Goal: Information Seeking & Learning: Learn about a topic

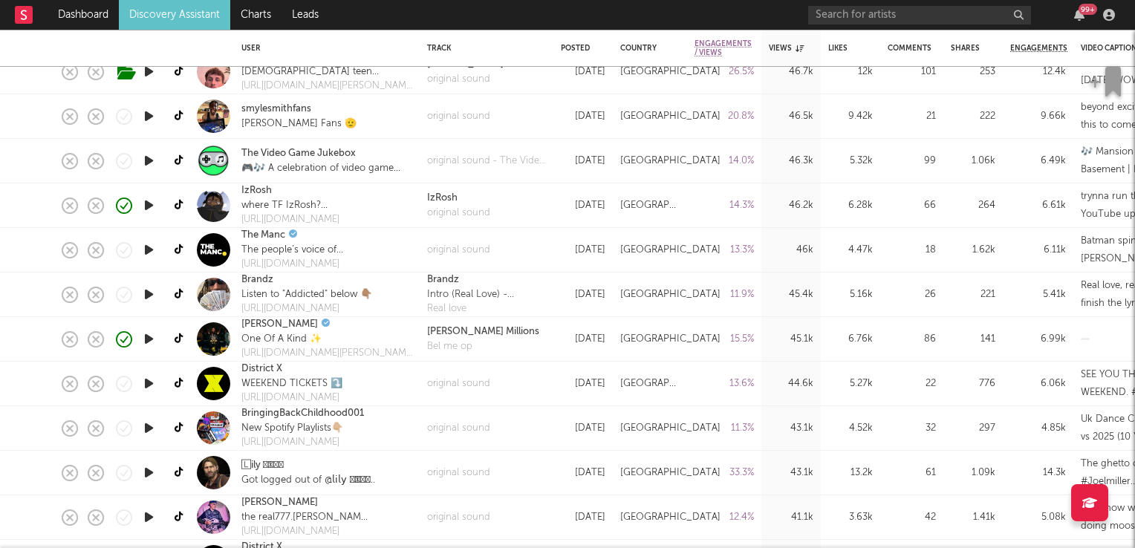
click at [174, 16] on link "Discovery Assistant" at bounding box center [174, 15] width 111 height 30
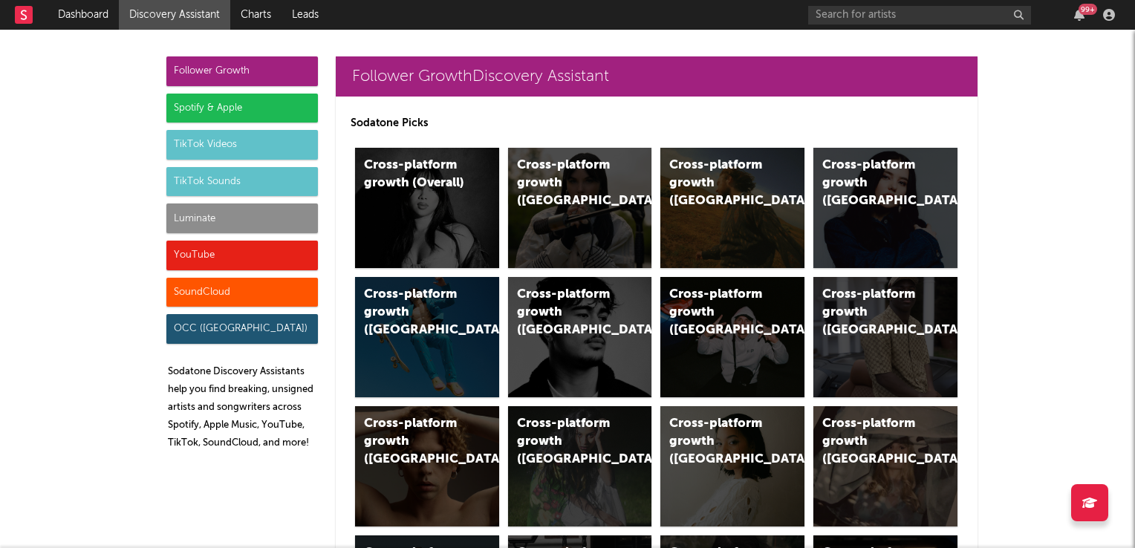
click at [196, 183] on div "TikTok Sounds" at bounding box center [242, 182] width 152 height 30
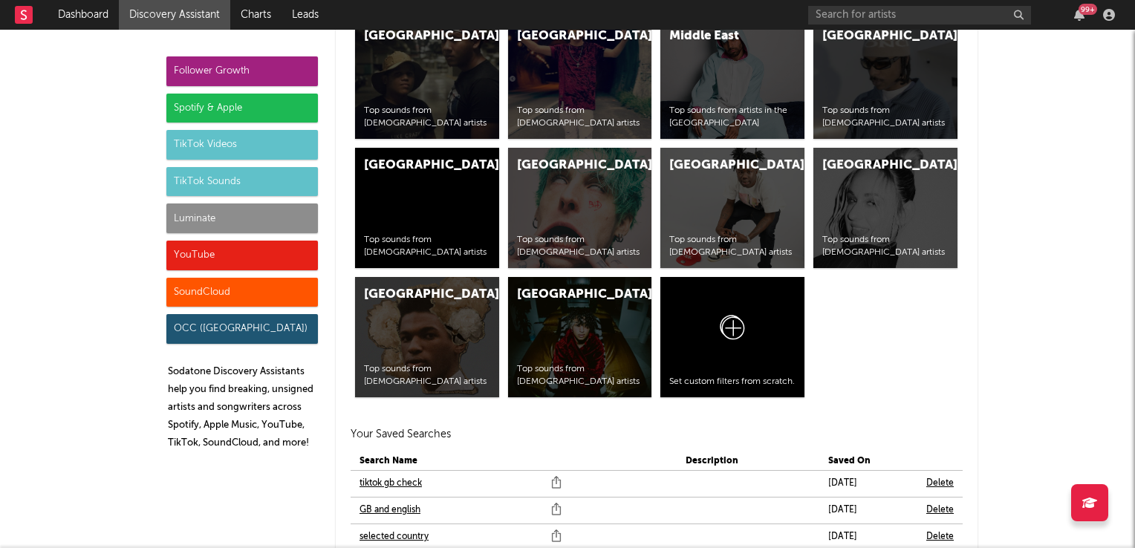
scroll to position [6747, 0]
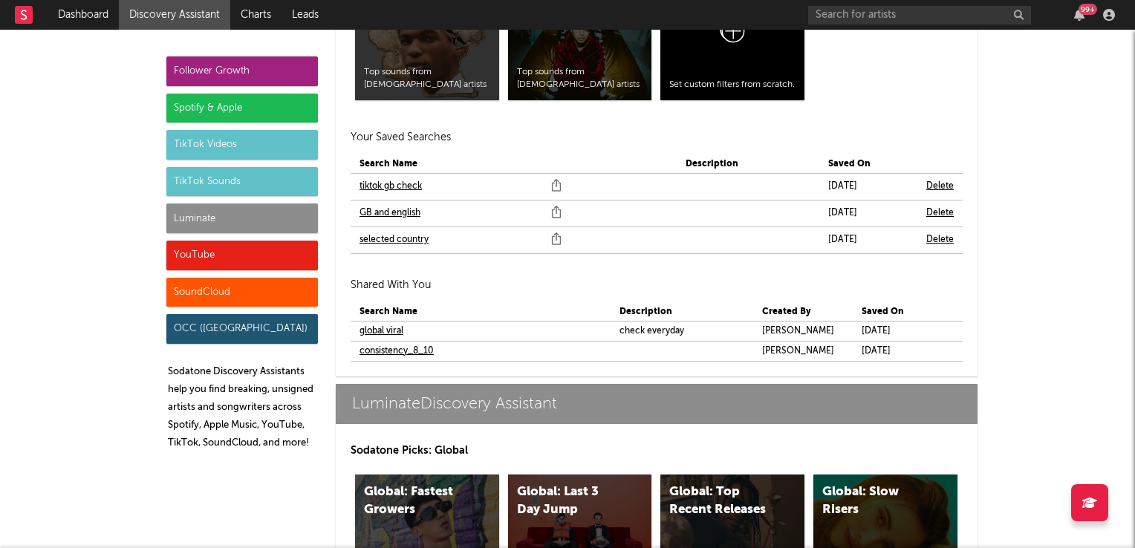
click at [219, 178] on div "TikTok Sounds" at bounding box center [242, 182] width 152 height 30
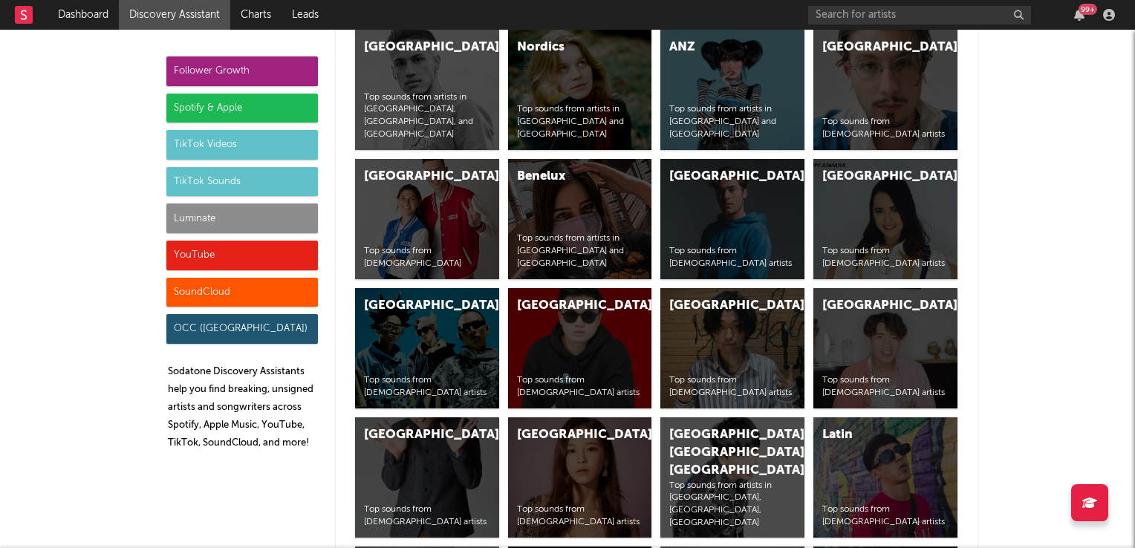
scroll to position [5410, 0]
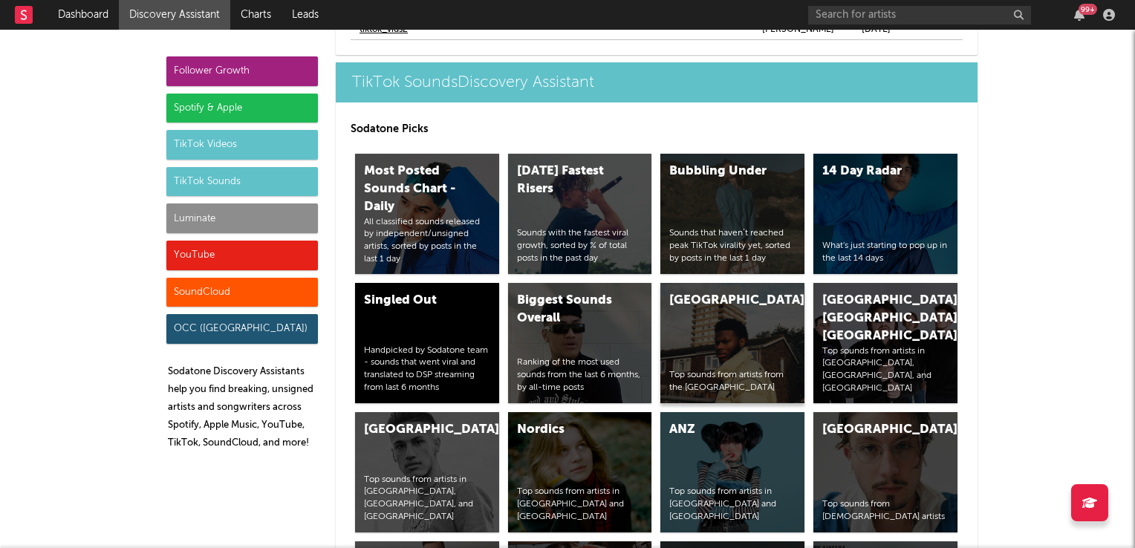
click at [709, 342] on div "United Kingdom Top sounds from artists from the United Kingdom" at bounding box center [732, 343] width 144 height 120
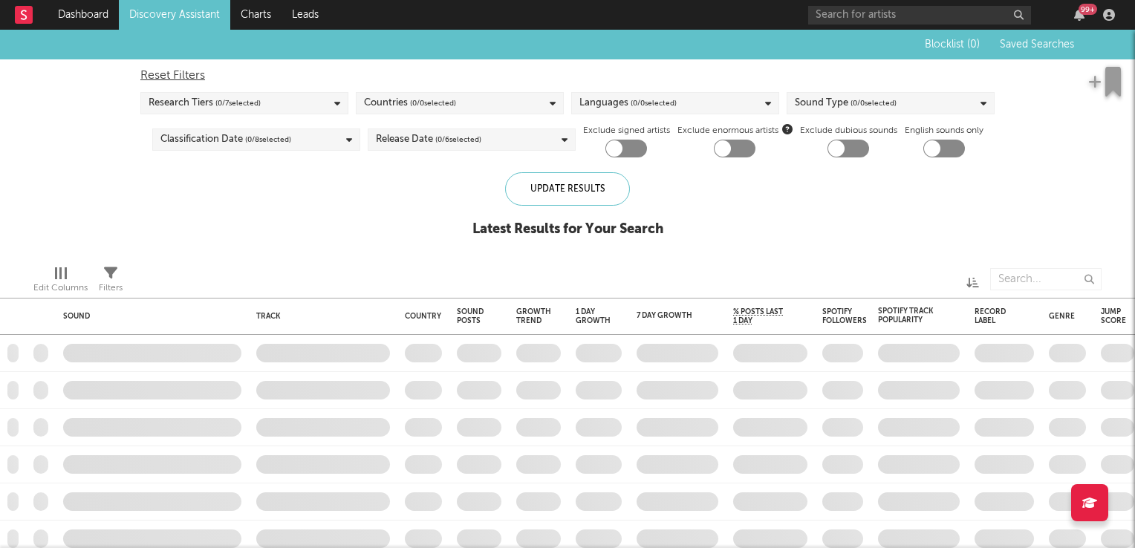
checkbox input "true"
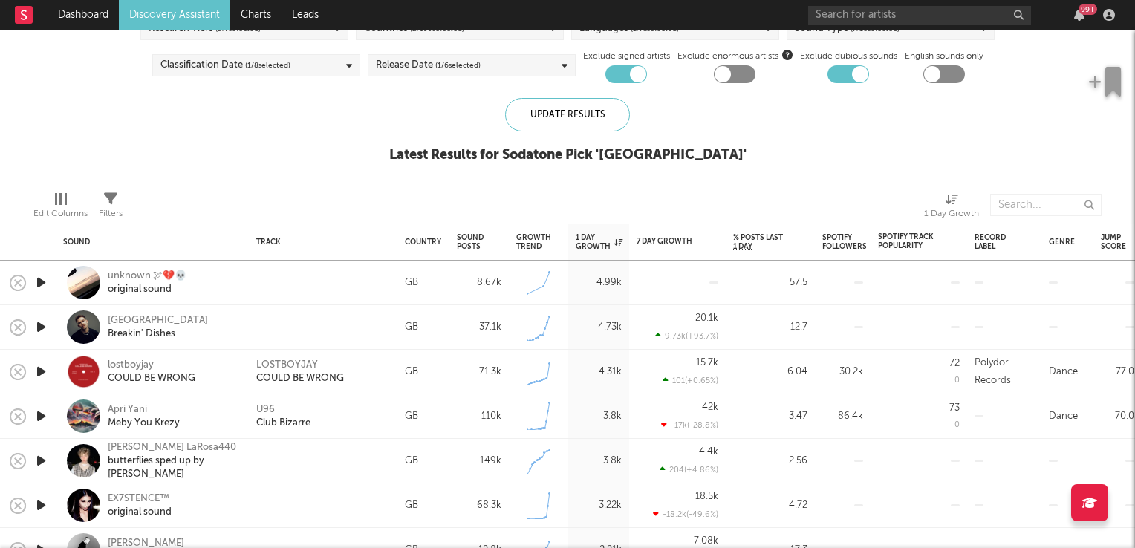
click at [43, 370] on icon "button" at bounding box center [41, 371] width 16 height 19
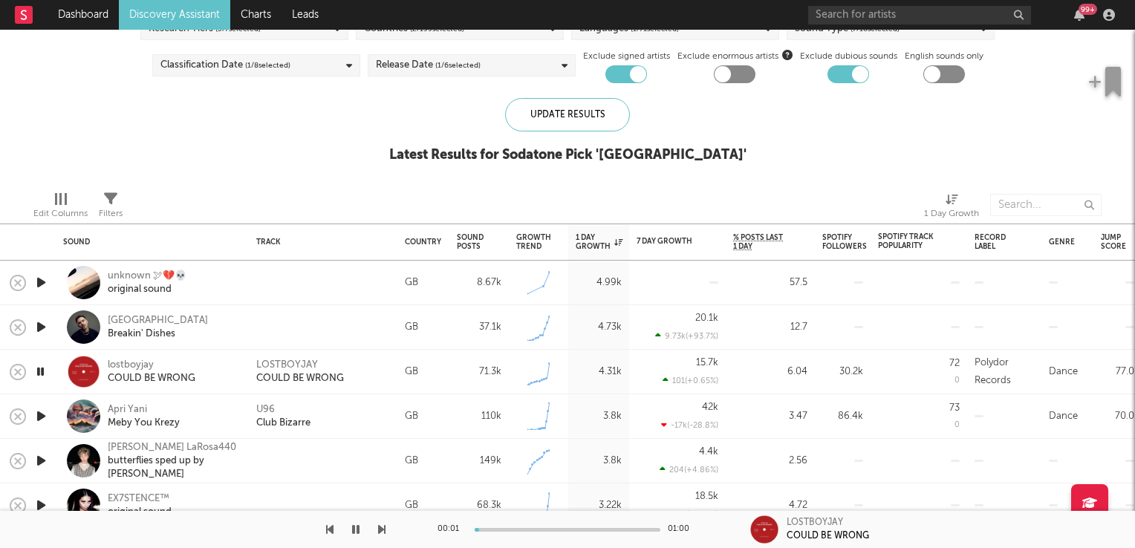
click at [43, 370] on icon "button" at bounding box center [40, 371] width 14 height 19
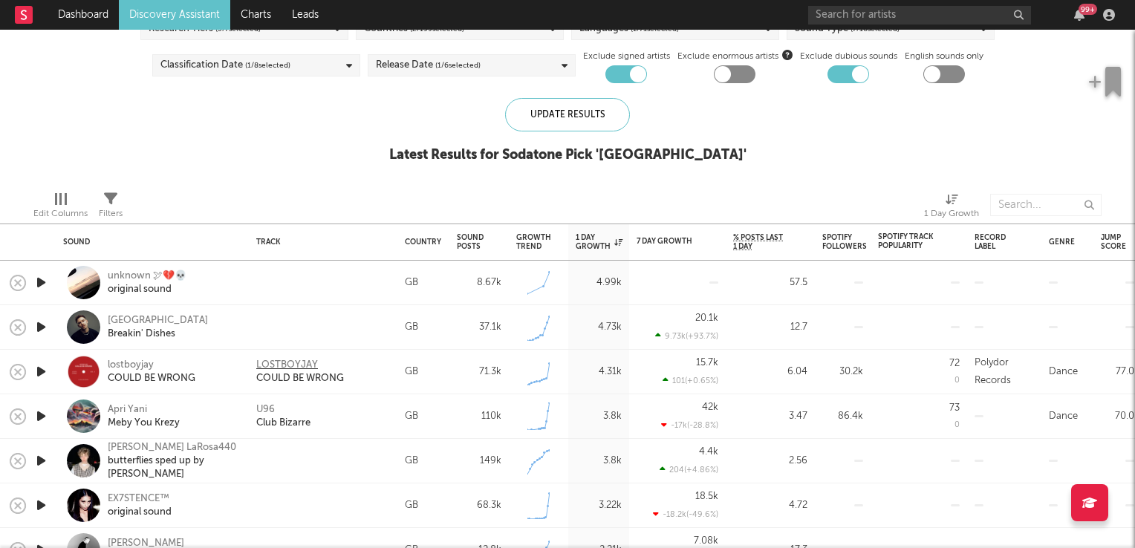
click at [283, 362] on div "LOSTBOYJAY" at bounding box center [287, 365] width 62 height 13
click at [264, 411] on div "U96" at bounding box center [265, 409] width 19 height 13
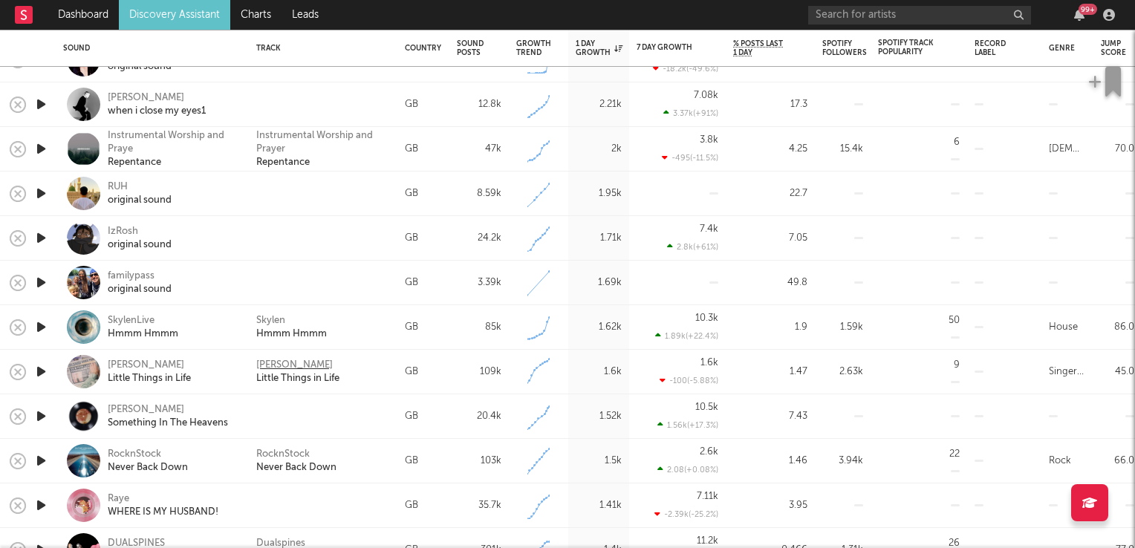
click at [280, 367] on div "Casey Sana" at bounding box center [294, 365] width 76 height 13
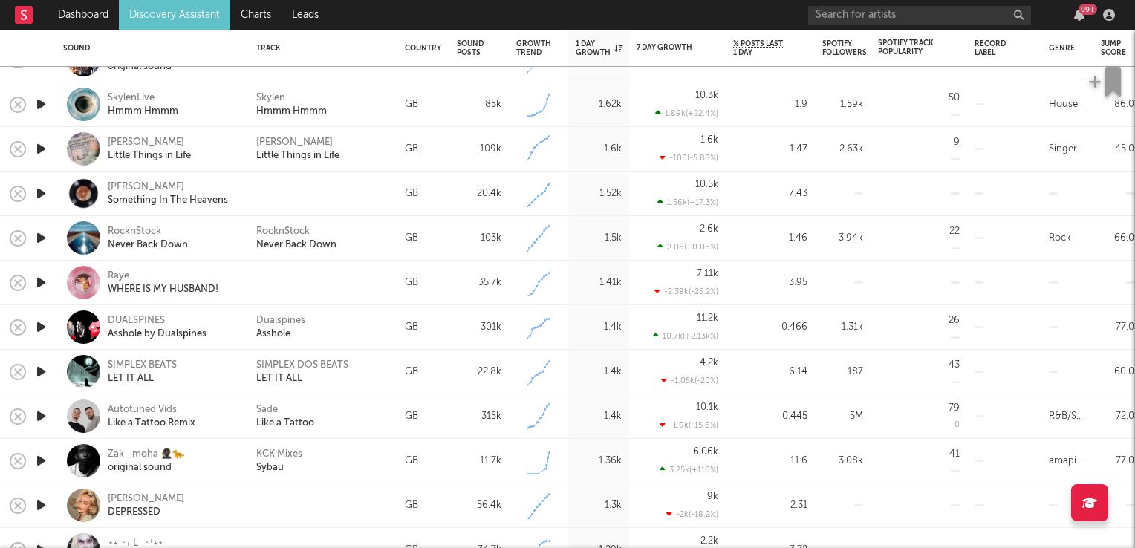
click at [36, 281] on icon "button" at bounding box center [41, 282] width 16 height 19
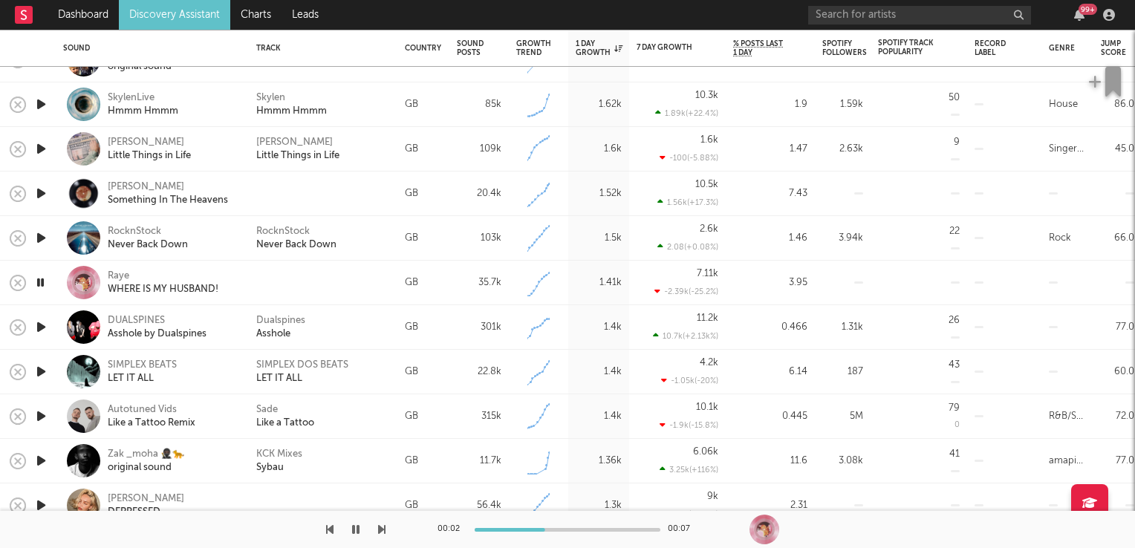
click at [36, 281] on icon "button" at bounding box center [40, 282] width 14 height 19
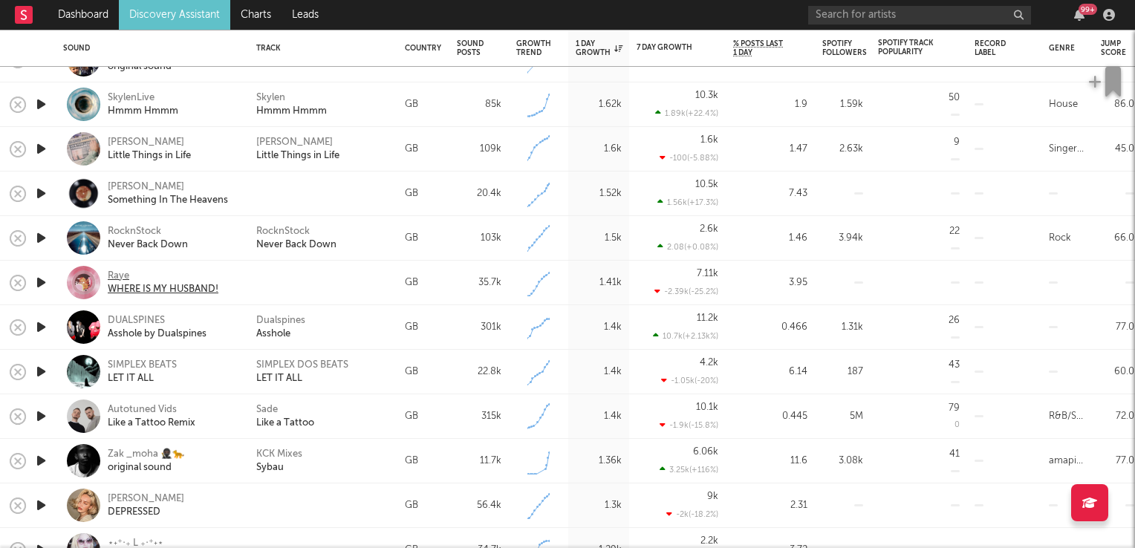
click at [127, 275] on div "Raye" at bounding box center [163, 276] width 111 height 13
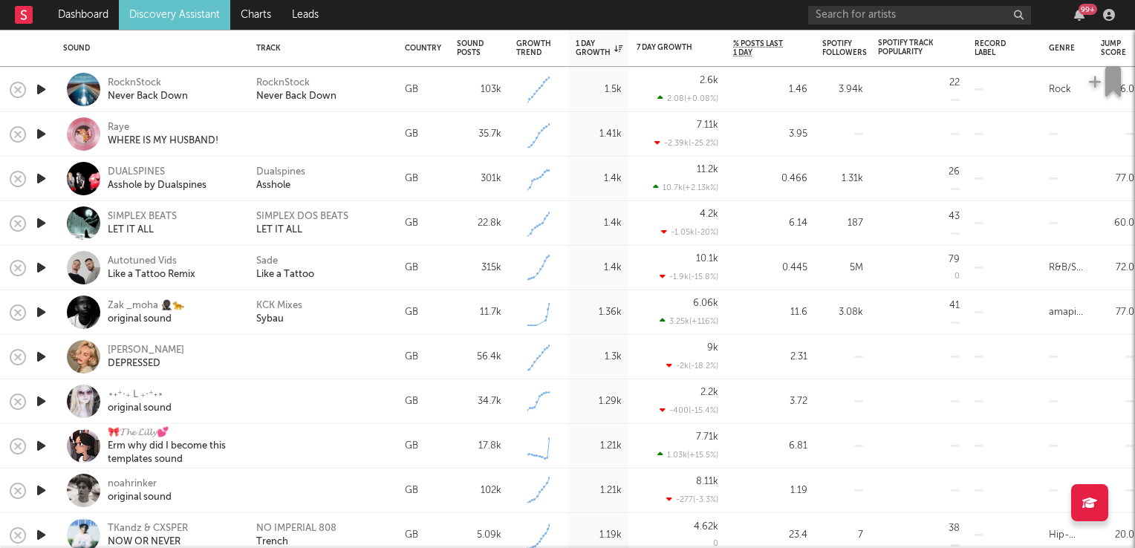
click at [38, 312] on icon "button" at bounding box center [41, 312] width 16 height 19
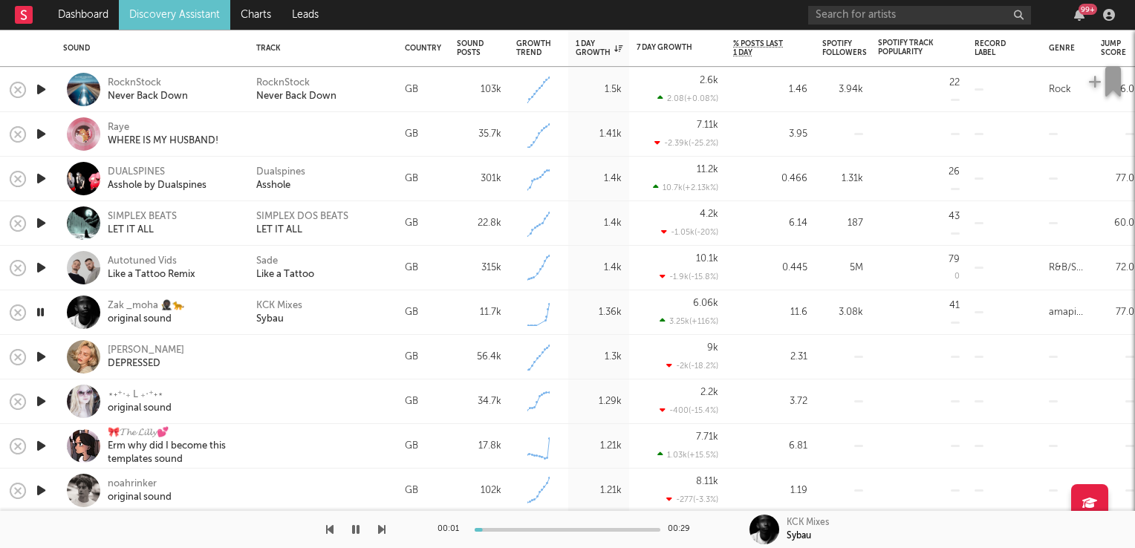
click at [41, 312] on icon "button" at bounding box center [40, 312] width 14 height 19
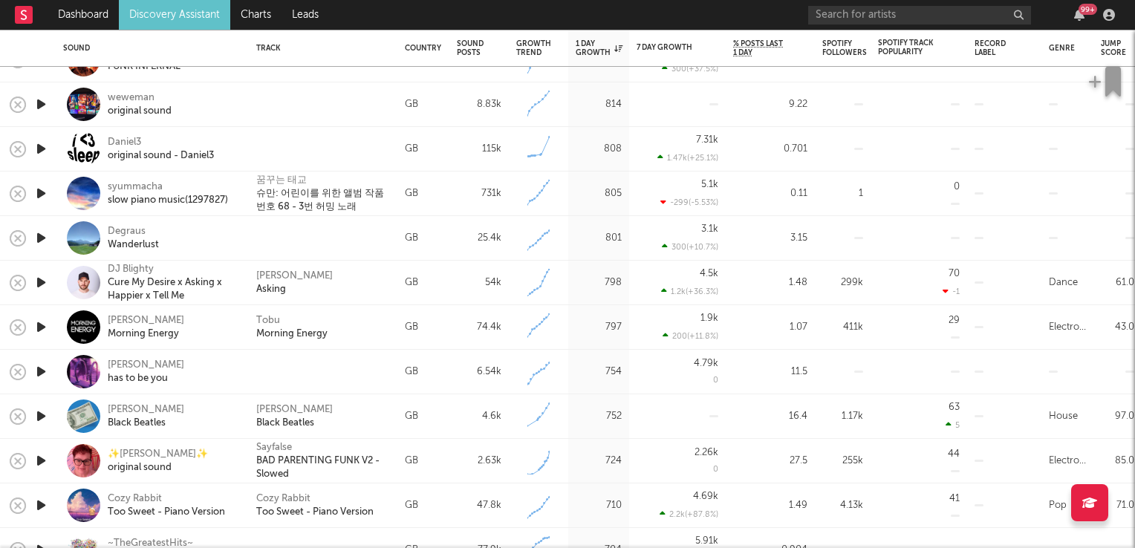
click at [36, 238] on icon "button" at bounding box center [41, 238] width 16 height 19
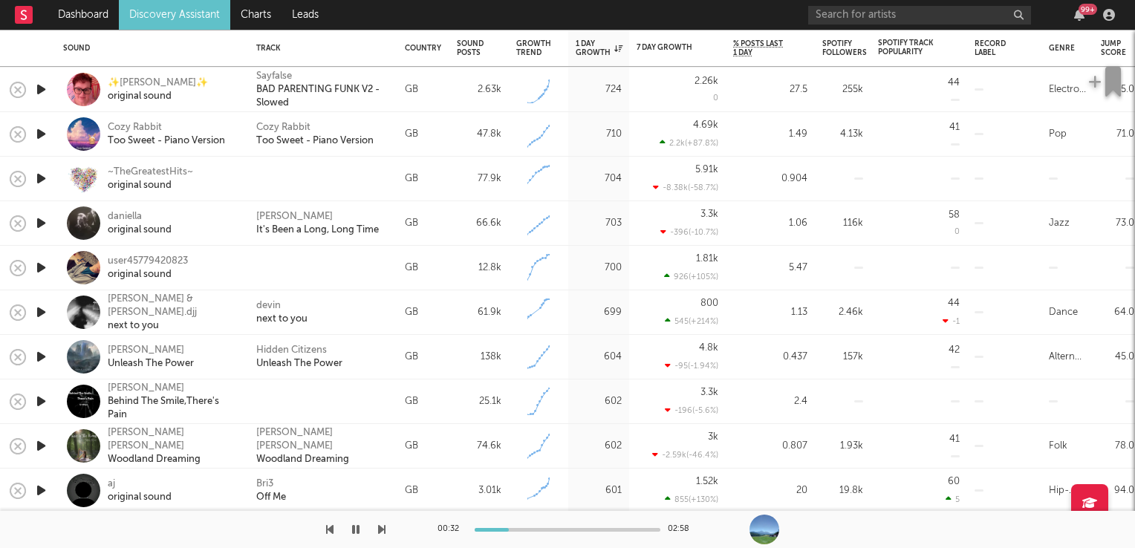
click at [42, 312] on icon "button" at bounding box center [41, 312] width 16 height 19
click at [42, 312] on icon "button" at bounding box center [40, 312] width 14 height 19
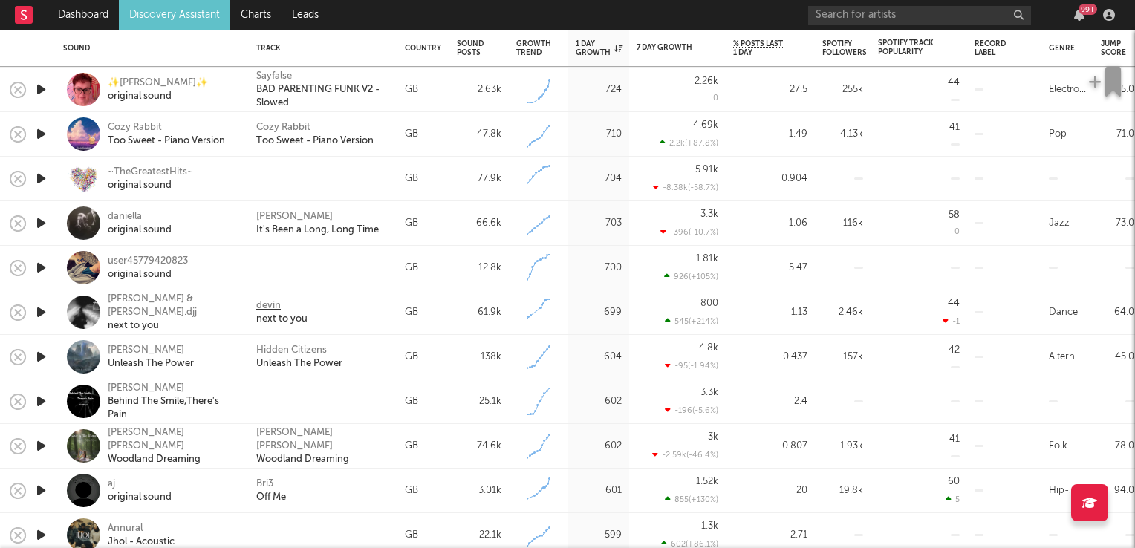
click at [261, 305] on div "devin" at bounding box center [268, 305] width 25 height 13
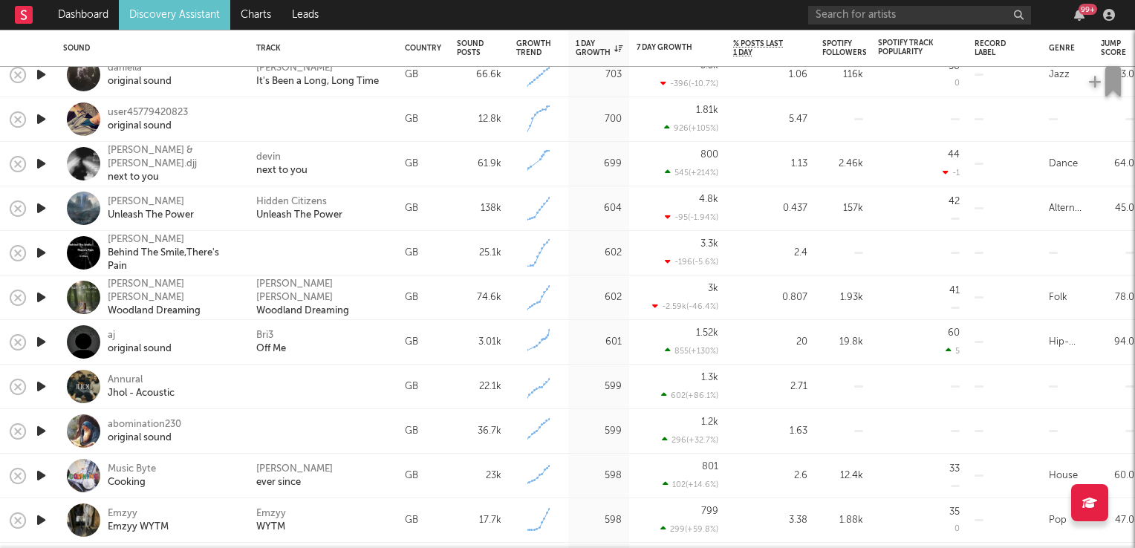
click at [43, 257] on icon "button" at bounding box center [41, 253] width 16 height 19
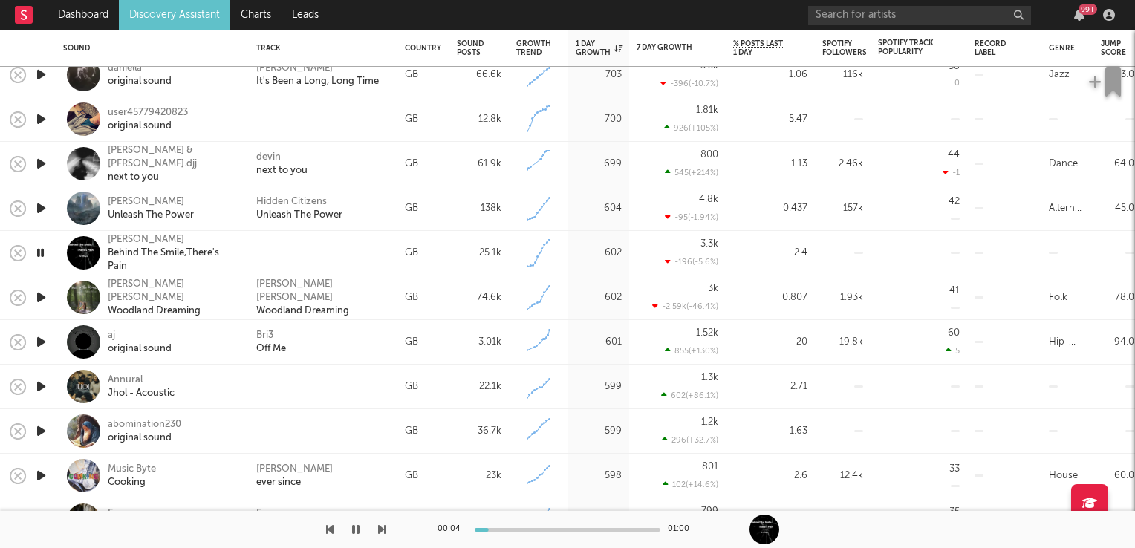
click at [43, 257] on icon "button" at bounding box center [40, 253] width 14 height 19
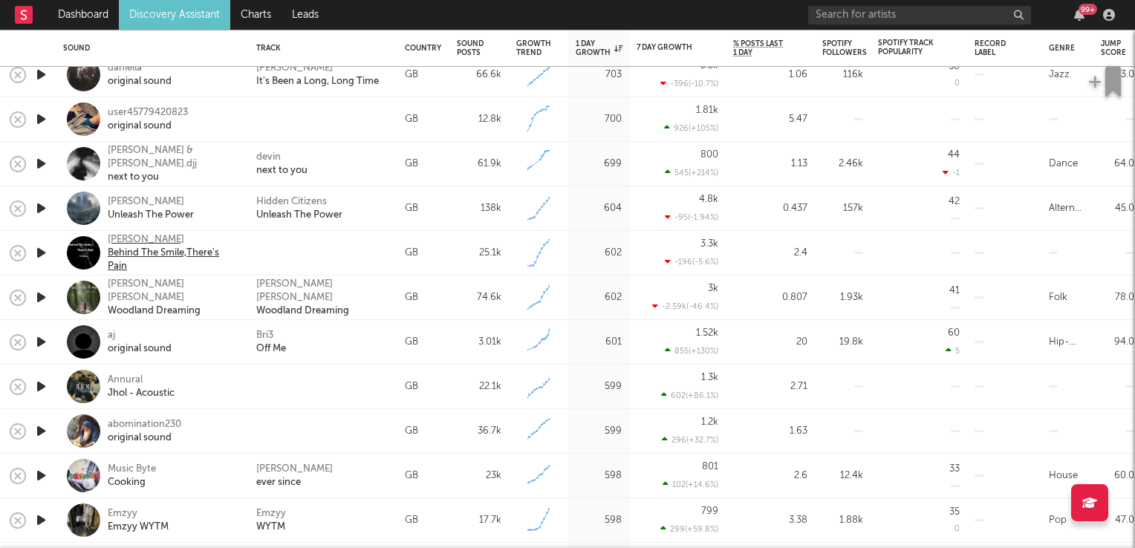
click at [140, 242] on div "Sri Widya" at bounding box center [173, 239] width 130 height 13
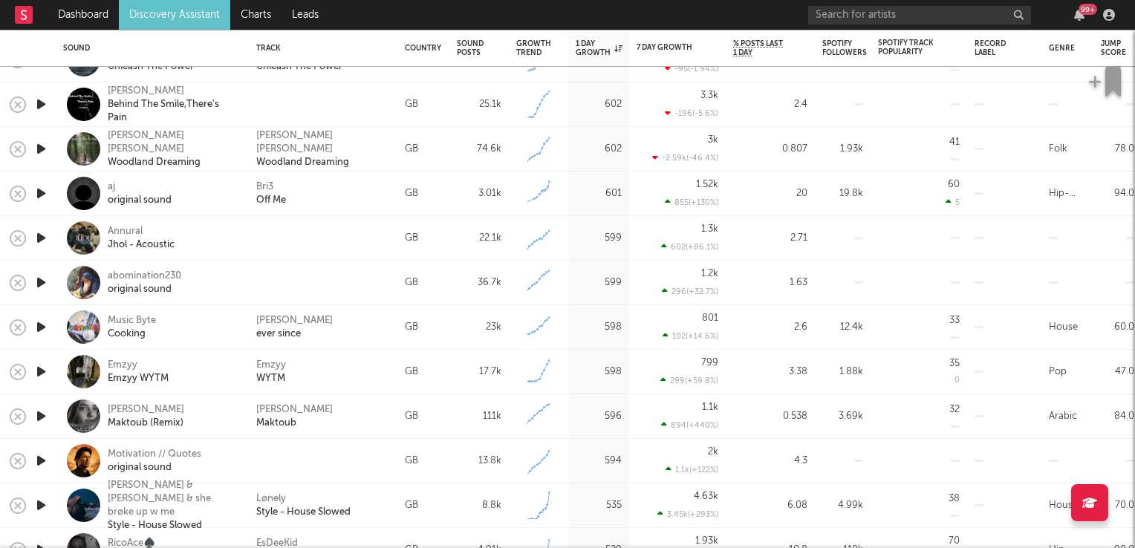
click at [45, 328] on icon "button" at bounding box center [41, 327] width 16 height 19
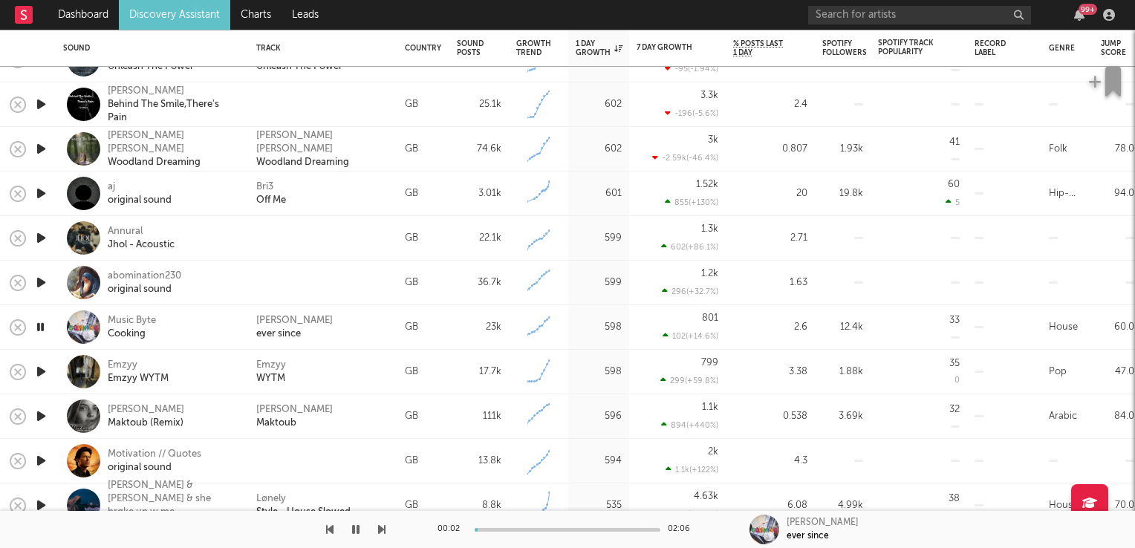
click at [45, 328] on icon "button" at bounding box center [40, 327] width 14 height 19
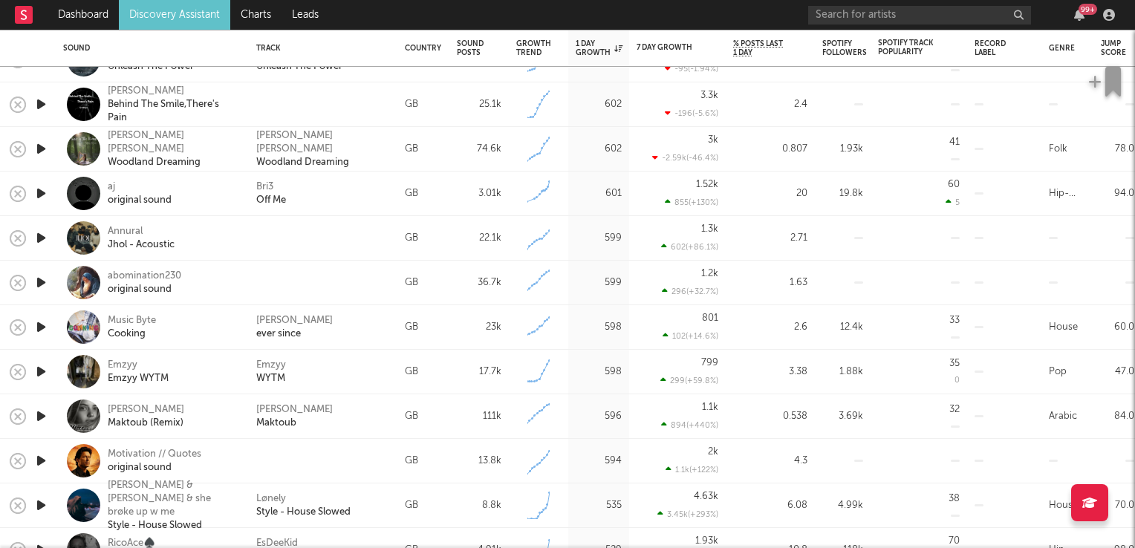
click at [42, 240] on icon "button" at bounding box center [41, 238] width 16 height 19
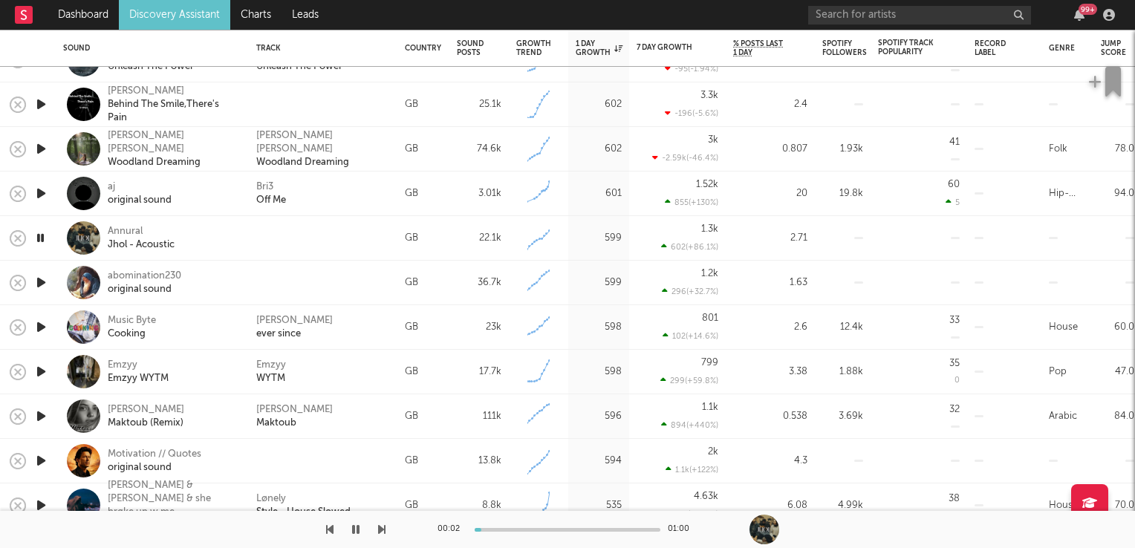
click at [42, 240] on icon "button" at bounding box center [40, 238] width 14 height 19
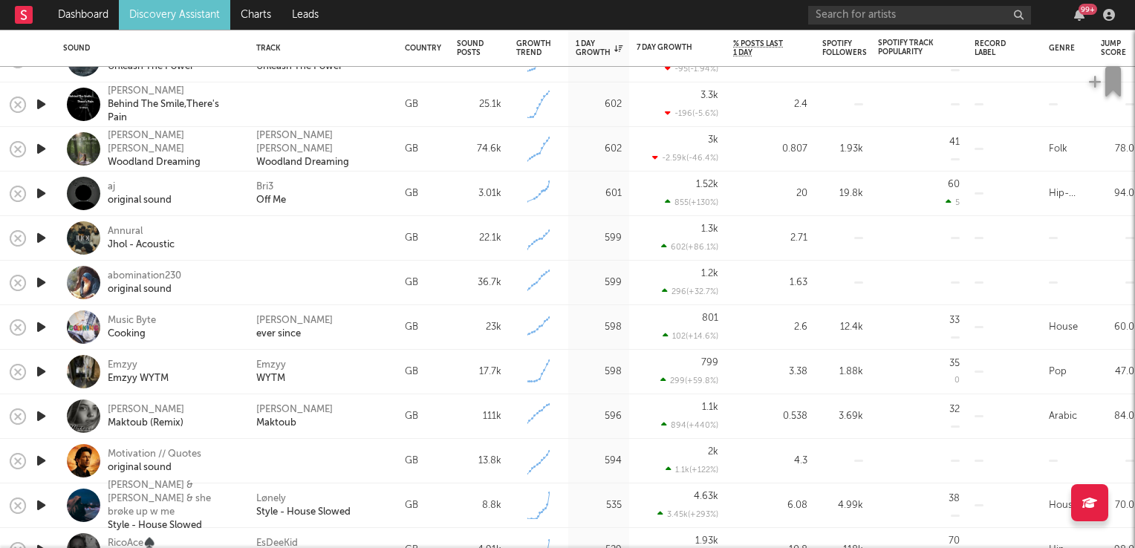
click at [41, 195] on icon "button" at bounding box center [41, 193] width 16 height 19
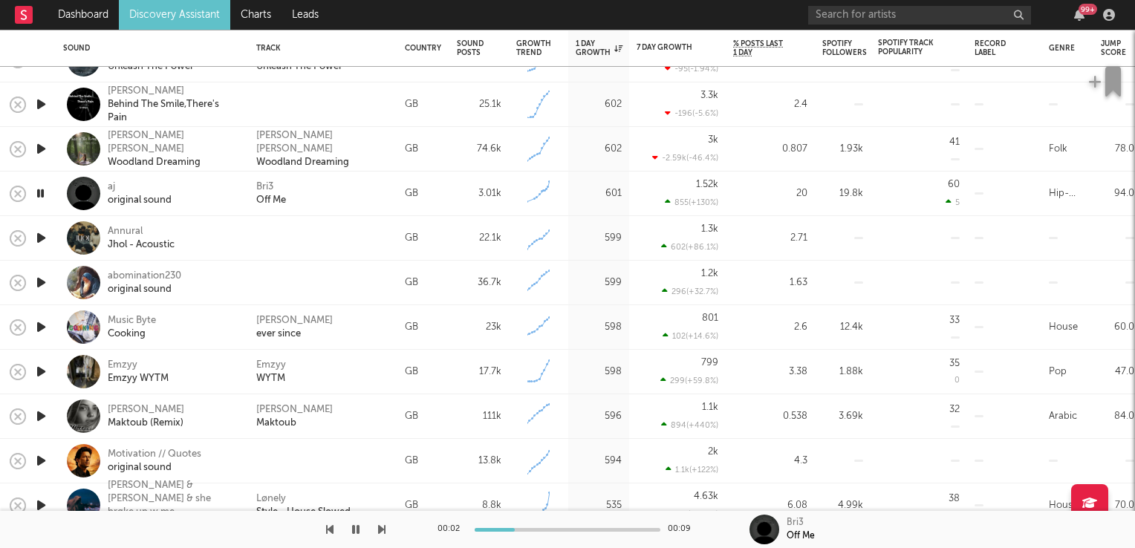
click at [41, 195] on icon "button" at bounding box center [40, 193] width 14 height 19
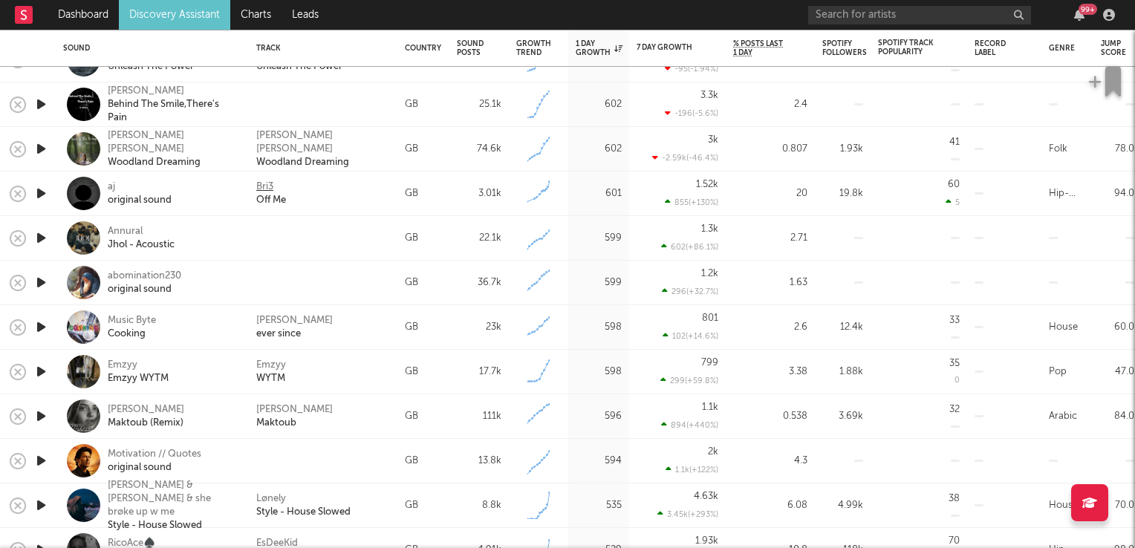
click at [270, 187] on div "Bri3" at bounding box center [264, 186] width 17 height 13
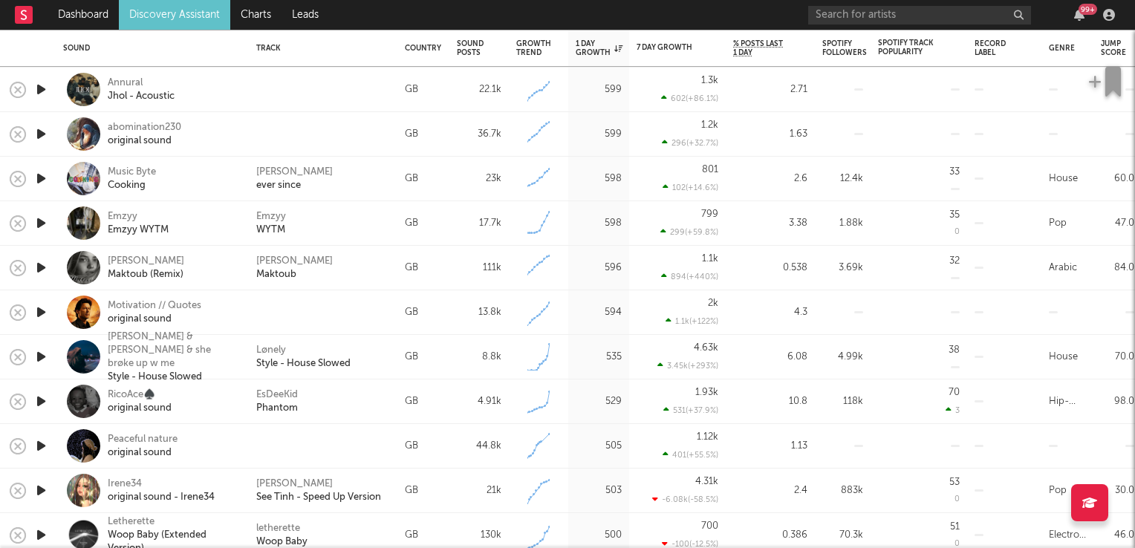
click at [43, 266] on icon "button" at bounding box center [41, 267] width 16 height 19
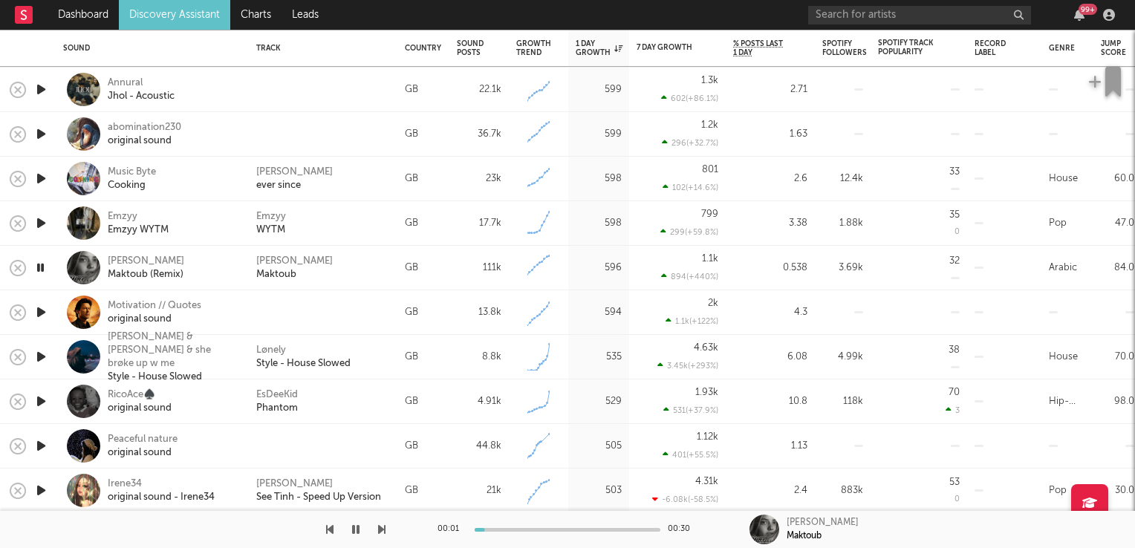
click at [42, 265] on icon "button" at bounding box center [40, 267] width 14 height 19
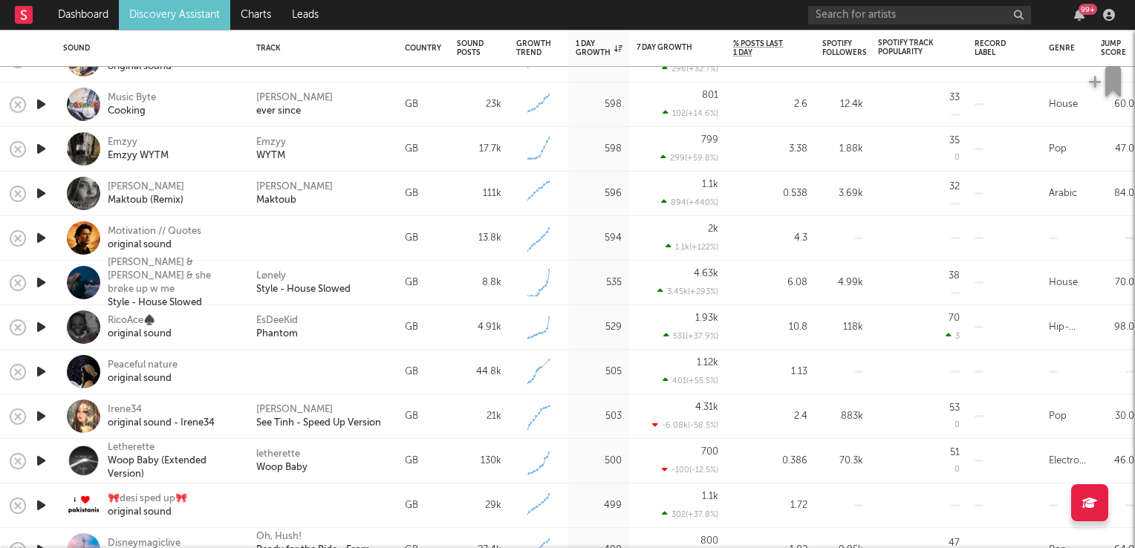
click at [39, 279] on icon "button" at bounding box center [41, 282] width 16 height 19
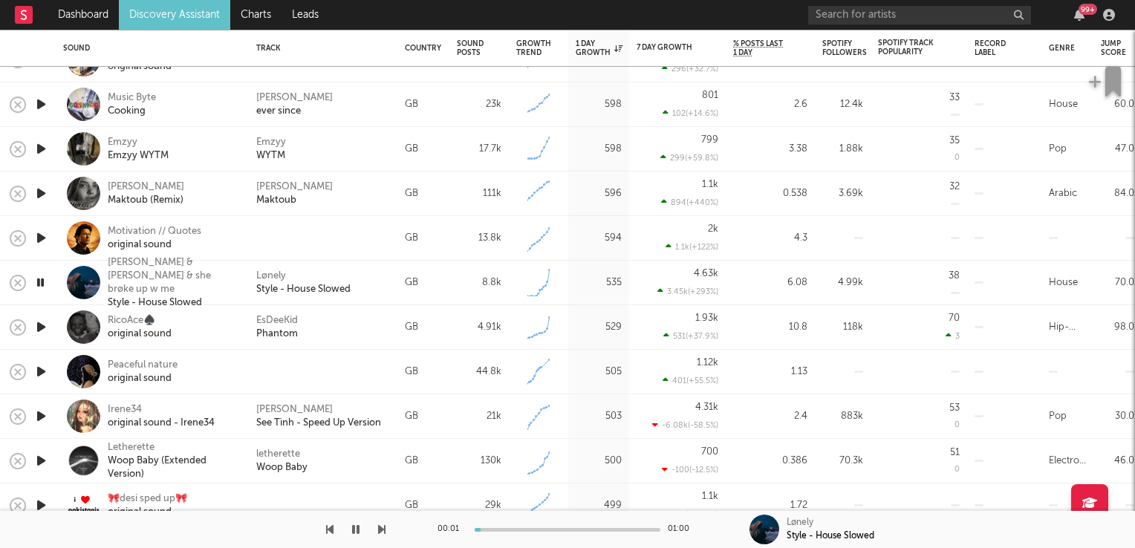
click at [39, 279] on icon "button" at bounding box center [40, 282] width 14 height 19
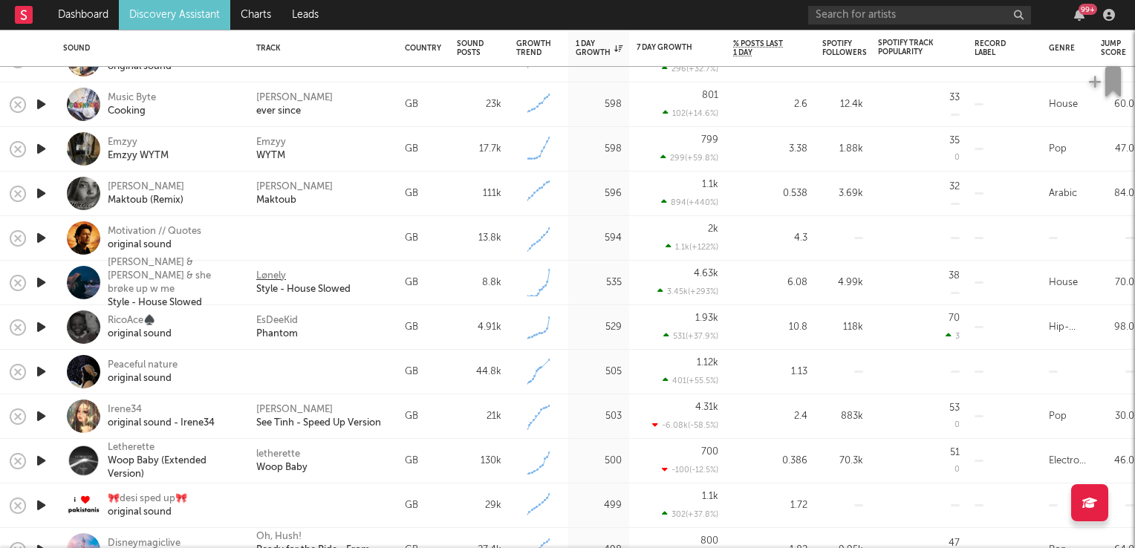
click at [270, 273] on div "Lønely" at bounding box center [271, 276] width 30 height 13
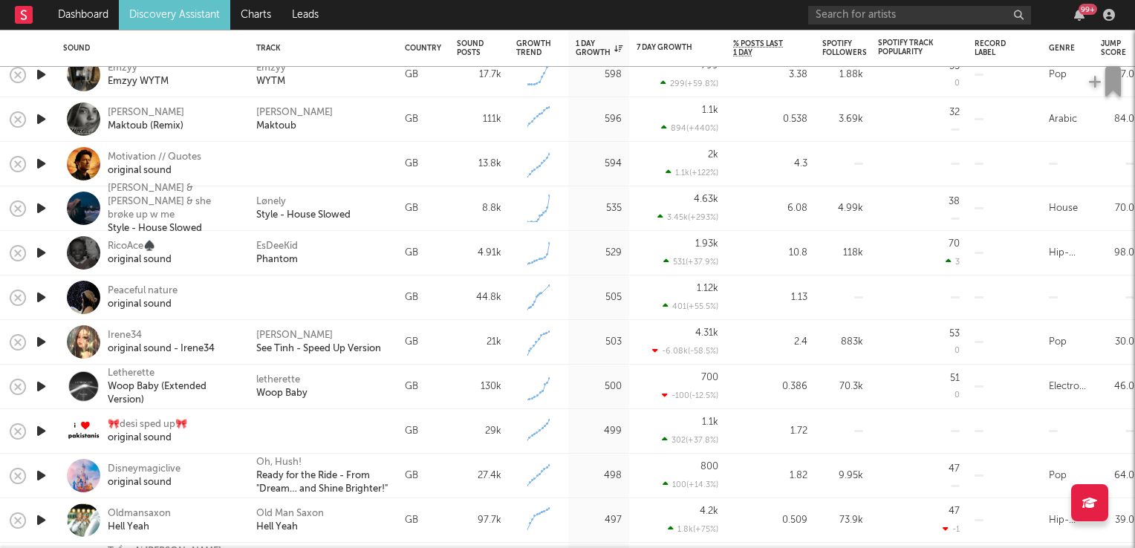
click at [45, 388] on icon "button" at bounding box center [41, 386] width 16 height 19
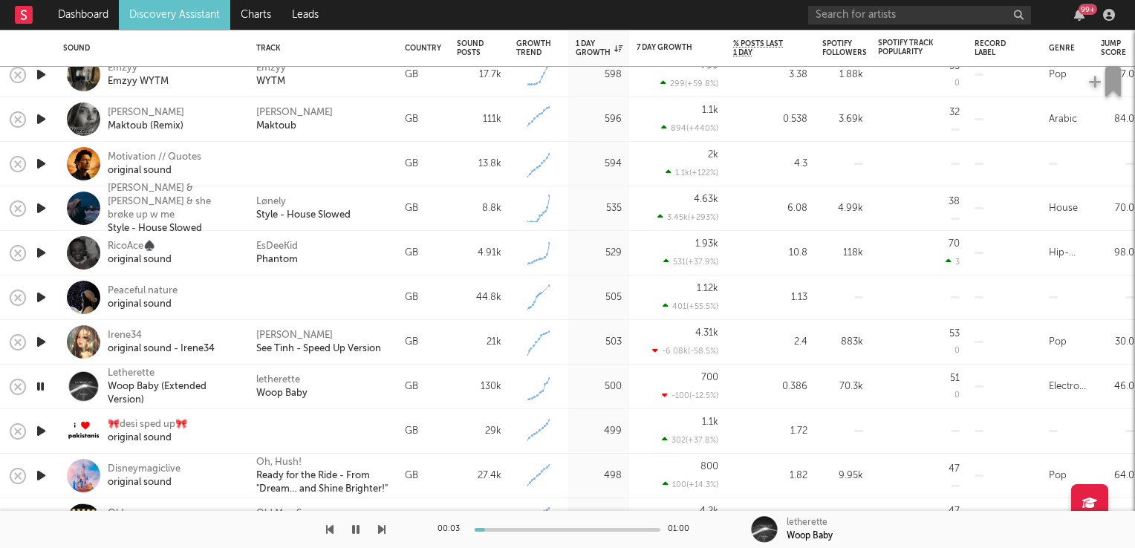
click at [45, 388] on icon "button" at bounding box center [40, 386] width 14 height 19
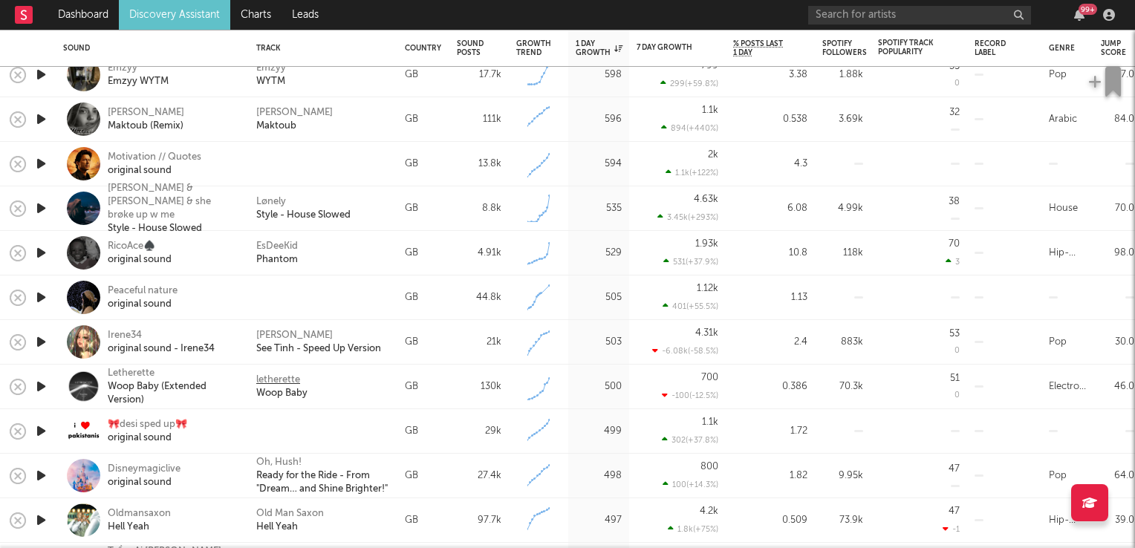
click at [277, 380] on div "letherette" at bounding box center [278, 380] width 44 height 13
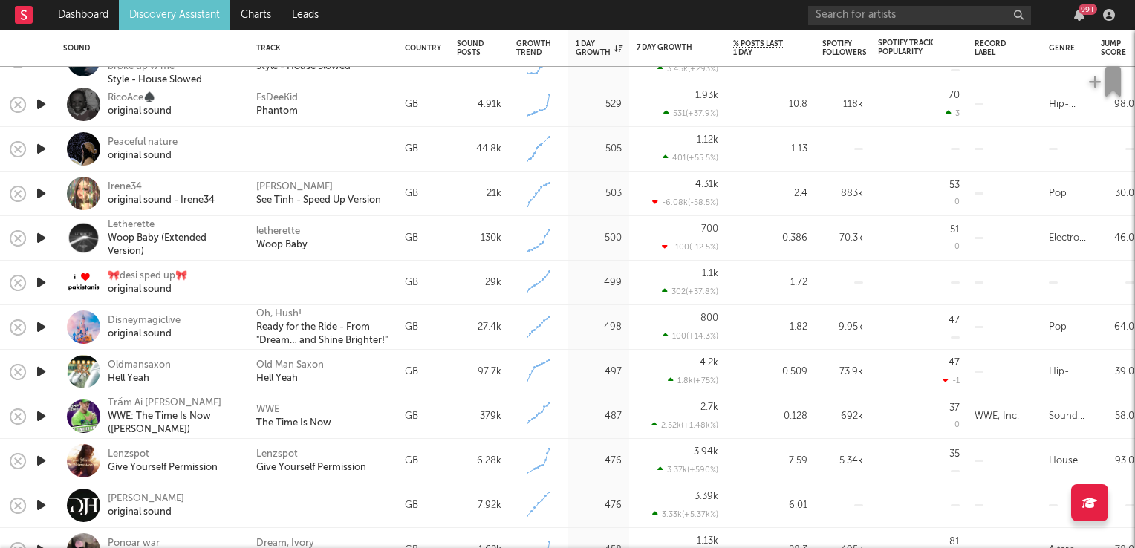
click at [41, 327] on icon "button" at bounding box center [41, 327] width 16 height 19
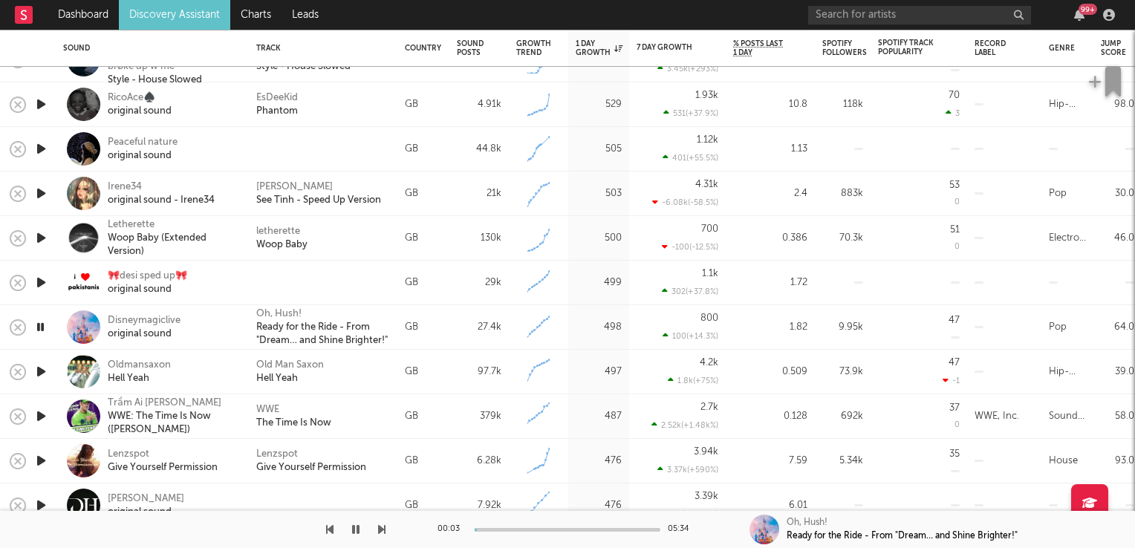
click at [39, 325] on icon "button" at bounding box center [40, 327] width 14 height 19
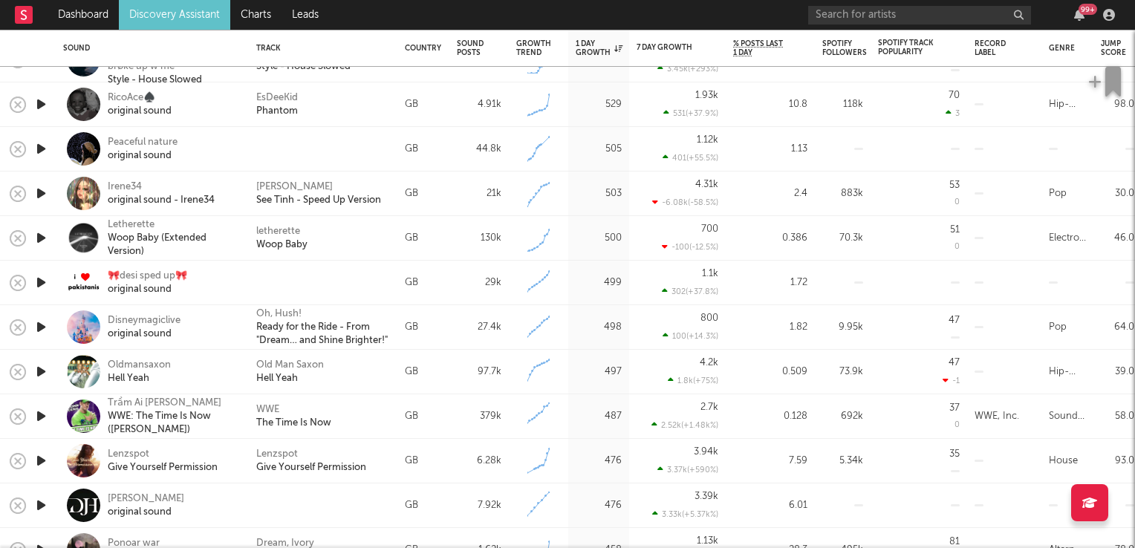
click at [42, 367] on icon "button" at bounding box center [41, 371] width 16 height 19
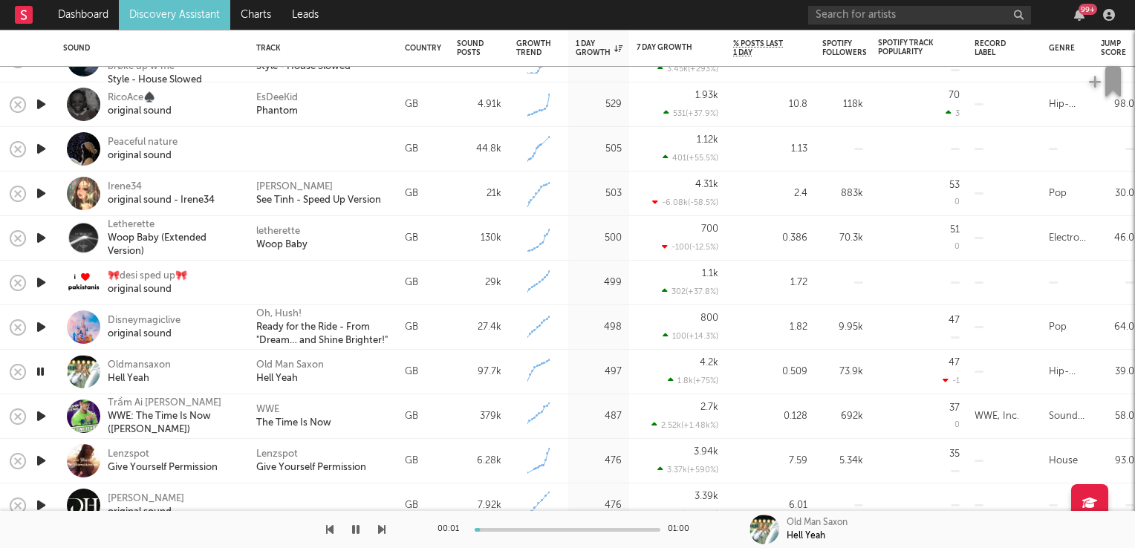
click at [42, 367] on icon "button" at bounding box center [40, 371] width 14 height 19
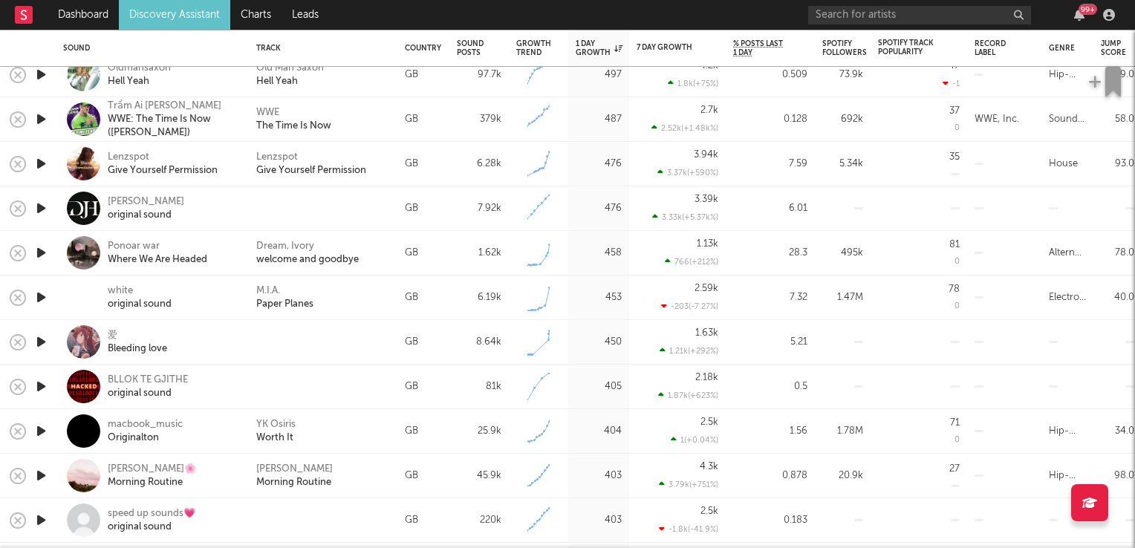
click at [39, 253] on icon "button" at bounding box center [41, 253] width 16 height 19
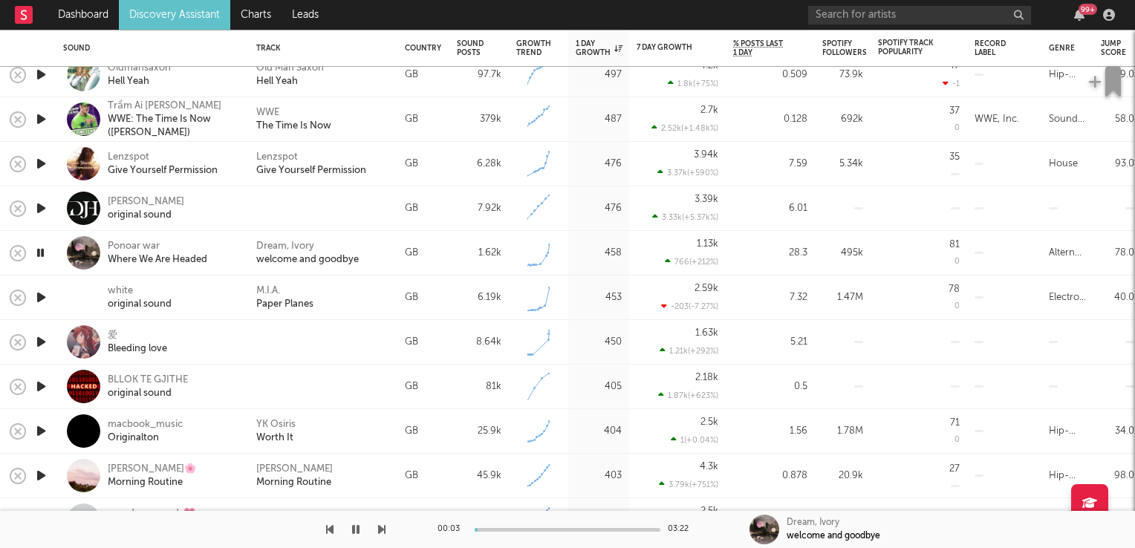
click at [39, 253] on icon "button" at bounding box center [40, 253] width 14 height 19
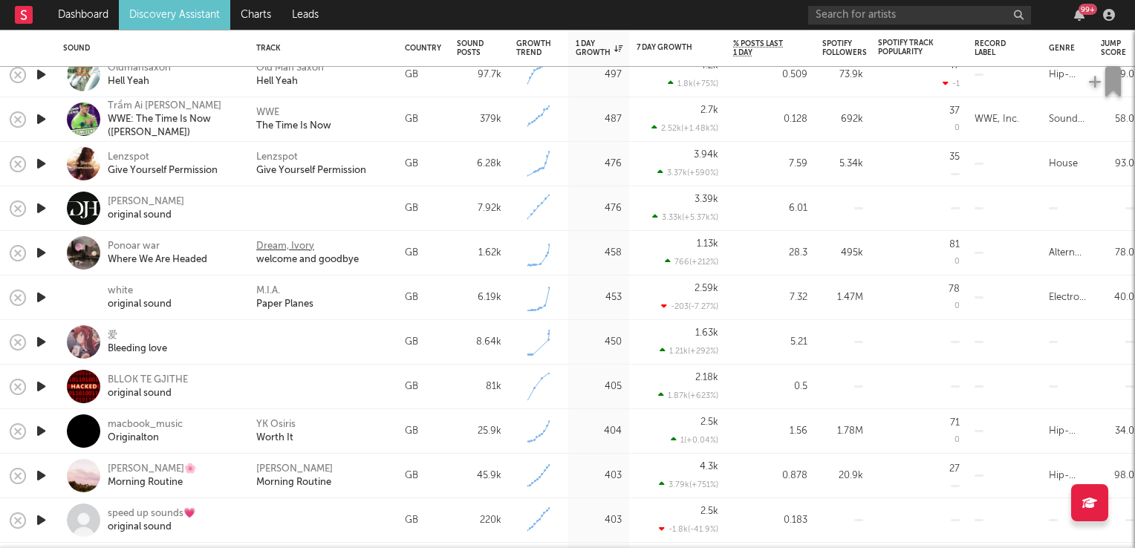
click at [276, 242] on div "Dream, Ivory" at bounding box center [285, 246] width 58 height 13
click at [174, 12] on link "Discovery Assistant" at bounding box center [174, 15] width 111 height 30
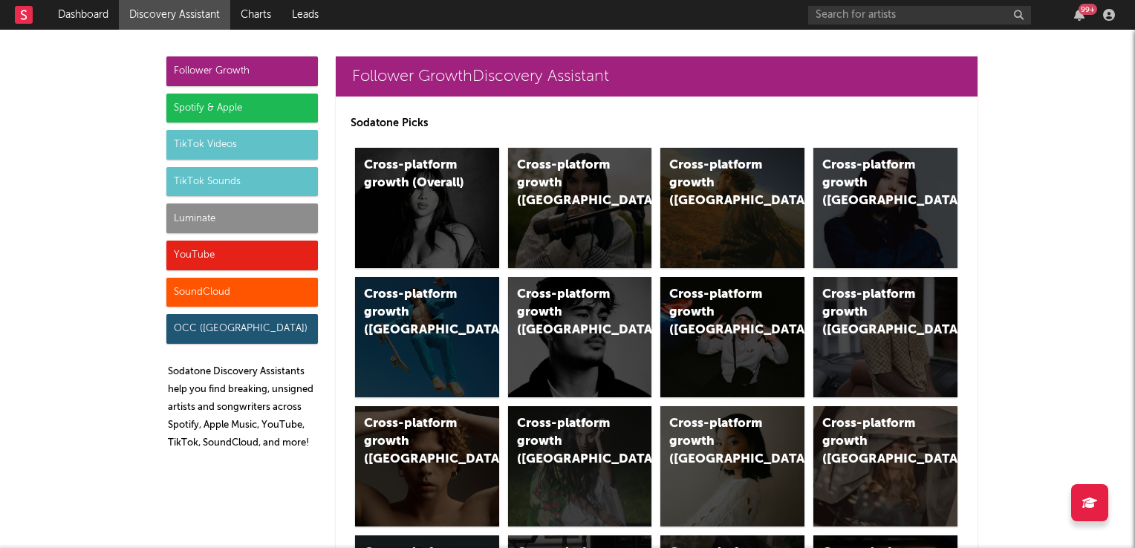
click at [248, 183] on div "TikTok Sounds" at bounding box center [242, 182] width 152 height 30
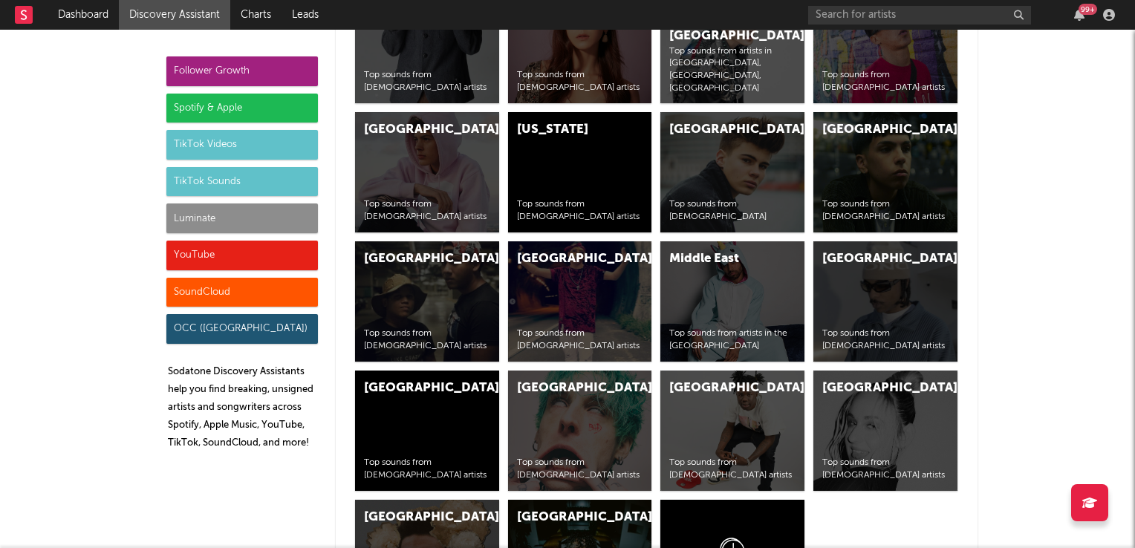
scroll to position [6524, 0]
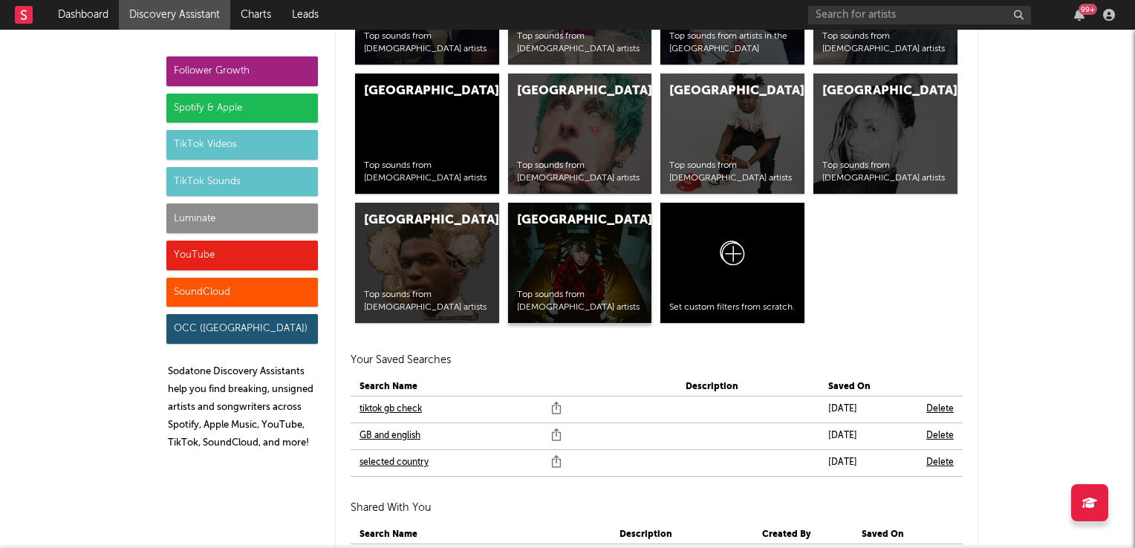
click at [567, 247] on div "United States Top sounds from American artists" at bounding box center [580, 263] width 144 height 120
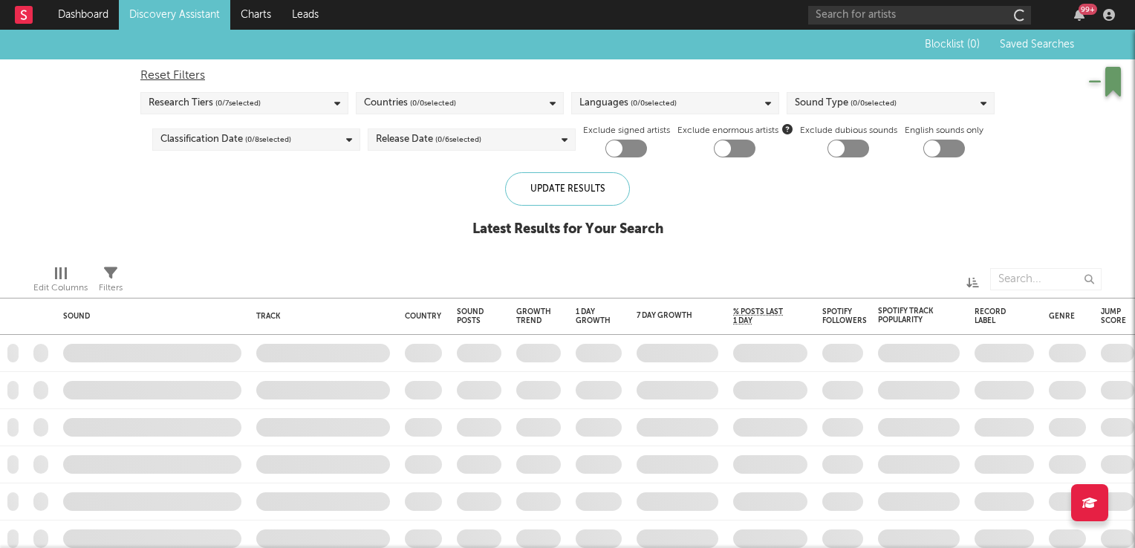
checkbox input "true"
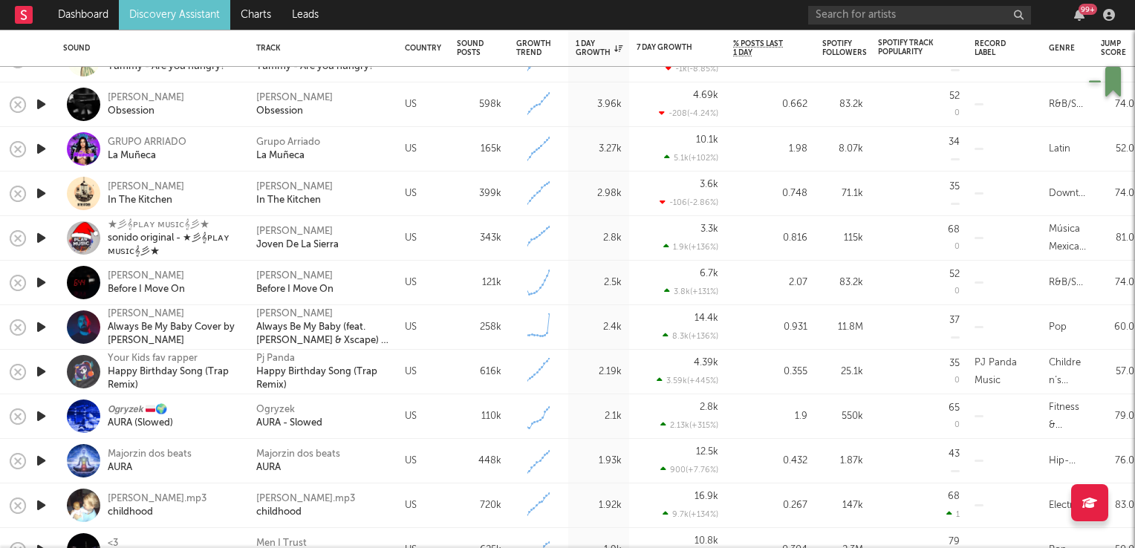
click at [40, 330] on icon "button" at bounding box center [41, 327] width 16 height 19
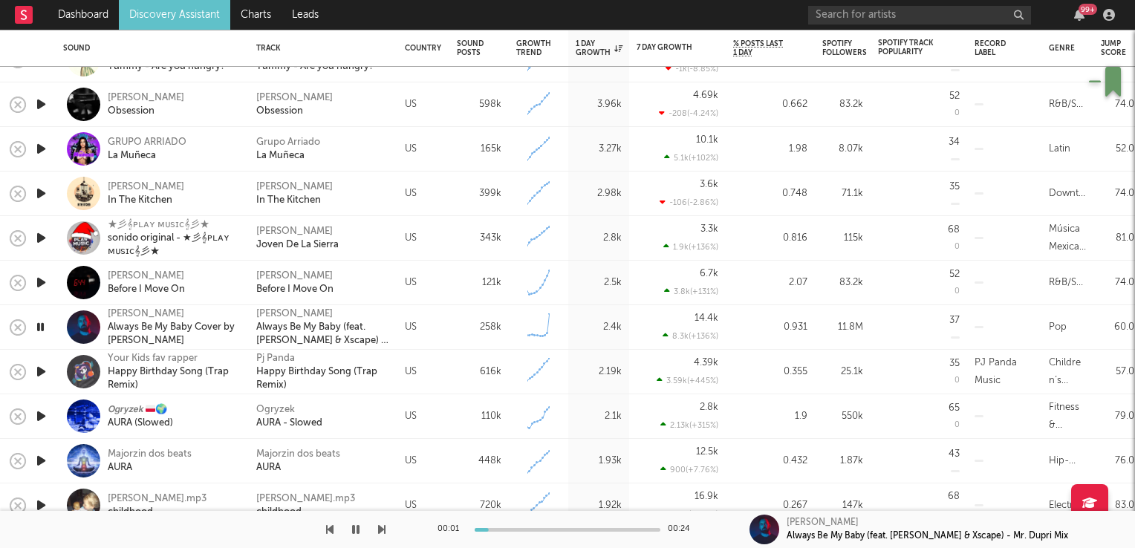
click at [40, 330] on icon "button" at bounding box center [40, 327] width 14 height 19
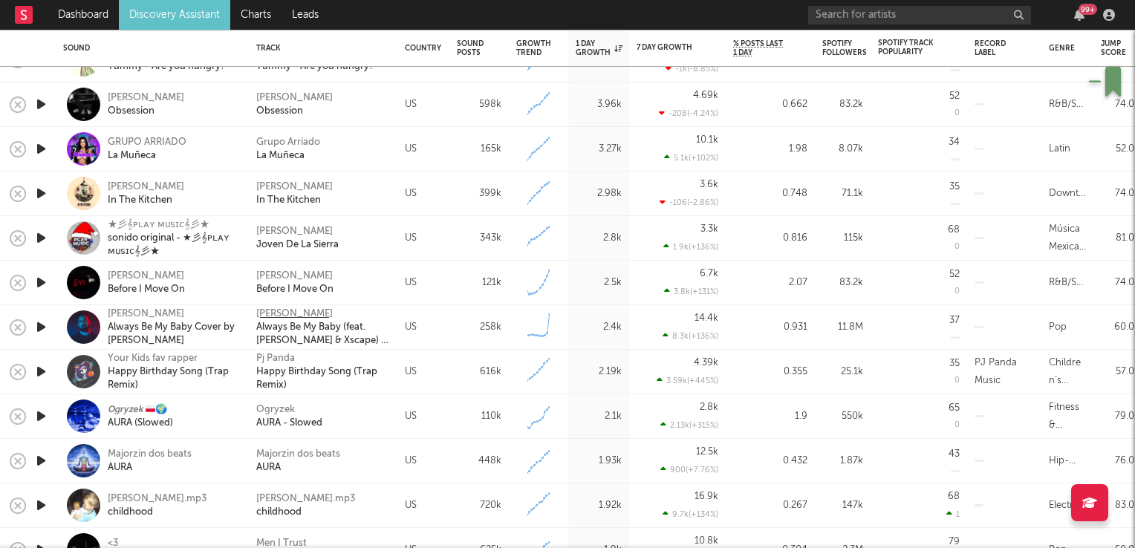
click at [267, 314] on div "Brent Morgan" at bounding box center [294, 313] width 76 height 13
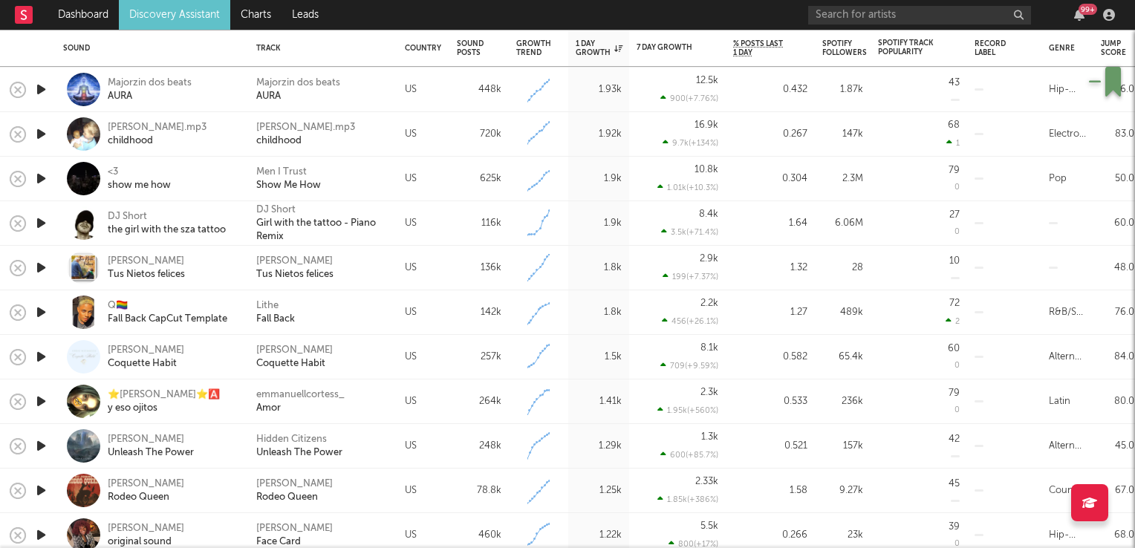
click at [39, 312] on icon "button" at bounding box center [41, 312] width 16 height 19
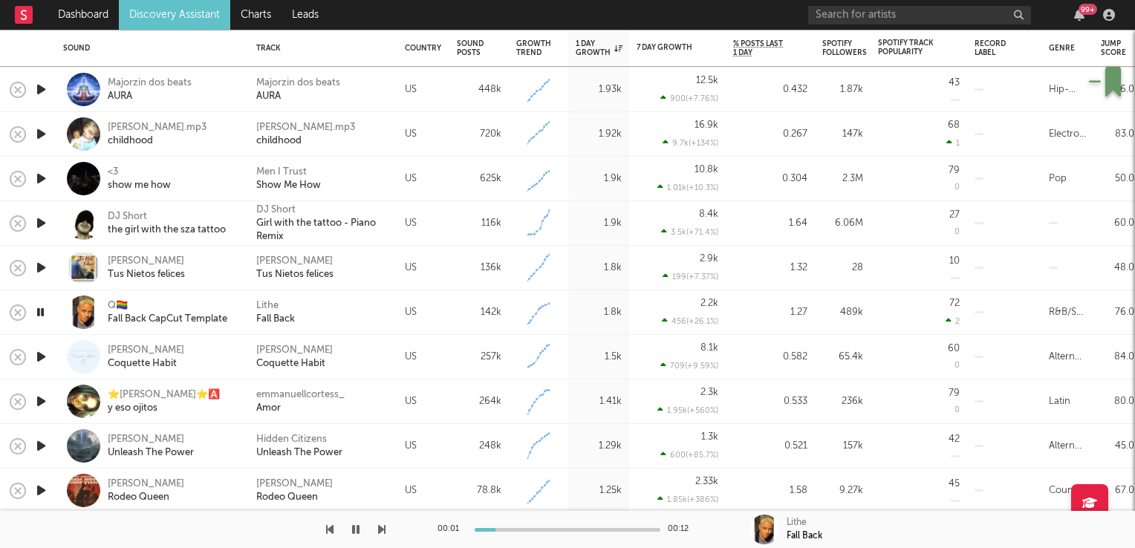
click at [39, 312] on icon "button" at bounding box center [40, 312] width 14 height 19
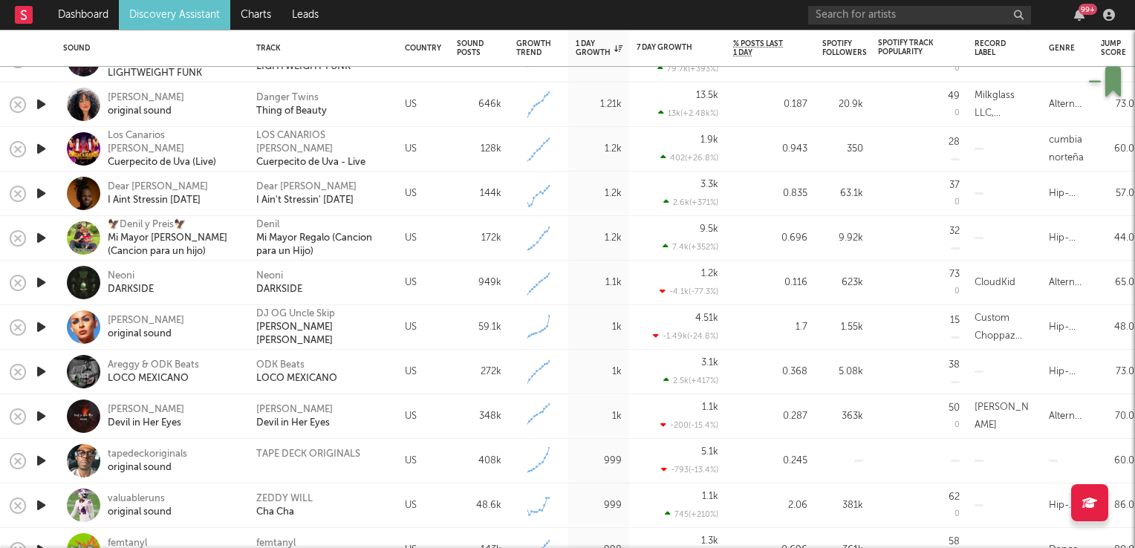
click at [42, 283] on icon "button" at bounding box center [41, 282] width 16 height 19
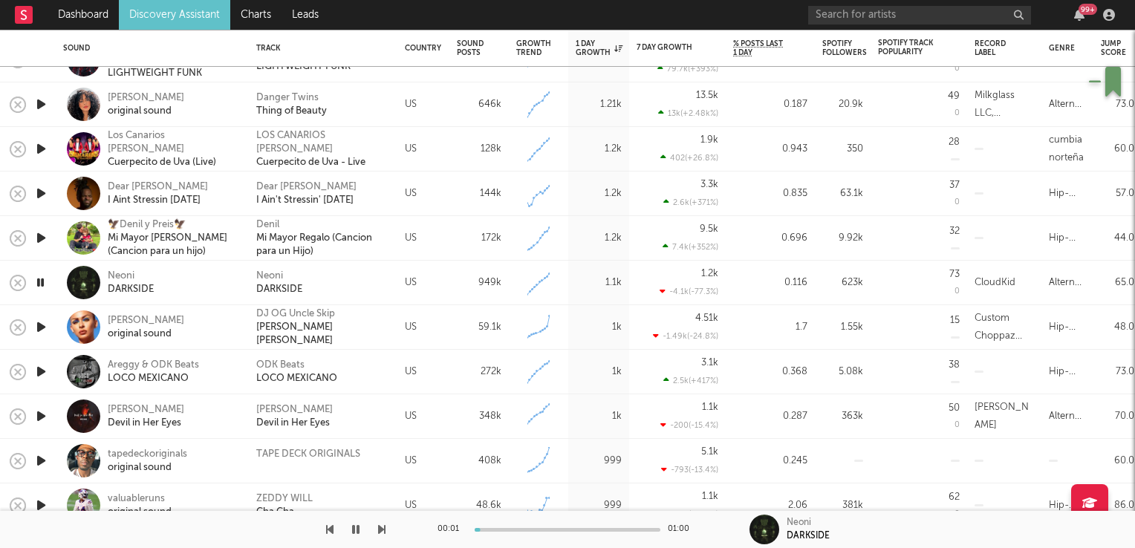
click at [42, 283] on icon "button" at bounding box center [40, 282] width 14 height 19
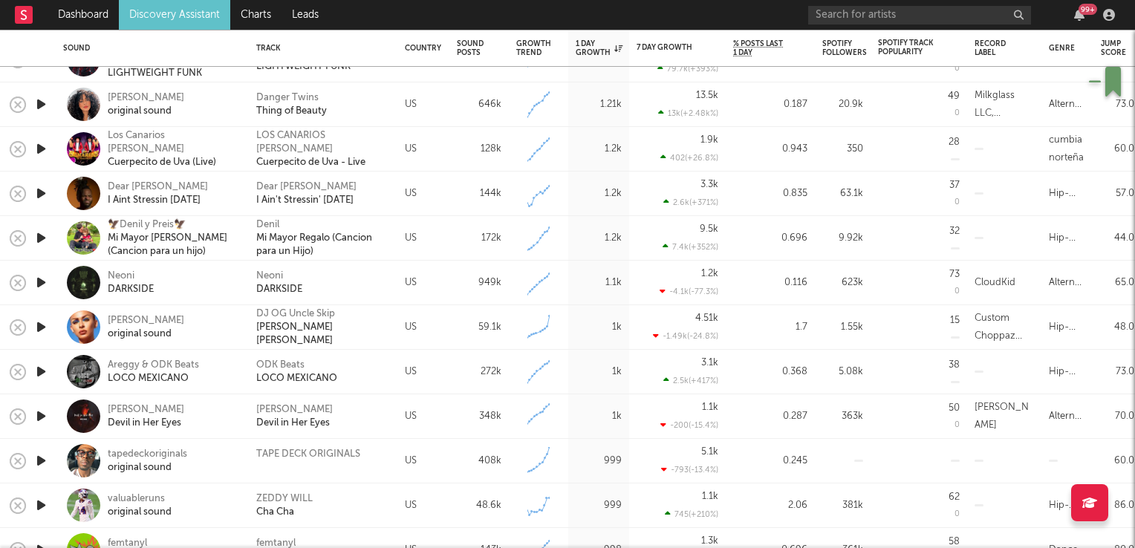
click at [42, 328] on icon "button" at bounding box center [41, 327] width 16 height 19
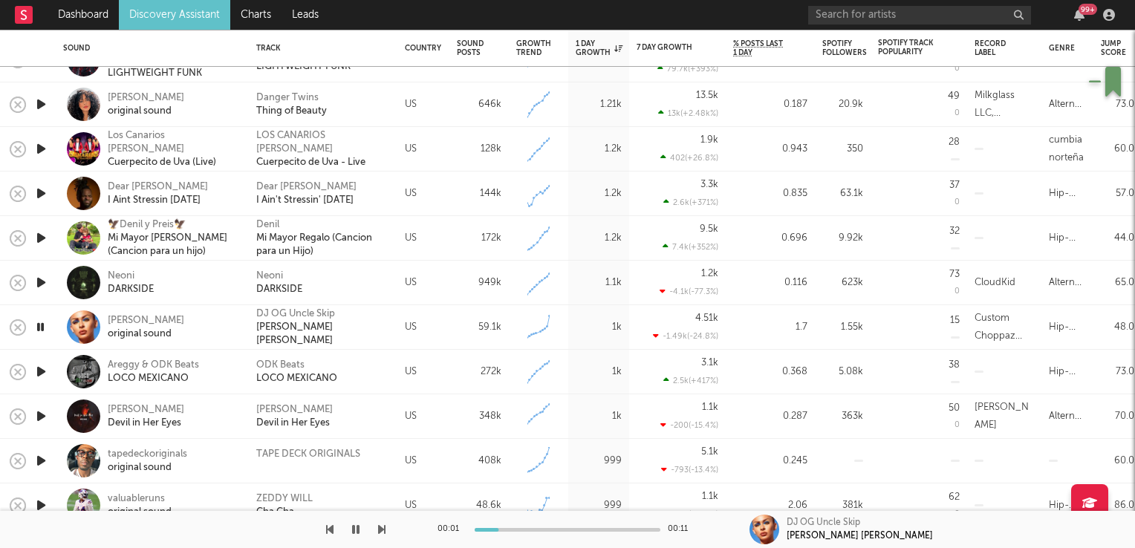
click at [42, 328] on icon "button" at bounding box center [40, 327] width 14 height 19
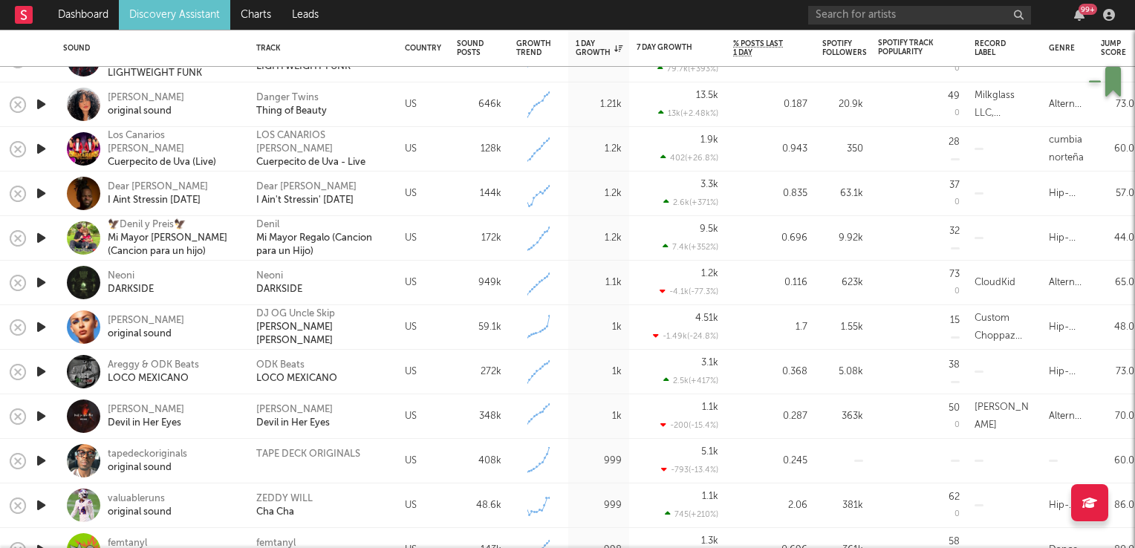
click at [39, 418] on icon "button" at bounding box center [41, 416] width 16 height 19
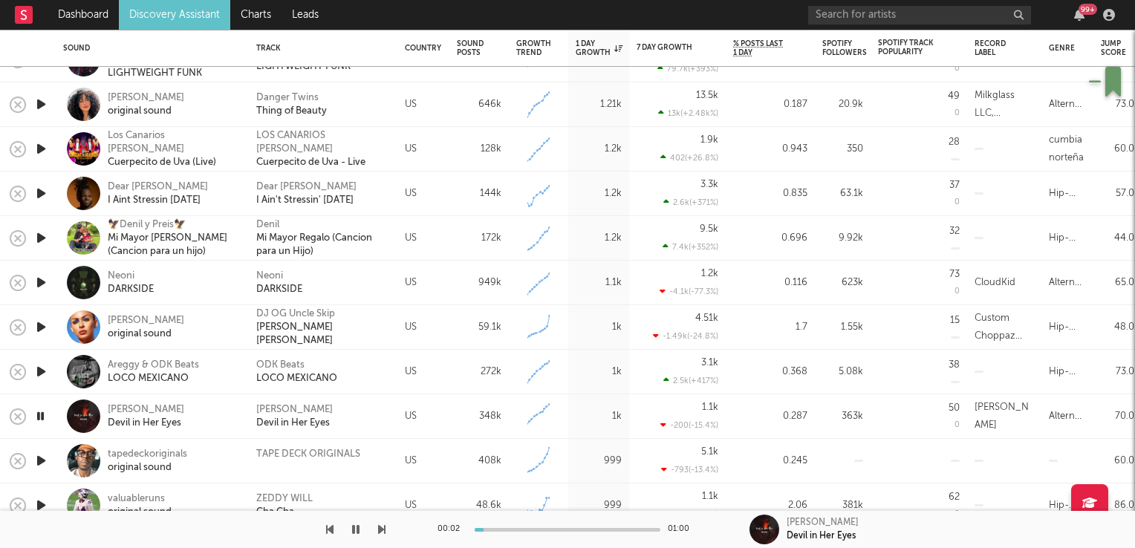
click at [39, 418] on icon "button" at bounding box center [40, 416] width 14 height 19
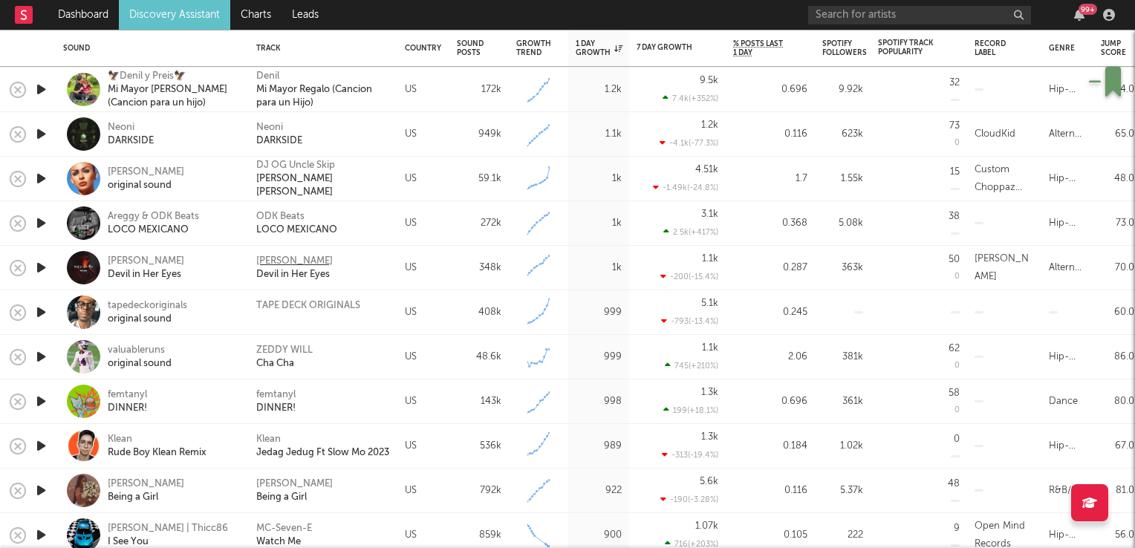
click at [300, 262] on div "Bryce Savage" at bounding box center [294, 261] width 76 height 13
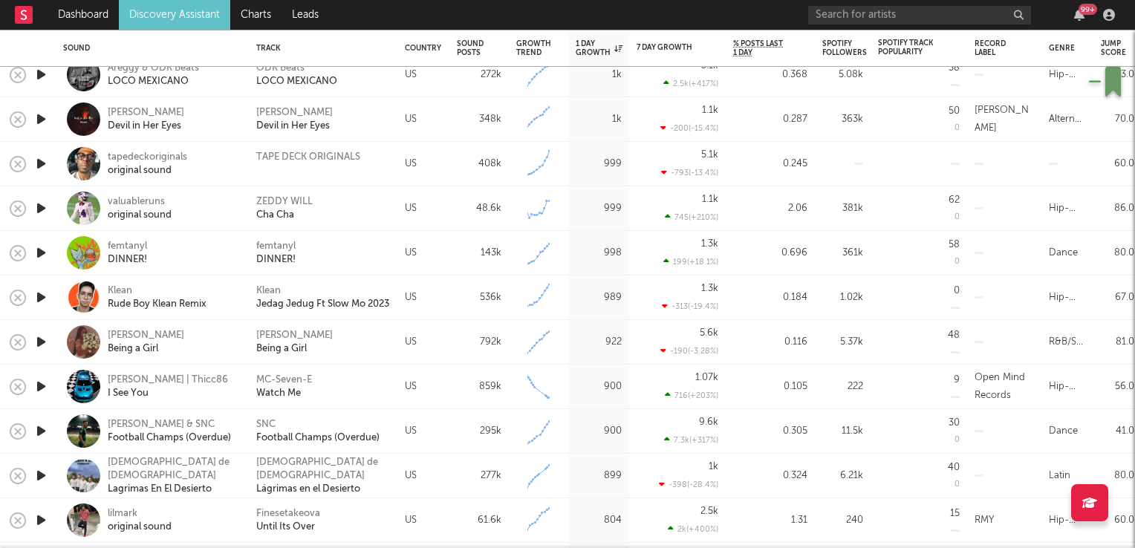
click at [40, 254] on icon "button" at bounding box center [41, 253] width 16 height 19
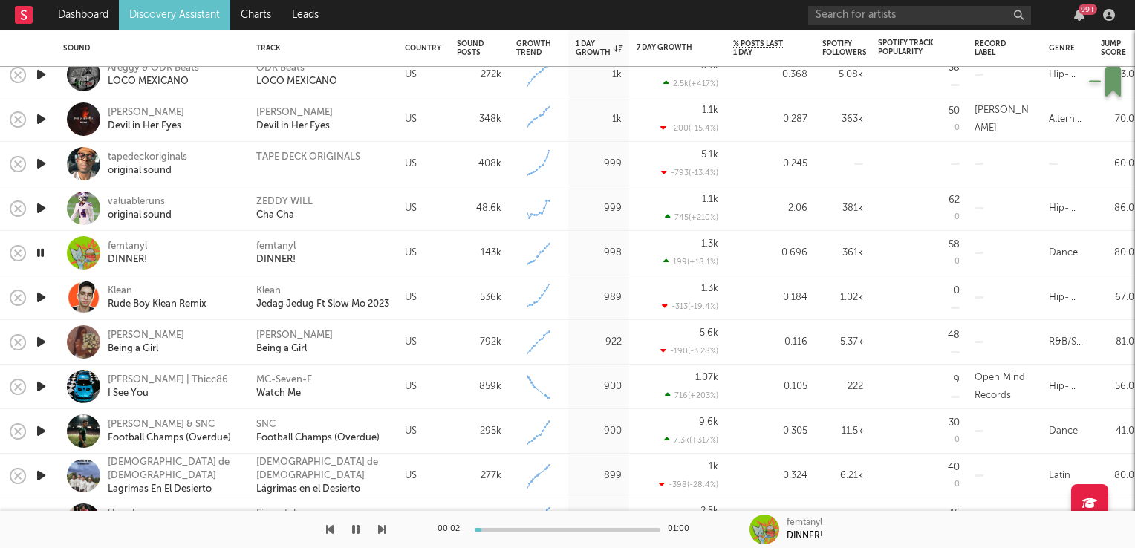
click at [40, 254] on icon "button" at bounding box center [40, 253] width 14 height 19
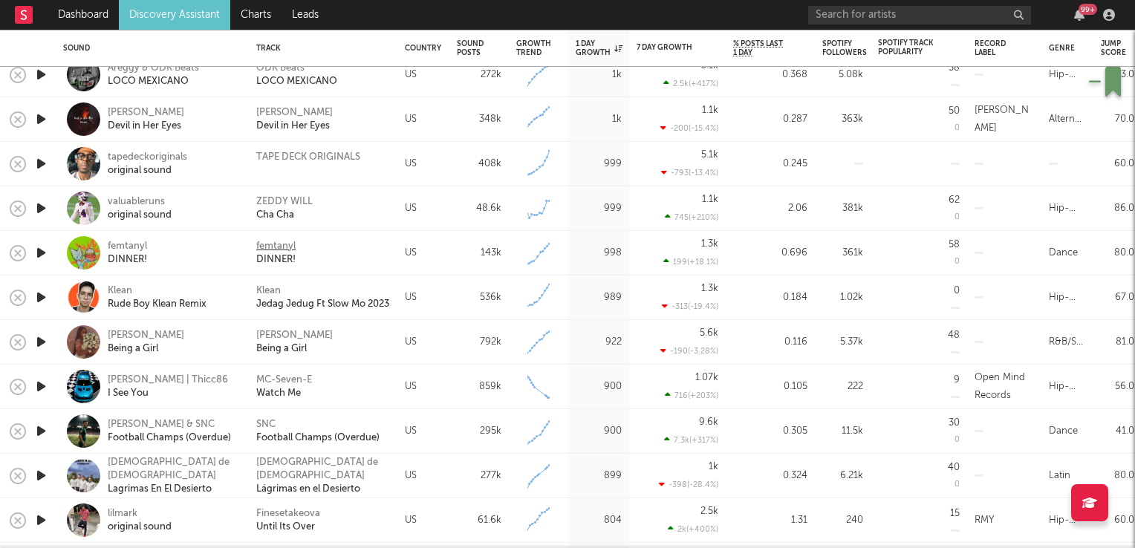
click at [282, 245] on div "femtanyl" at bounding box center [275, 246] width 39 height 13
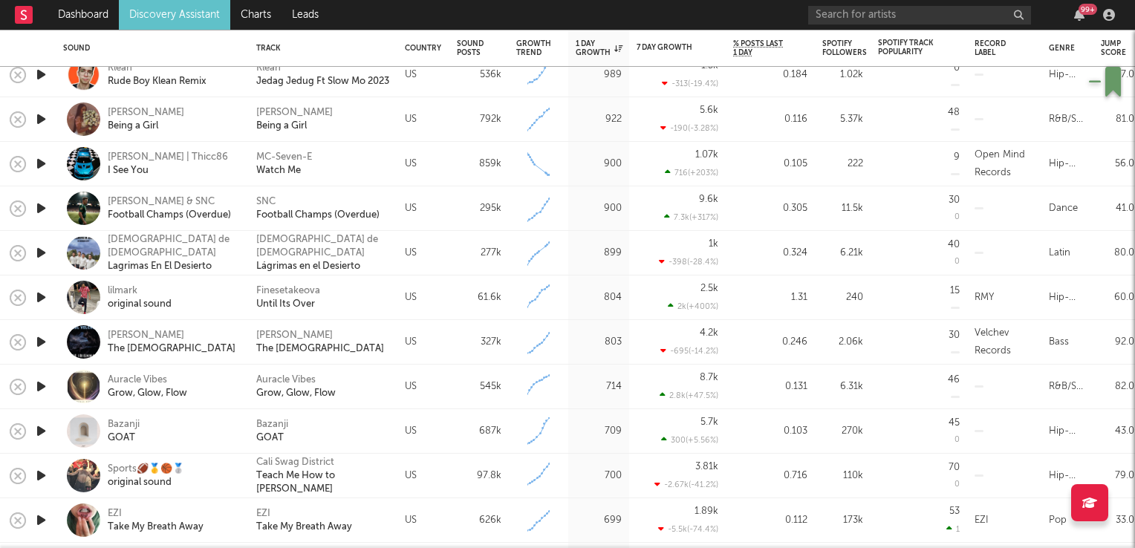
click at [42, 297] on icon "button" at bounding box center [41, 297] width 16 height 19
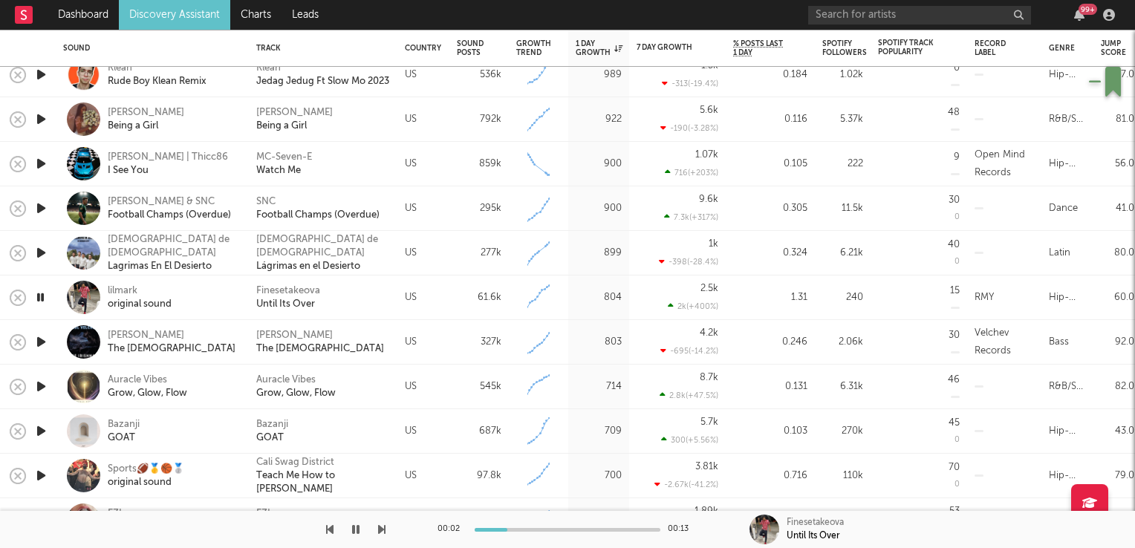
click at [41, 296] on icon "button" at bounding box center [40, 297] width 14 height 19
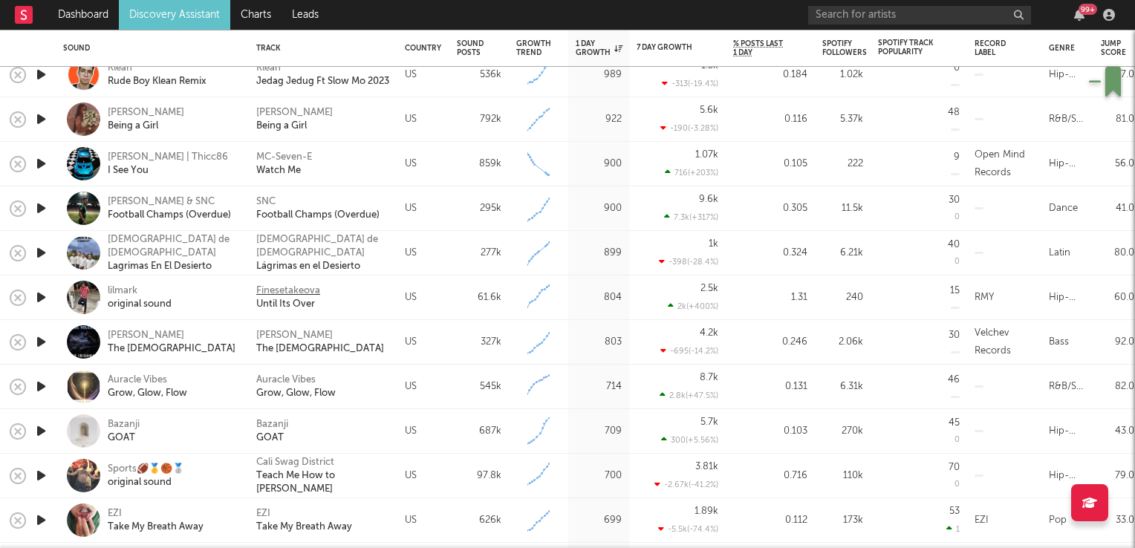
click at [276, 295] on div "Finesetakeova" at bounding box center [288, 290] width 64 height 13
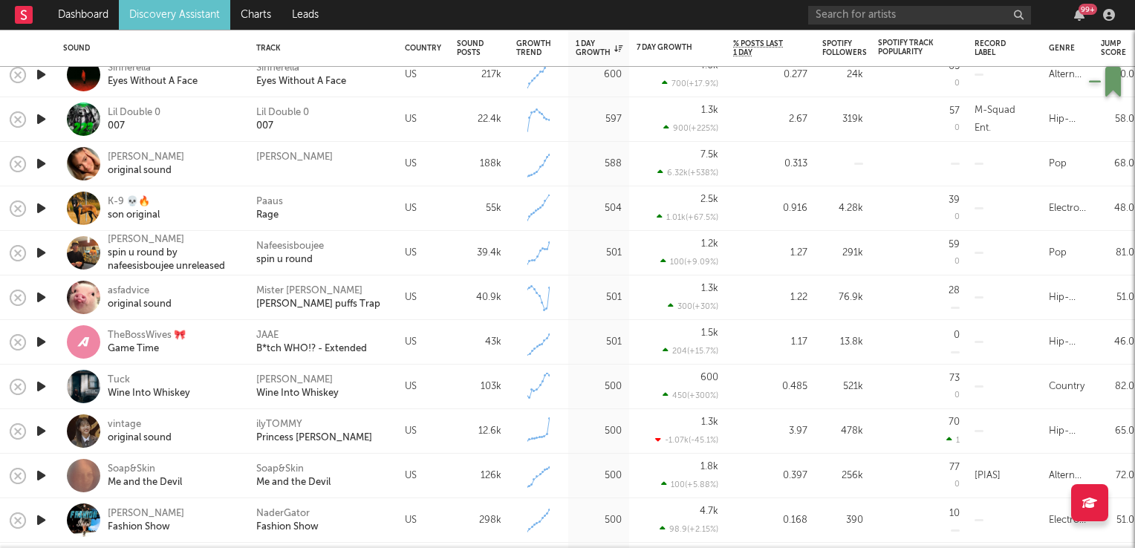
click at [45, 209] on icon "button" at bounding box center [41, 208] width 16 height 19
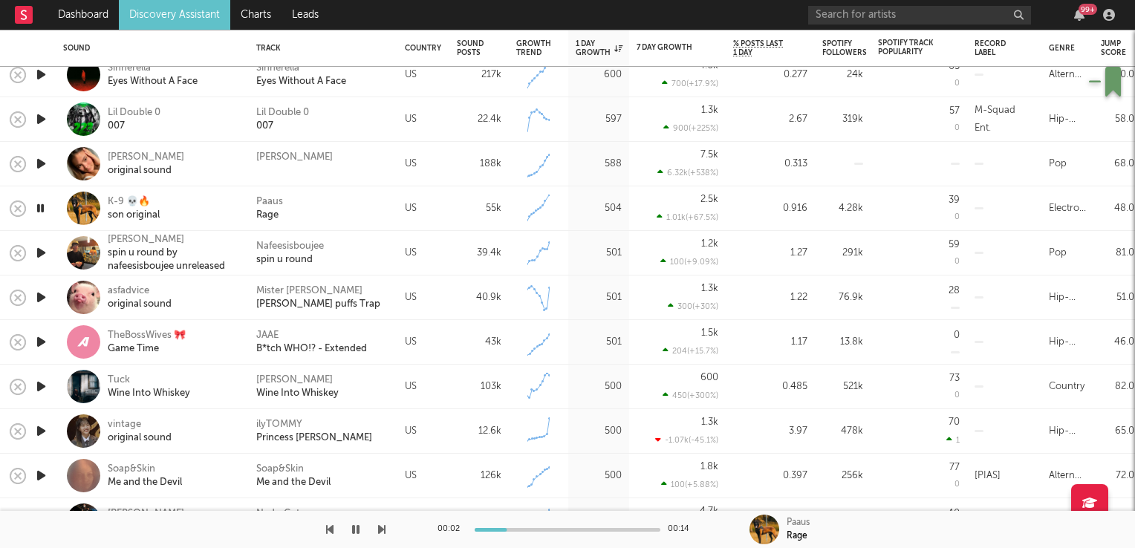
click at [45, 209] on icon "button" at bounding box center [40, 208] width 14 height 19
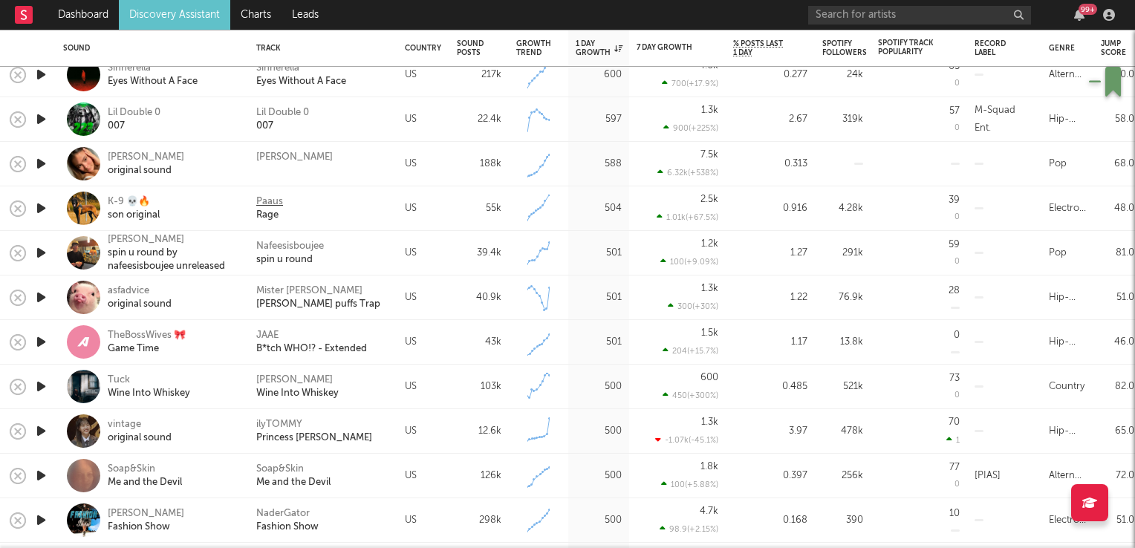
click at [265, 202] on div "Paaus" at bounding box center [269, 201] width 27 height 13
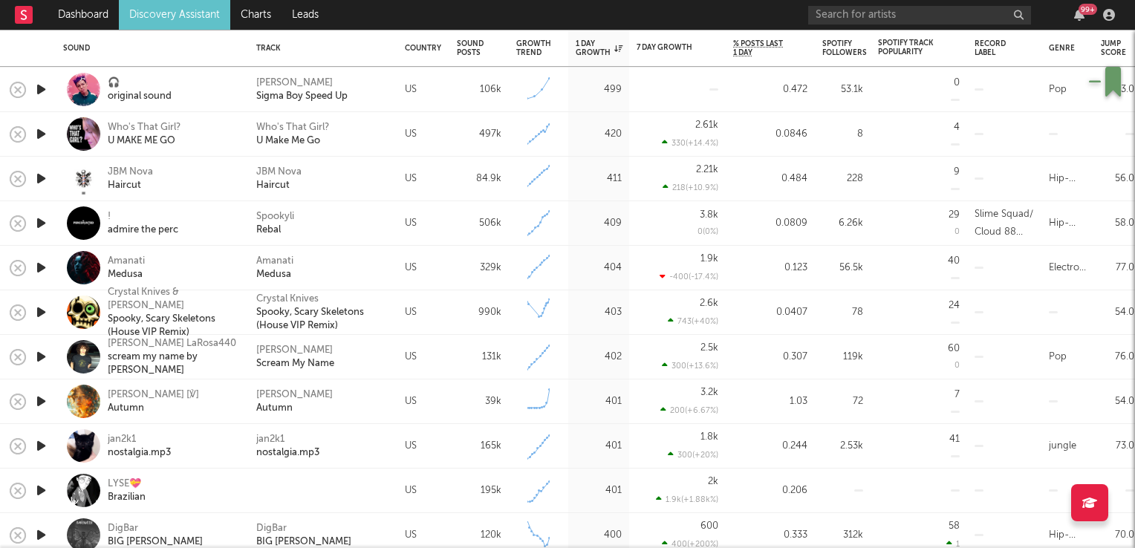
click at [39, 403] on icon "button" at bounding box center [41, 401] width 16 height 19
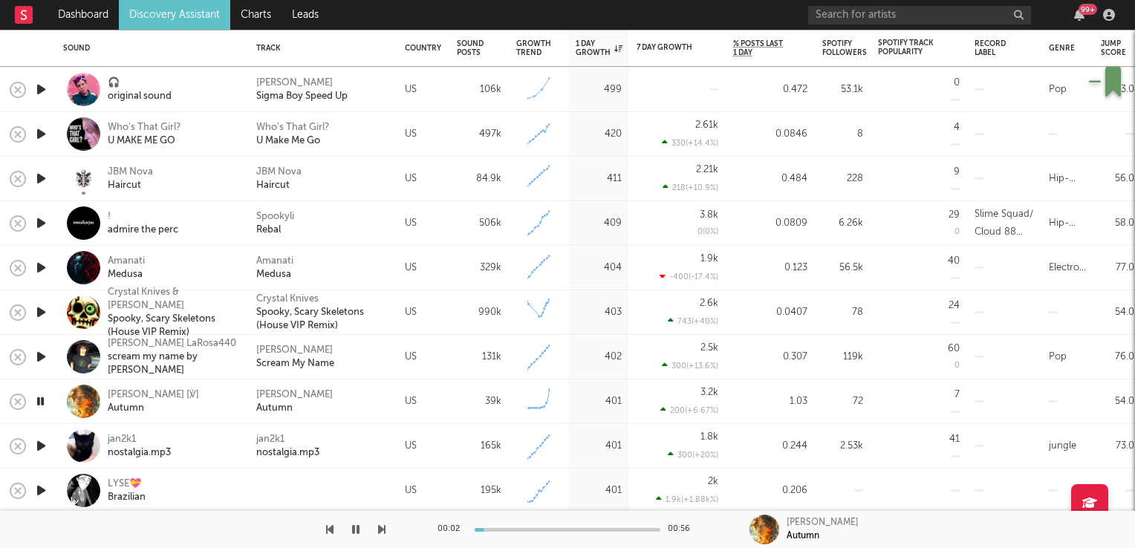
click at [39, 403] on icon "button" at bounding box center [40, 401] width 14 height 19
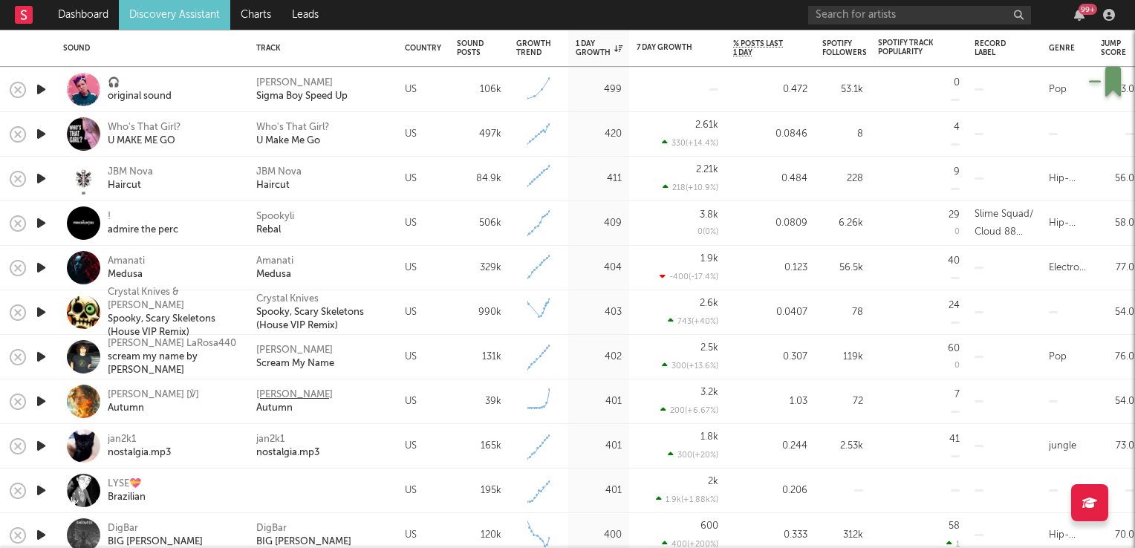
click at [297, 397] on div "Gabriel Veras" at bounding box center [294, 394] width 76 height 13
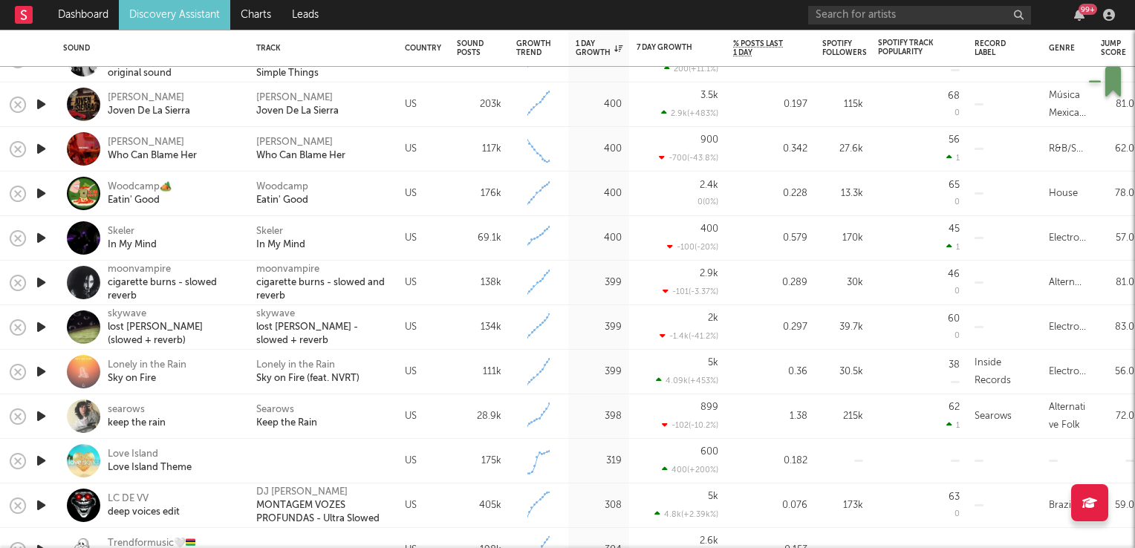
click at [36, 418] on icon "button" at bounding box center [41, 416] width 16 height 19
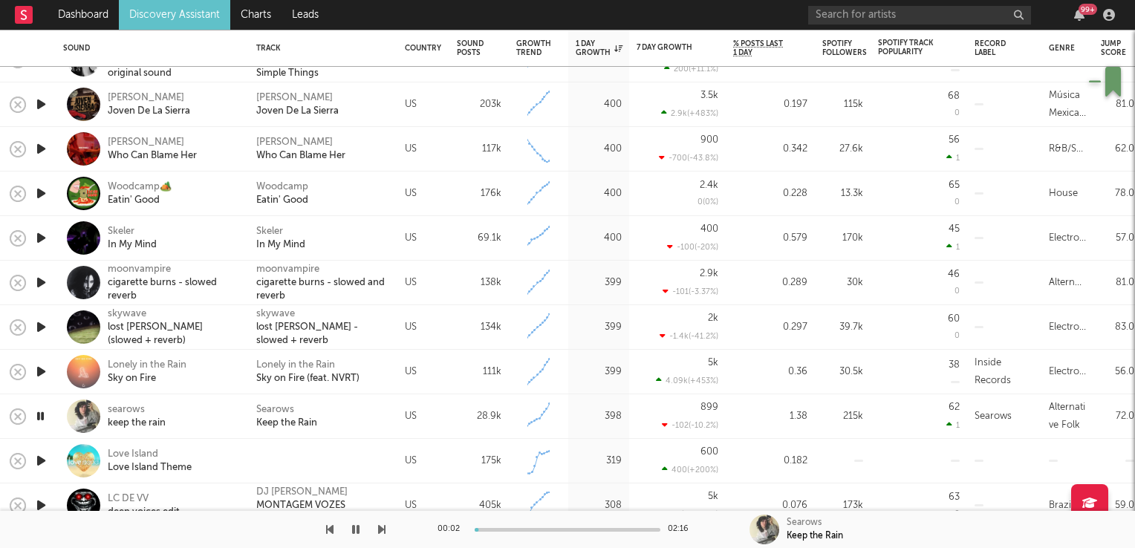
click at [41, 418] on icon "button" at bounding box center [40, 416] width 14 height 19
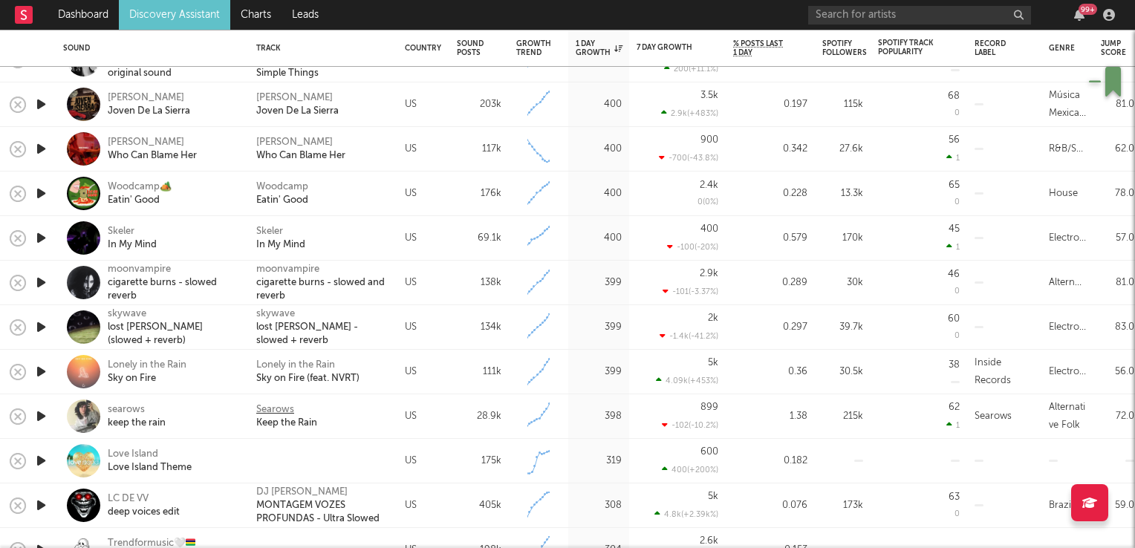
click at [276, 408] on div "Searows" at bounding box center [275, 409] width 38 height 13
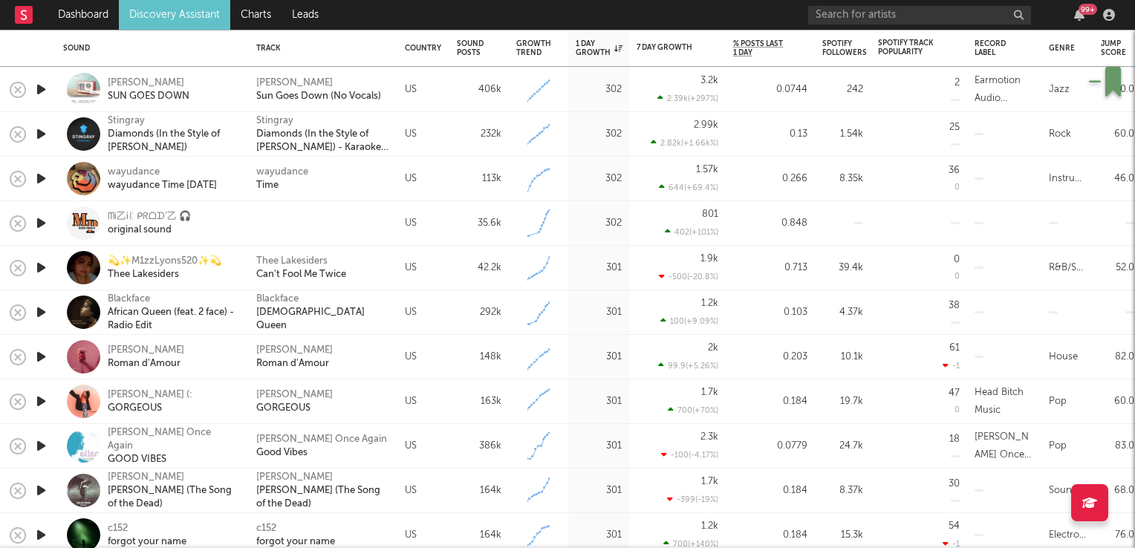
click at [44, 361] on icon "button" at bounding box center [41, 357] width 16 height 19
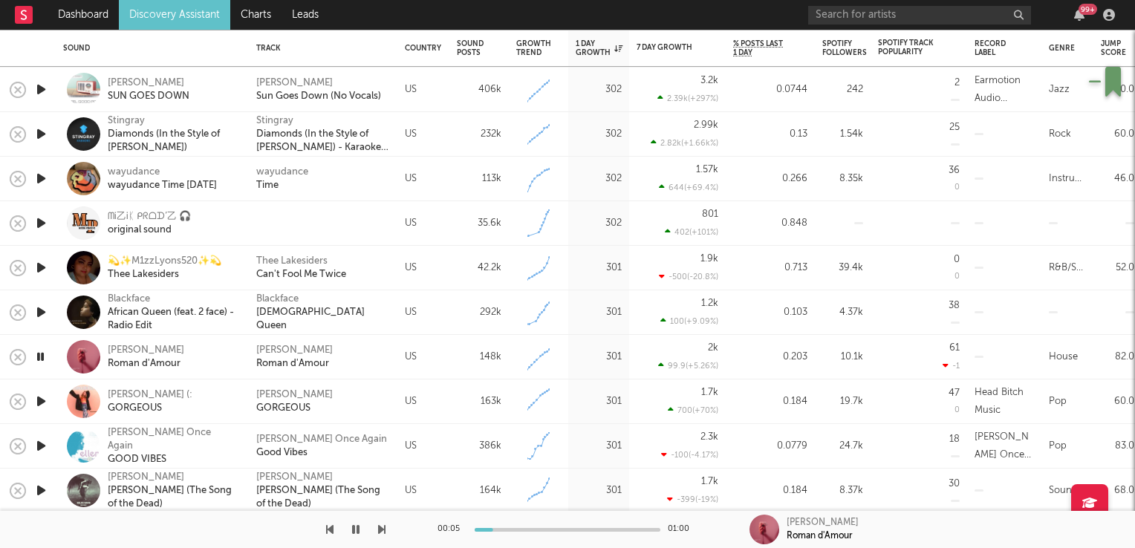
click at [44, 361] on icon "button" at bounding box center [40, 357] width 14 height 19
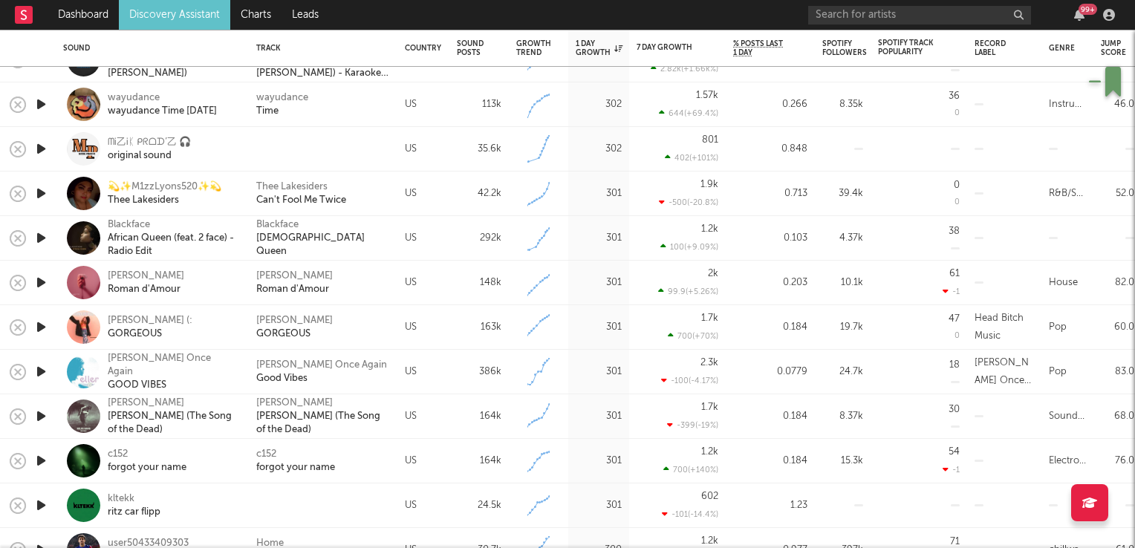
click at [36, 417] on icon "button" at bounding box center [41, 416] width 16 height 19
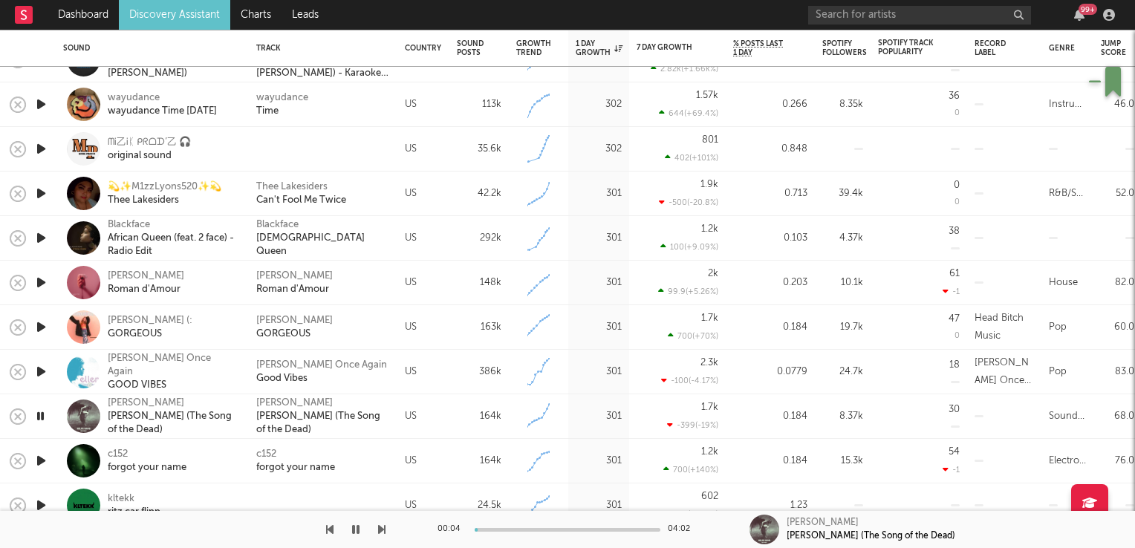
click at [36, 417] on icon "button" at bounding box center [40, 416] width 14 height 19
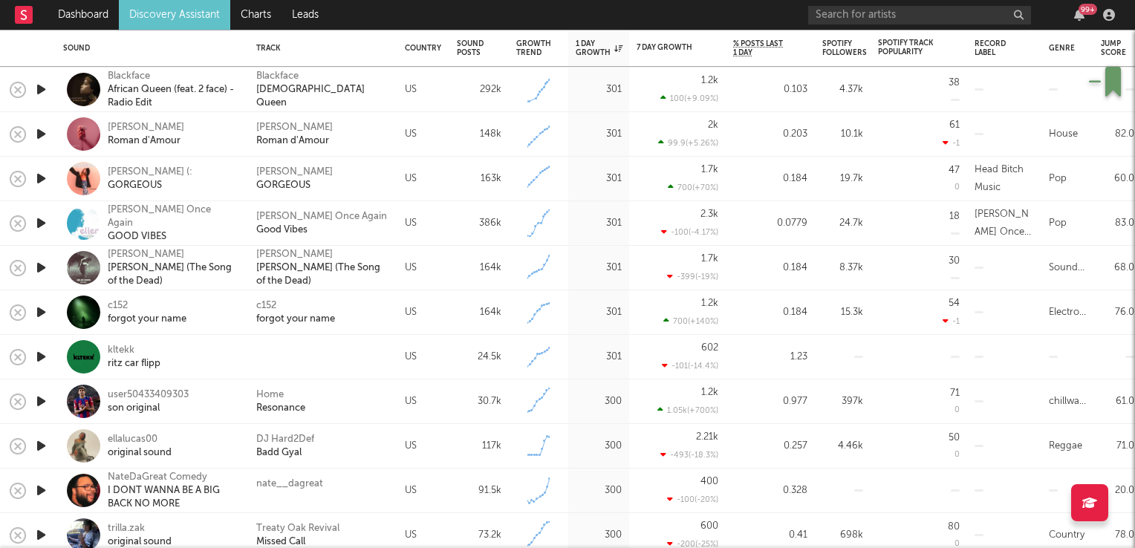
click at [169, 10] on link "Discovery Assistant" at bounding box center [174, 15] width 111 height 30
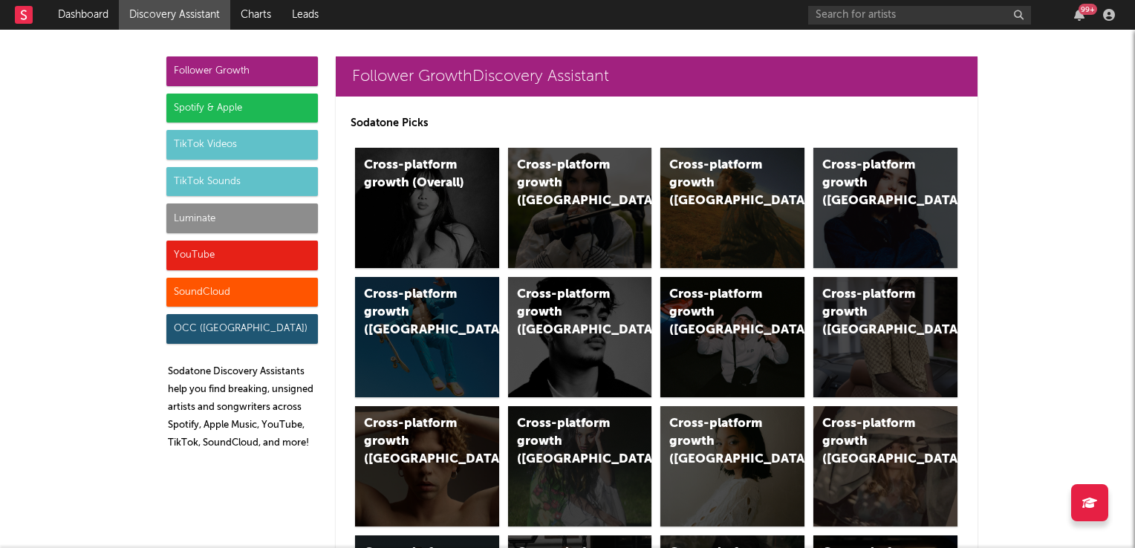
click at [232, 144] on div "TikTok Videos" at bounding box center [242, 145] width 152 height 30
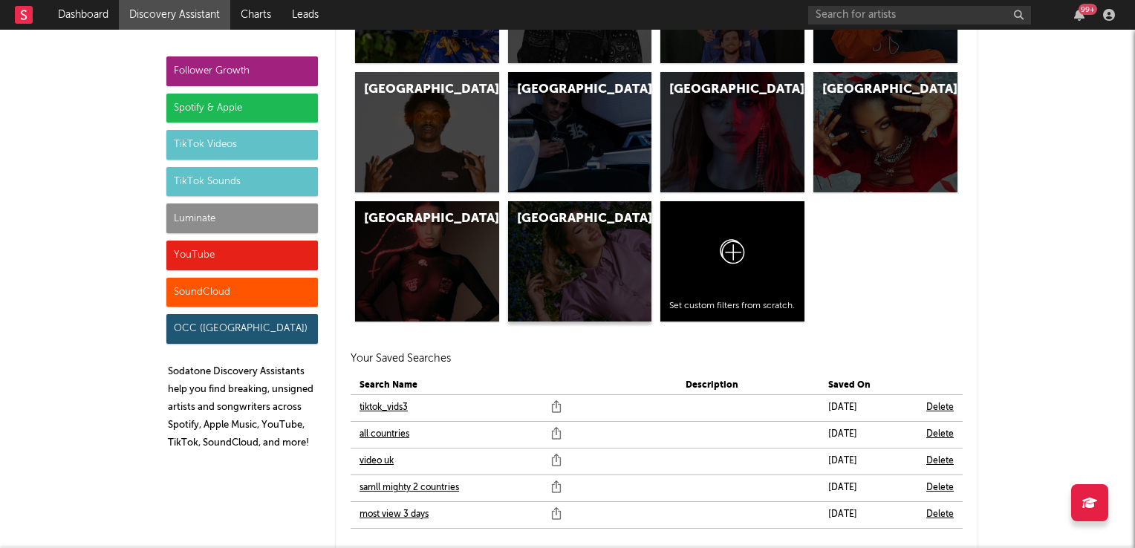
scroll to position [4908, 0]
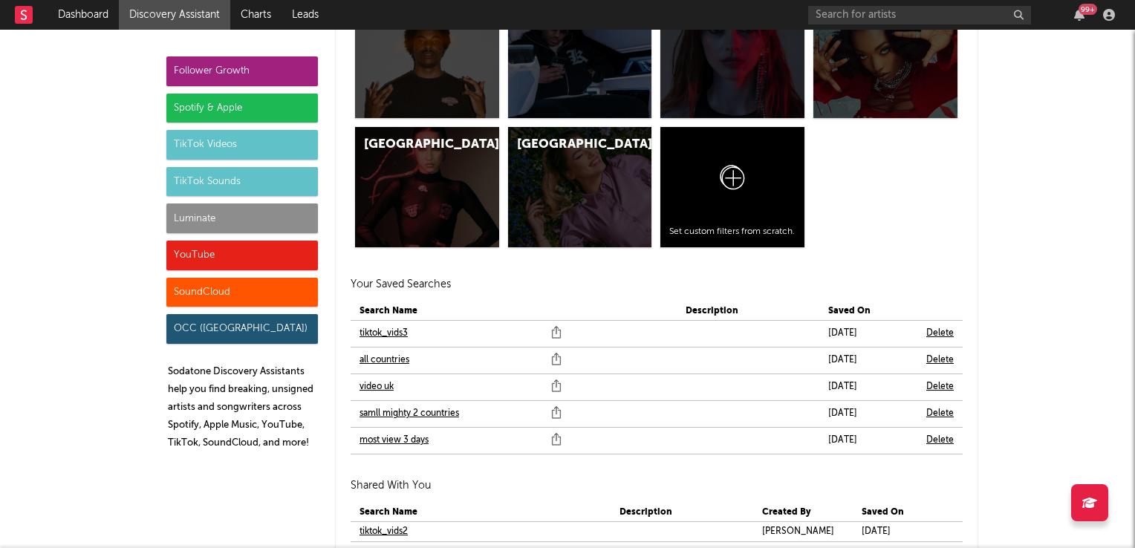
click at [373, 391] on link "video uk" at bounding box center [376, 387] width 34 height 18
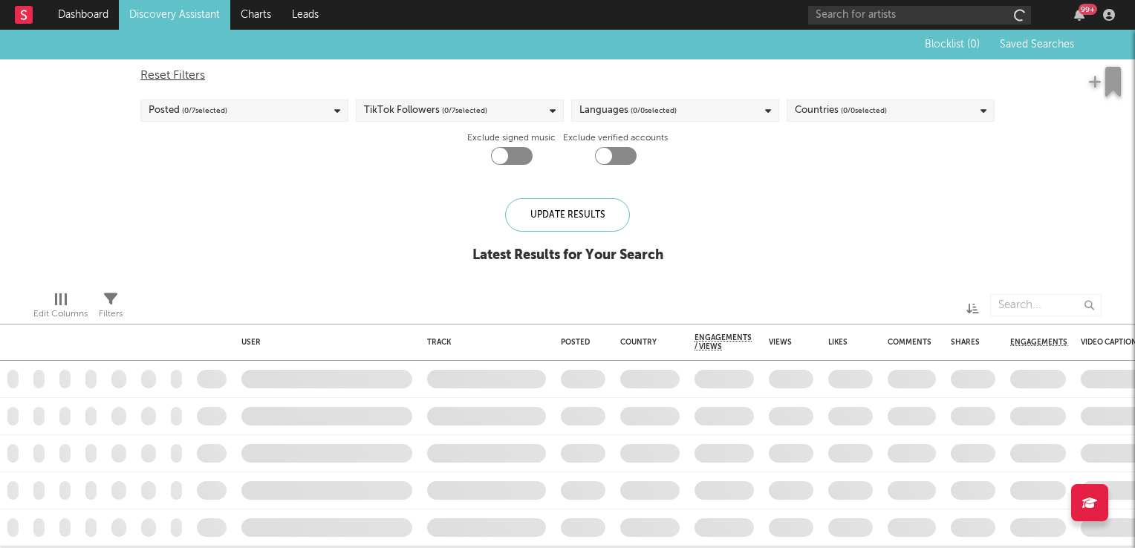
checkbox input "true"
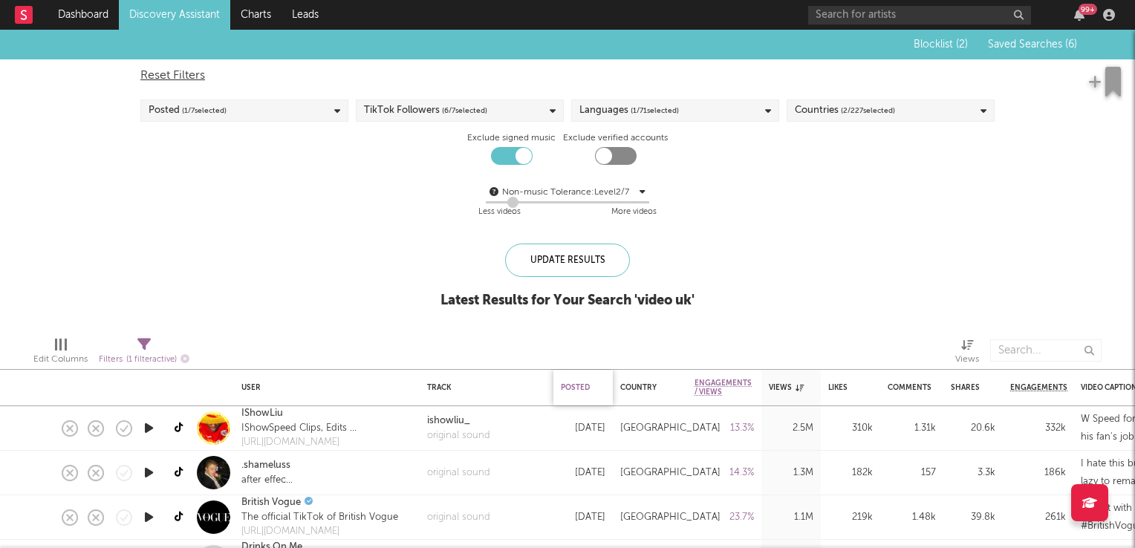
click at [573, 390] on div "Posted" at bounding box center [579, 387] width 37 height 9
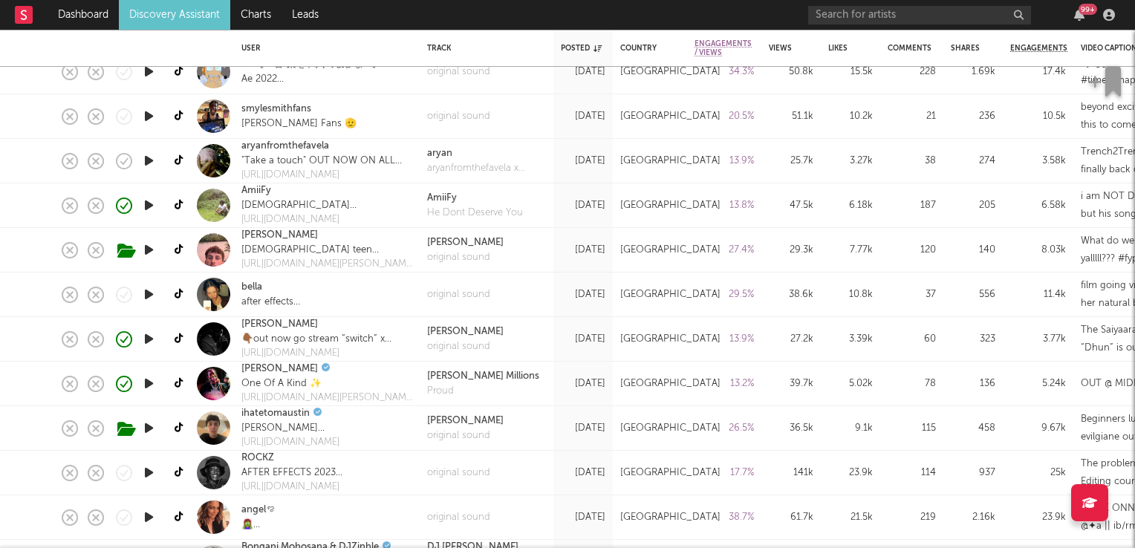
click at [145, 429] on icon "button" at bounding box center [149, 428] width 16 height 19
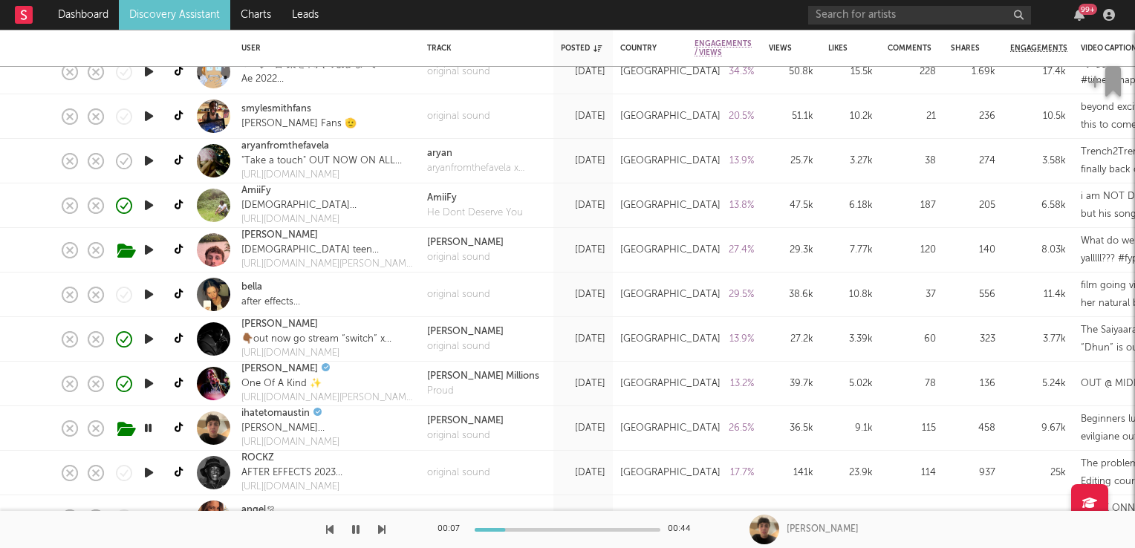
click at [145, 429] on icon "button" at bounding box center [148, 428] width 14 height 19
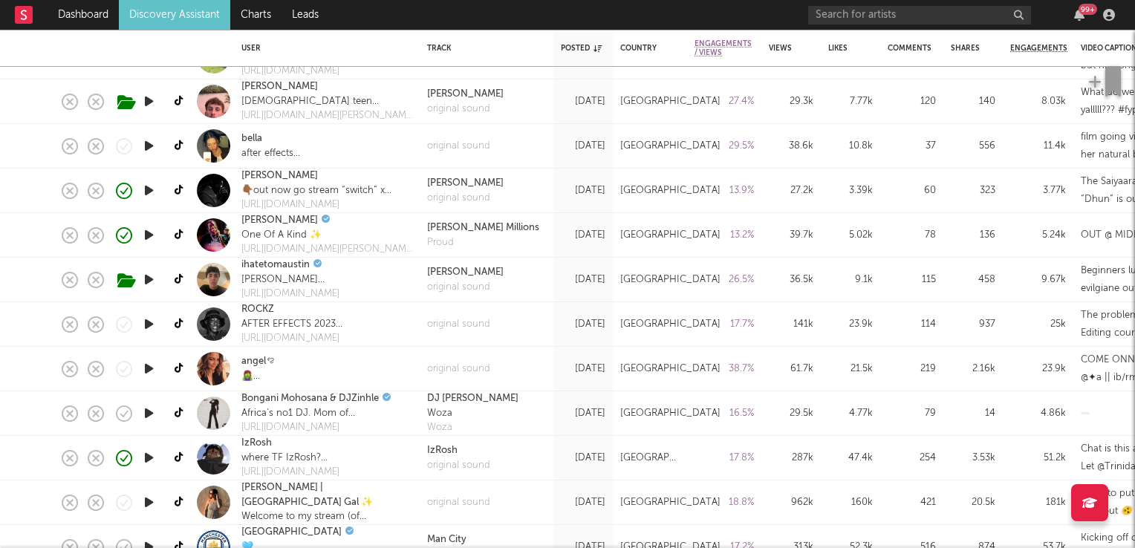
click at [149, 367] on icon "button" at bounding box center [149, 368] width 16 height 19
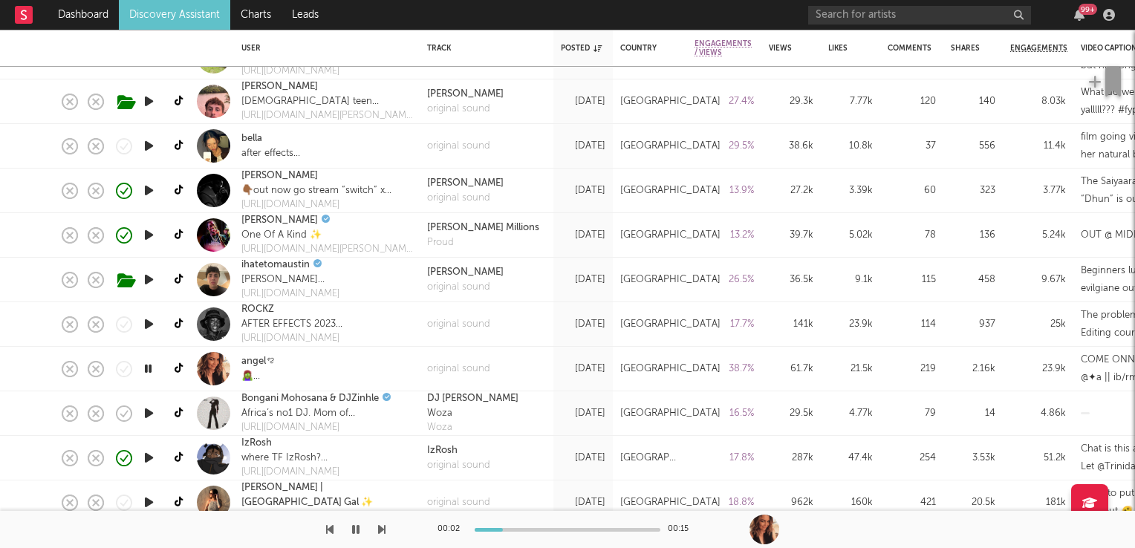
click at [149, 367] on icon "button" at bounding box center [148, 368] width 14 height 19
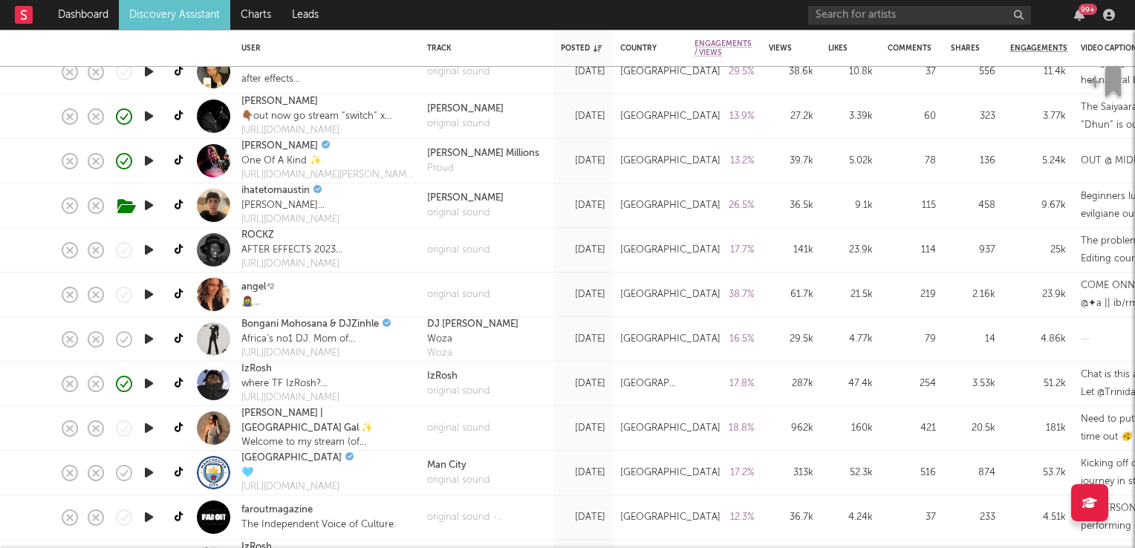
click at [146, 429] on icon "button" at bounding box center [149, 428] width 16 height 19
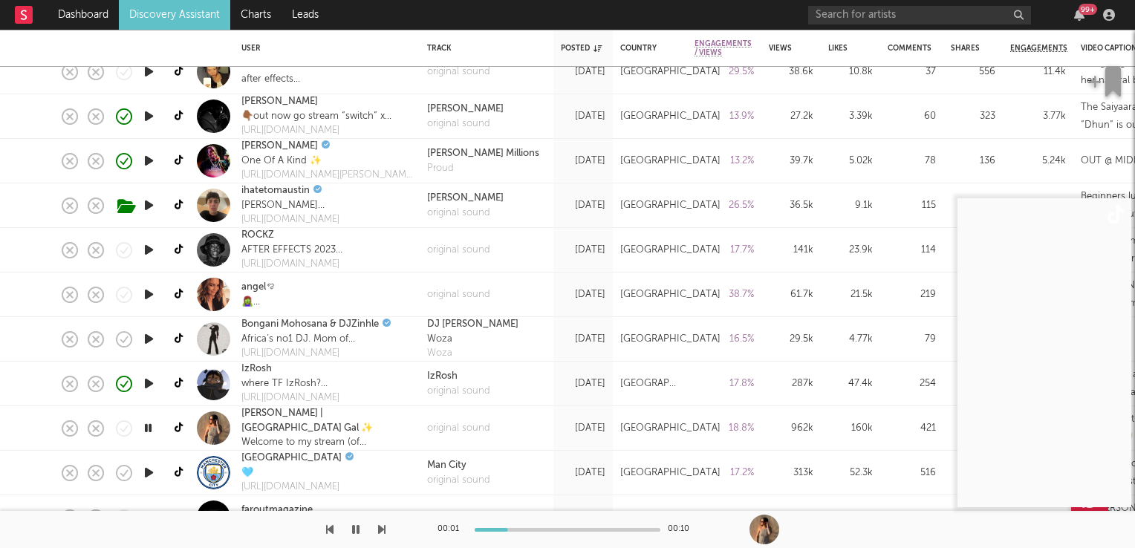
click at [146, 429] on icon "button" at bounding box center [148, 428] width 14 height 19
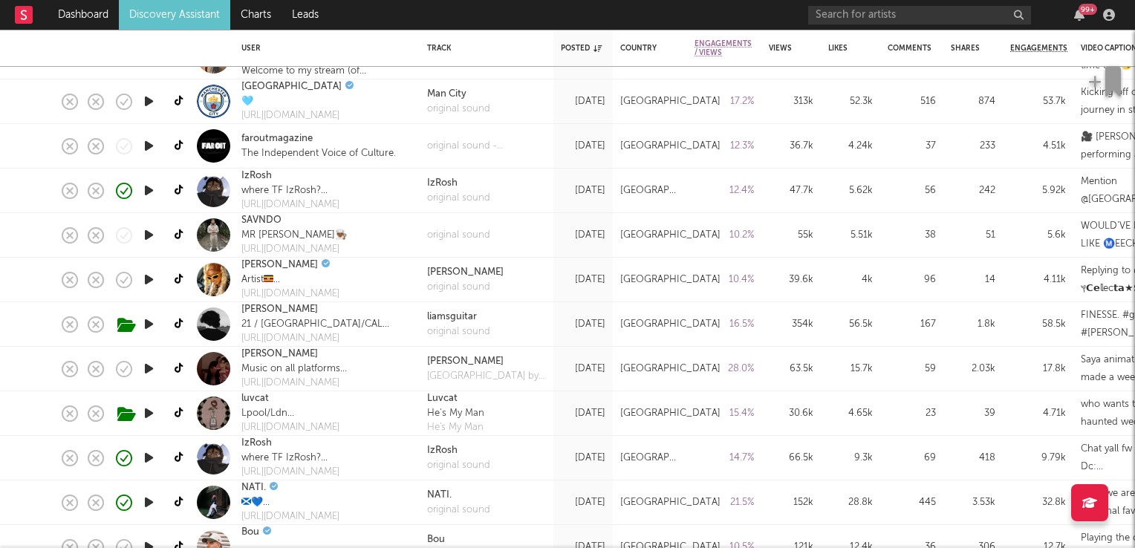
click at [148, 367] on icon "button" at bounding box center [149, 368] width 16 height 19
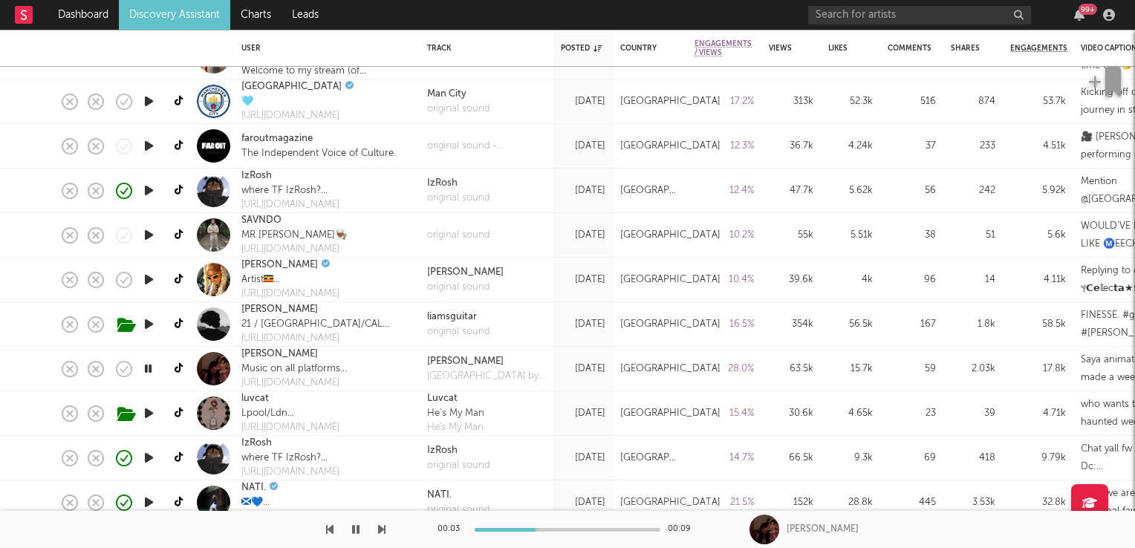
click at [148, 367] on icon "button" at bounding box center [148, 368] width 14 height 19
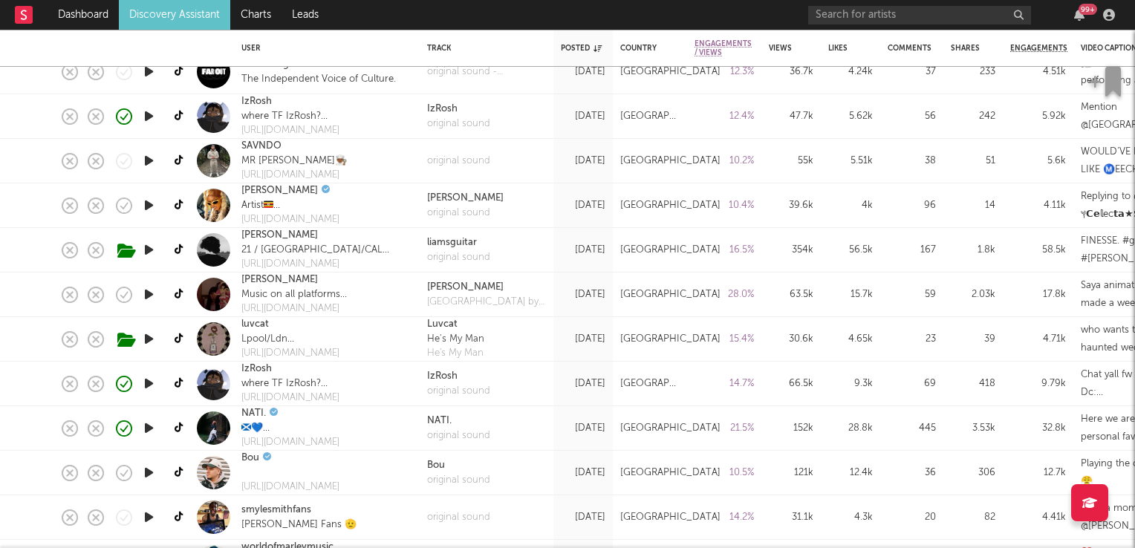
click at [149, 430] on icon "button" at bounding box center [149, 428] width 16 height 19
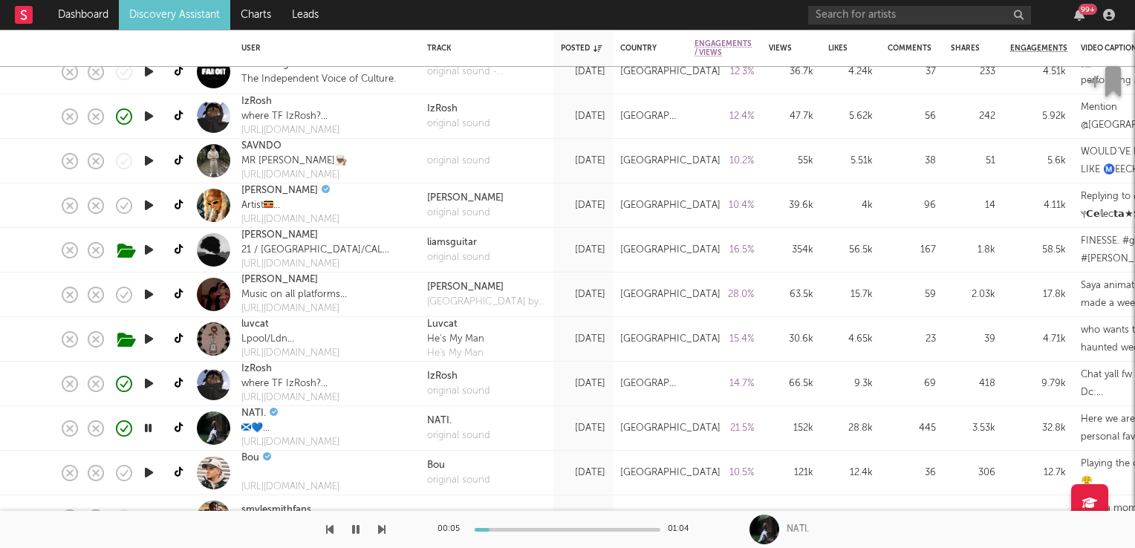
click at [149, 431] on icon "button" at bounding box center [148, 428] width 14 height 19
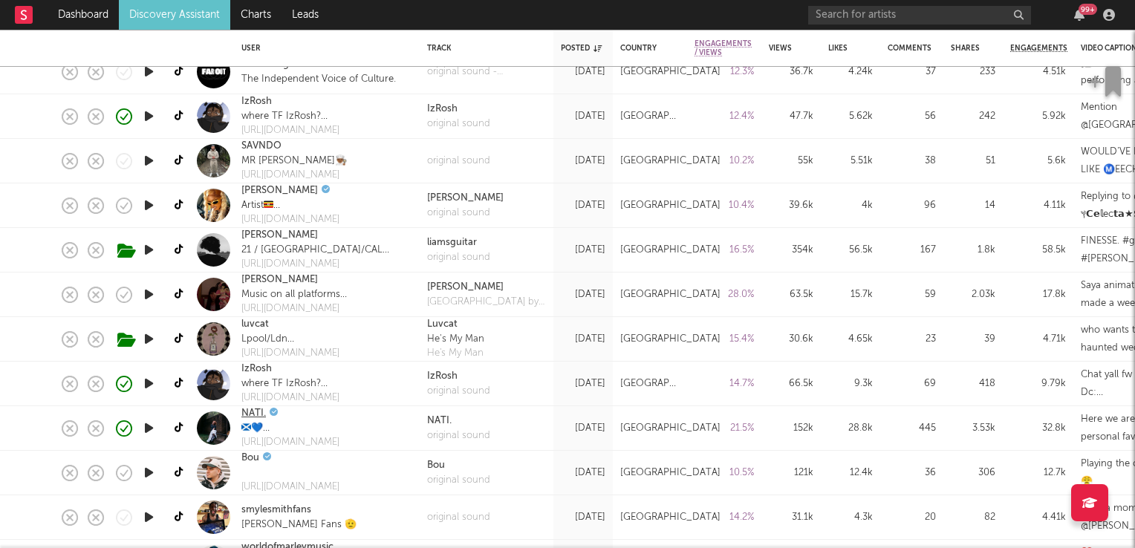
click at [257, 411] on link "NATI." at bounding box center [253, 413] width 25 height 15
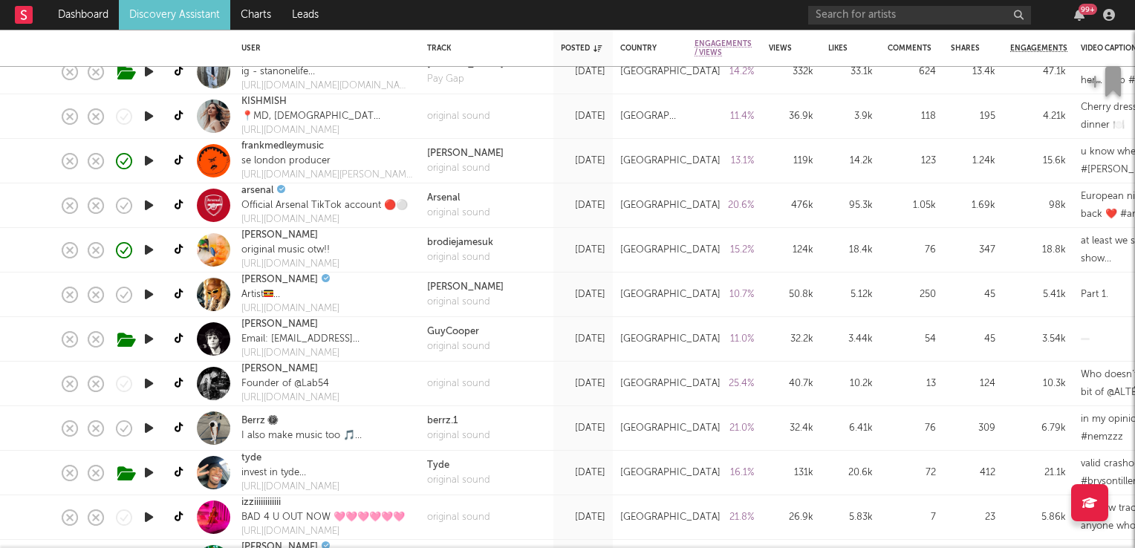
click at [153, 383] on icon "button" at bounding box center [149, 383] width 16 height 19
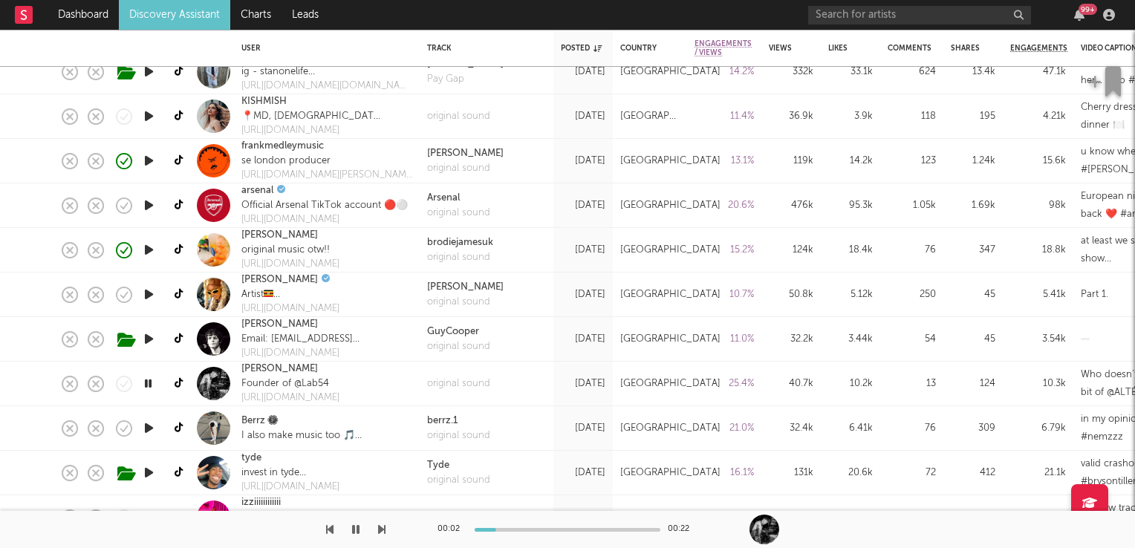
click at [157, 385] on div at bounding box center [149, 384] width 30 height 45
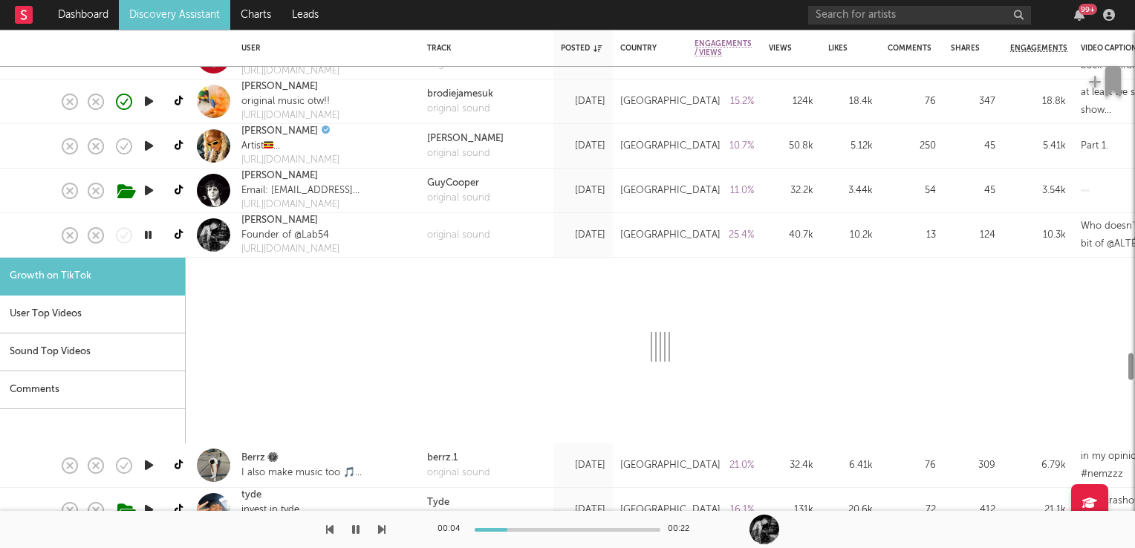
select select "1m"
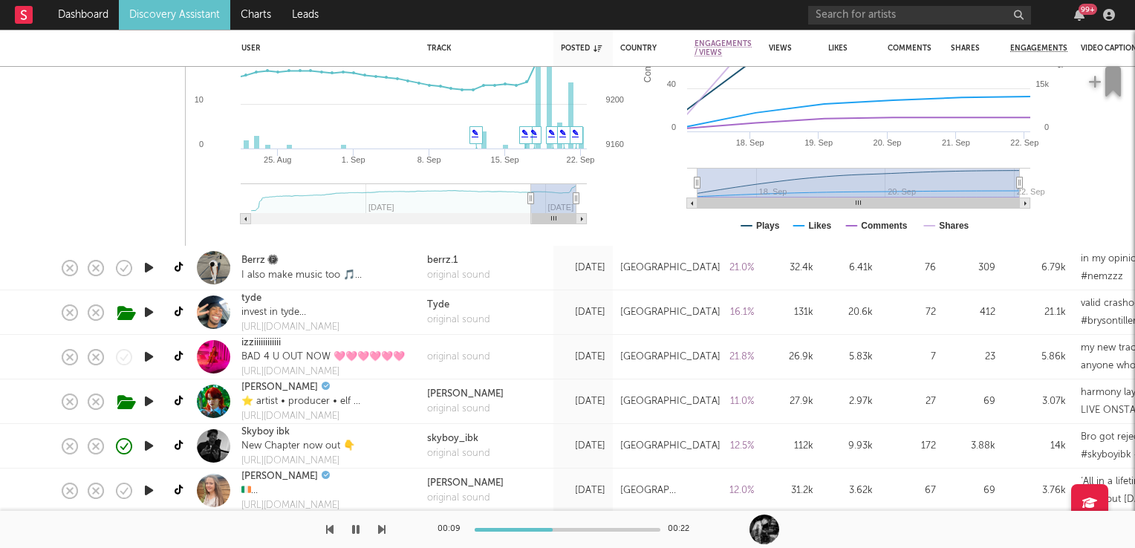
click at [146, 356] on icon "button" at bounding box center [149, 357] width 16 height 19
click at [270, 342] on link "izziiiiiiiiiiii" at bounding box center [260, 343] width 39 height 15
click at [149, 269] on icon "button" at bounding box center [149, 267] width 16 height 19
click at [149, 269] on icon "button" at bounding box center [148, 267] width 14 height 19
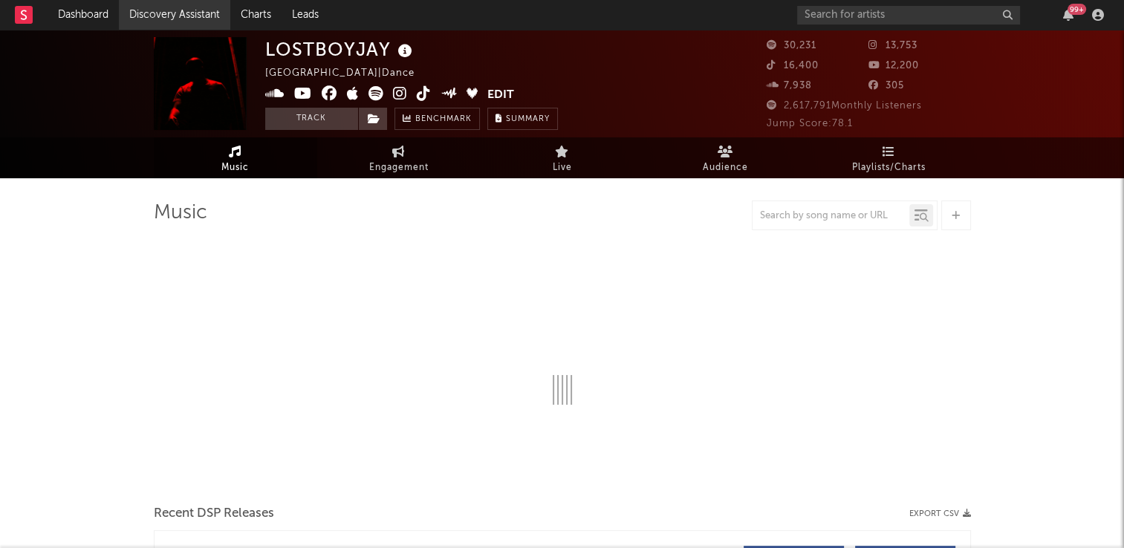
select select "6m"
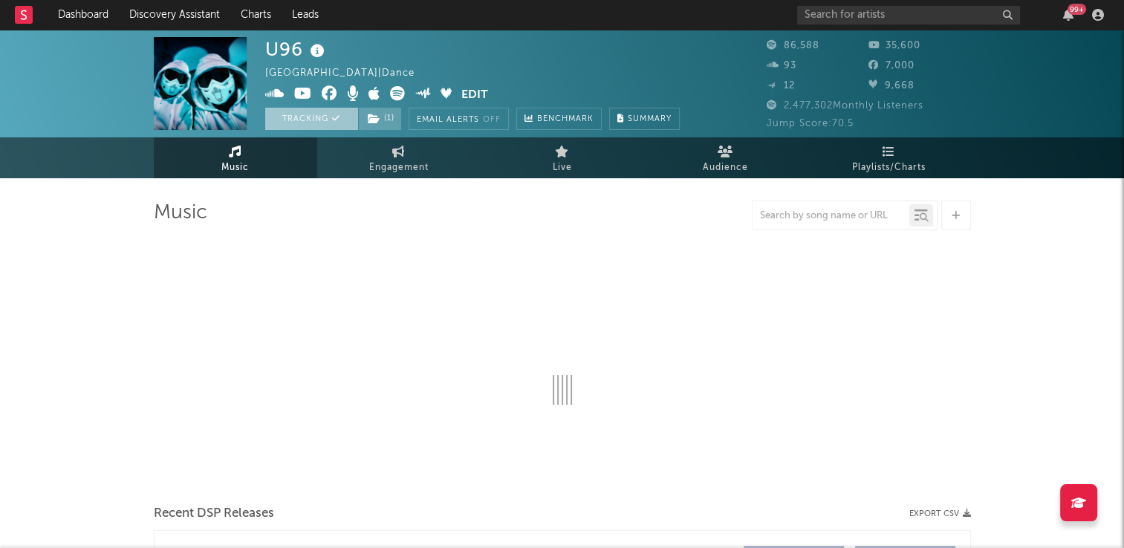
select select "6m"
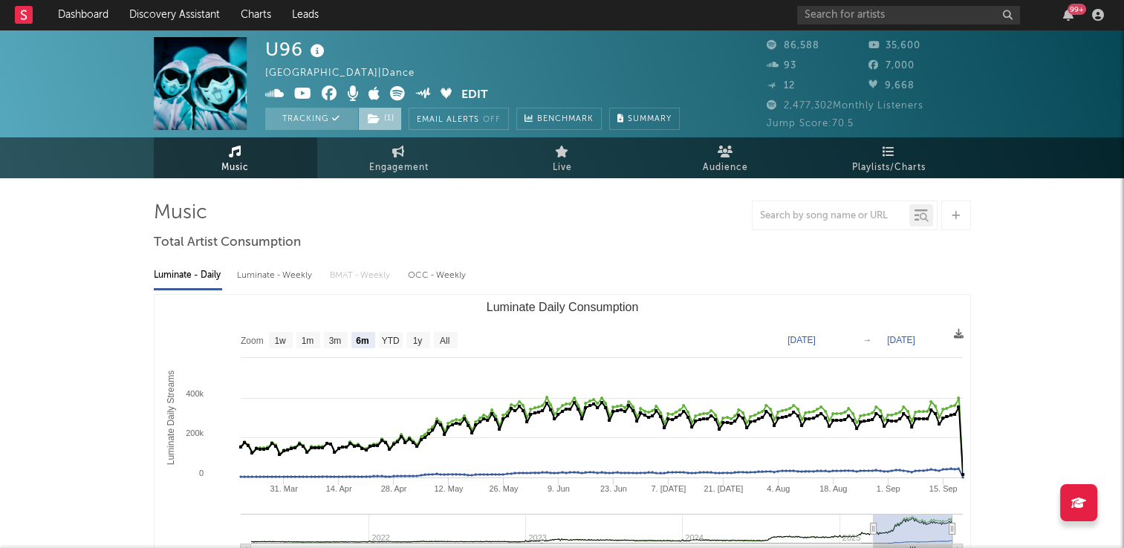
click at [388, 117] on span "( 1 )" at bounding box center [380, 119] width 44 height 22
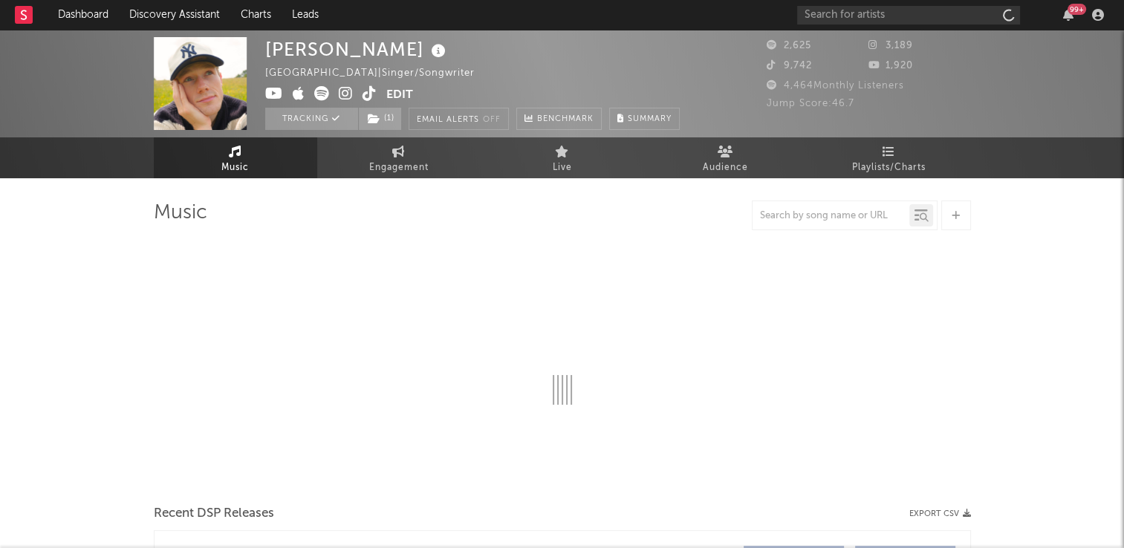
select select "6m"
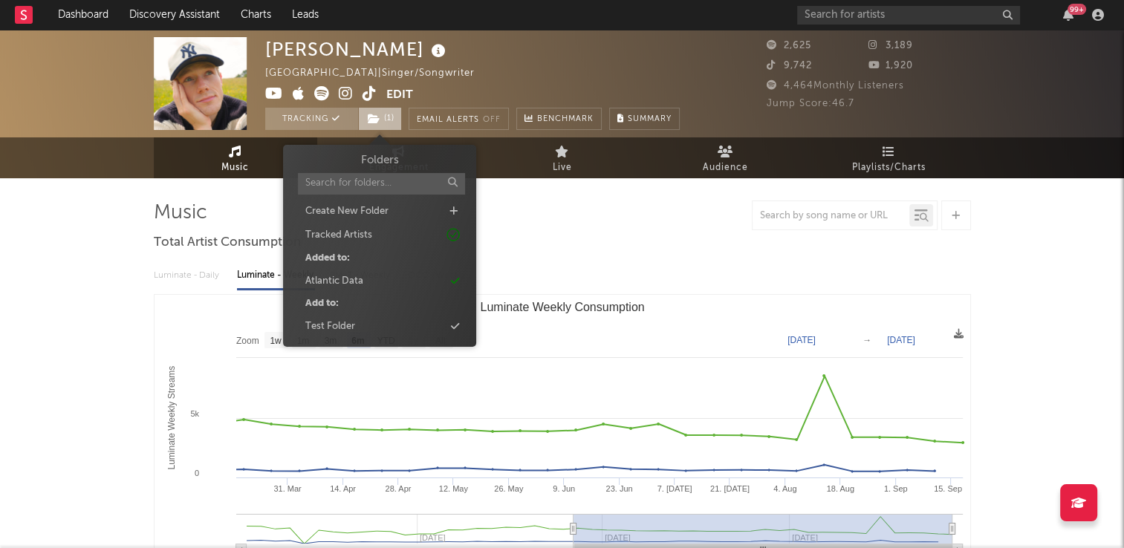
click at [388, 120] on span "( 1 )" at bounding box center [380, 119] width 44 height 22
click at [506, 66] on div "Casey Sana United Kingdom | Singer/Songwriter Edit Tracking ( 1 ) Email Alerts …" at bounding box center [472, 83] width 414 height 93
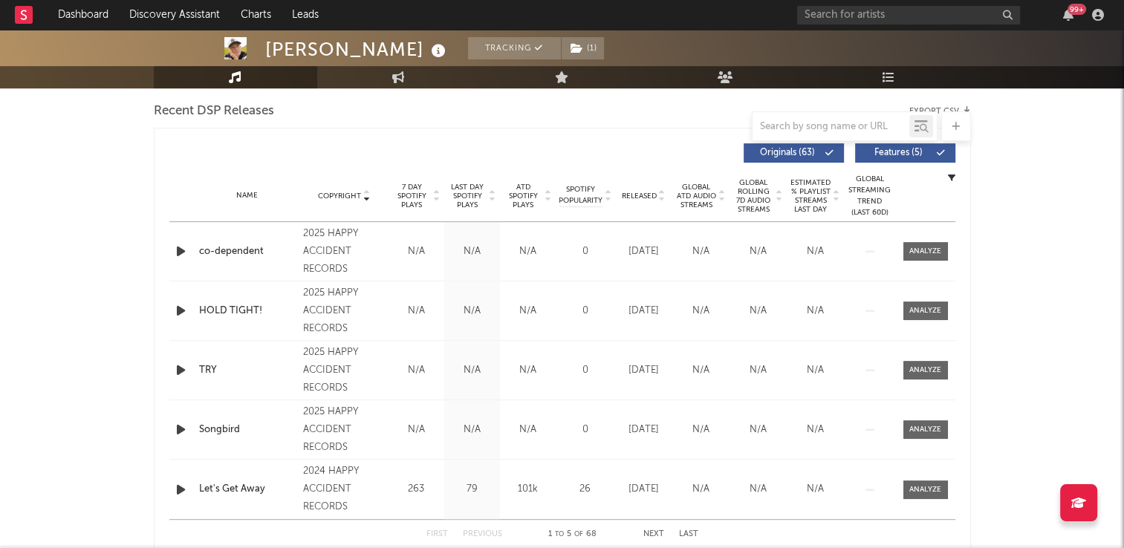
scroll to position [594, 0]
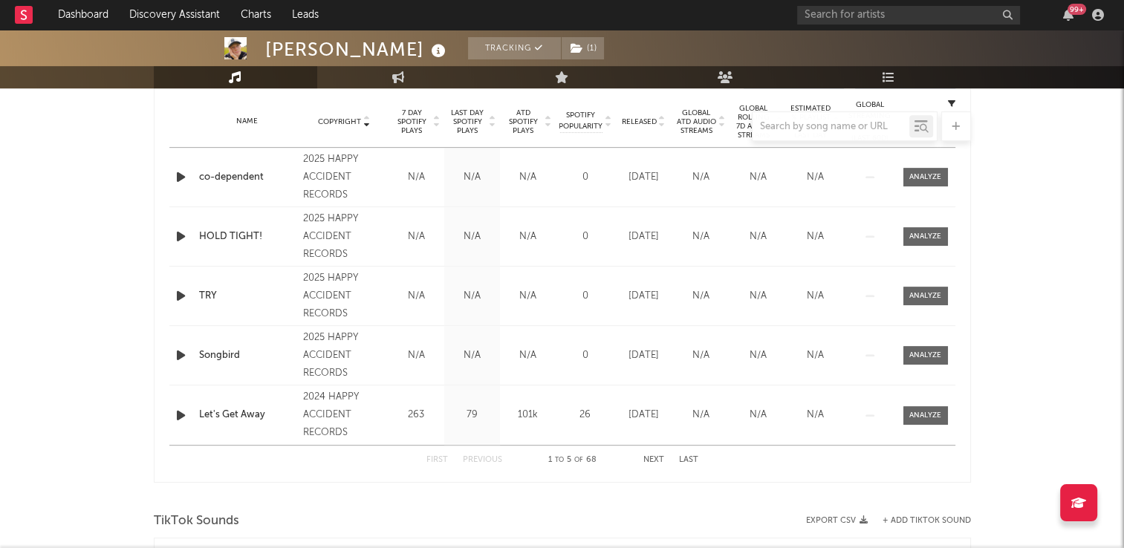
click at [654, 459] on button "Next" at bounding box center [653, 460] width 21 height 8
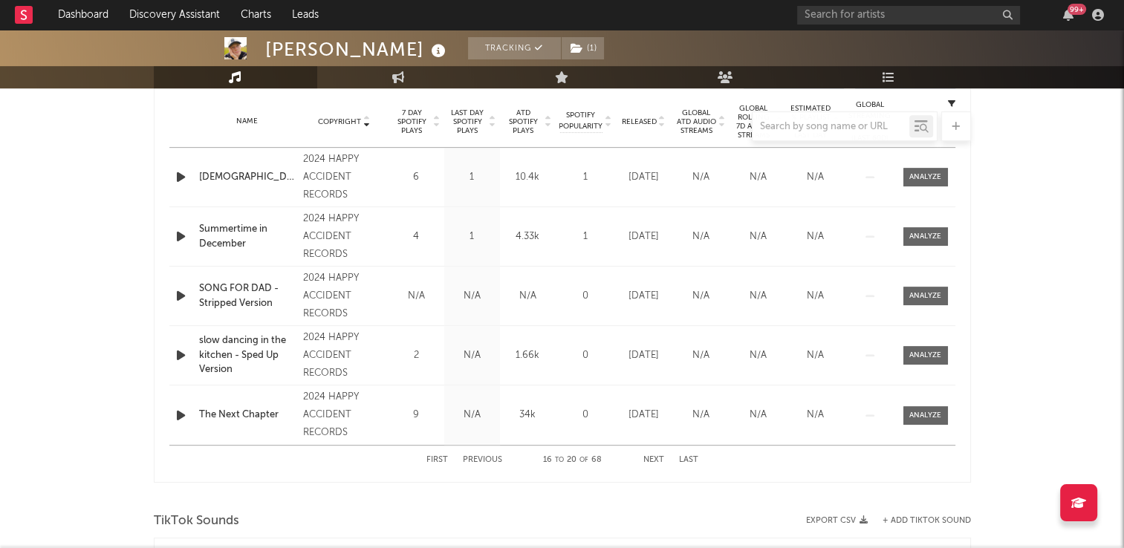
click at [654, 459] on button "Next" at bounding box center [653, 460] width 21 height 8
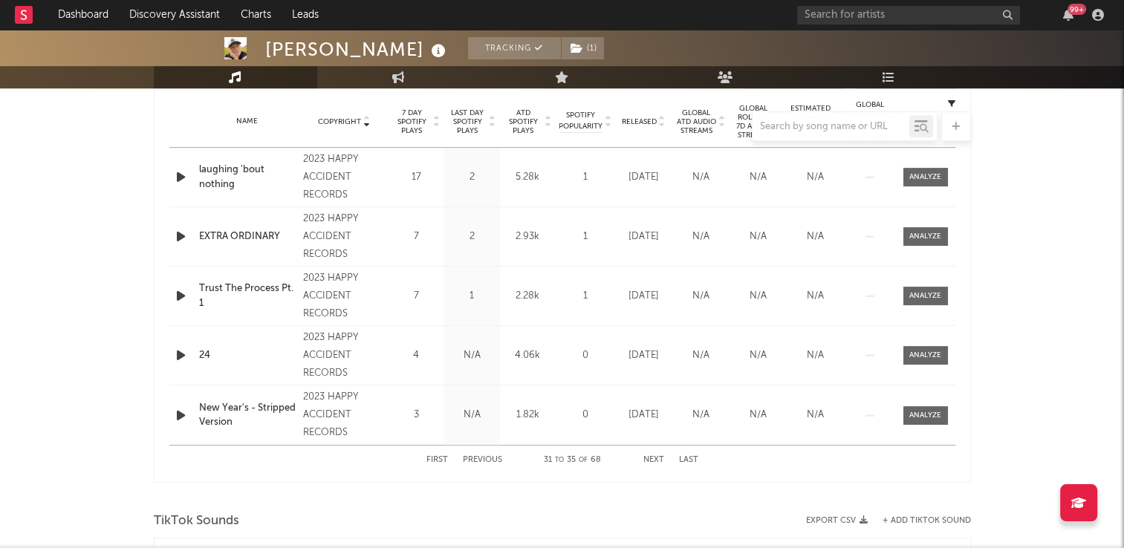
click at [654, 459] on button "Next" at bounding box center [653, 460] width 21 height 8
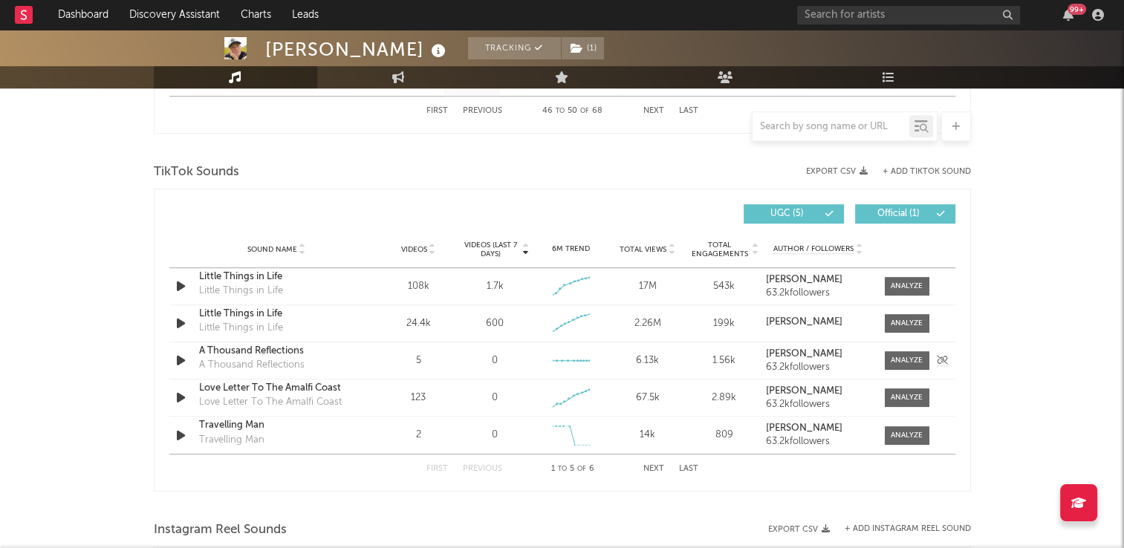
scroll to position [966, 0]
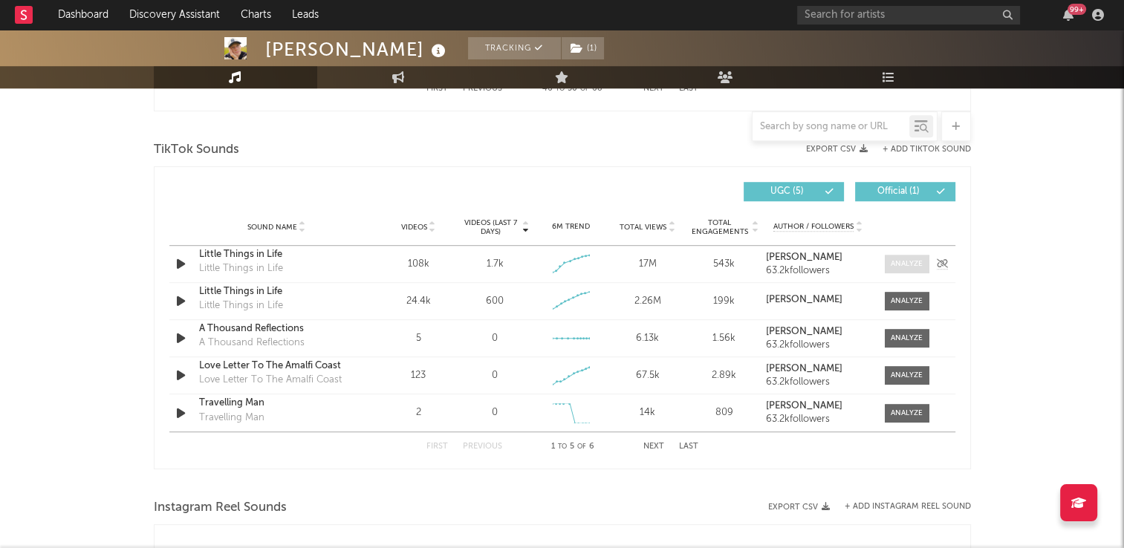
click at [905, 260] on div at bounding box center [907, 263] width 32 height 11
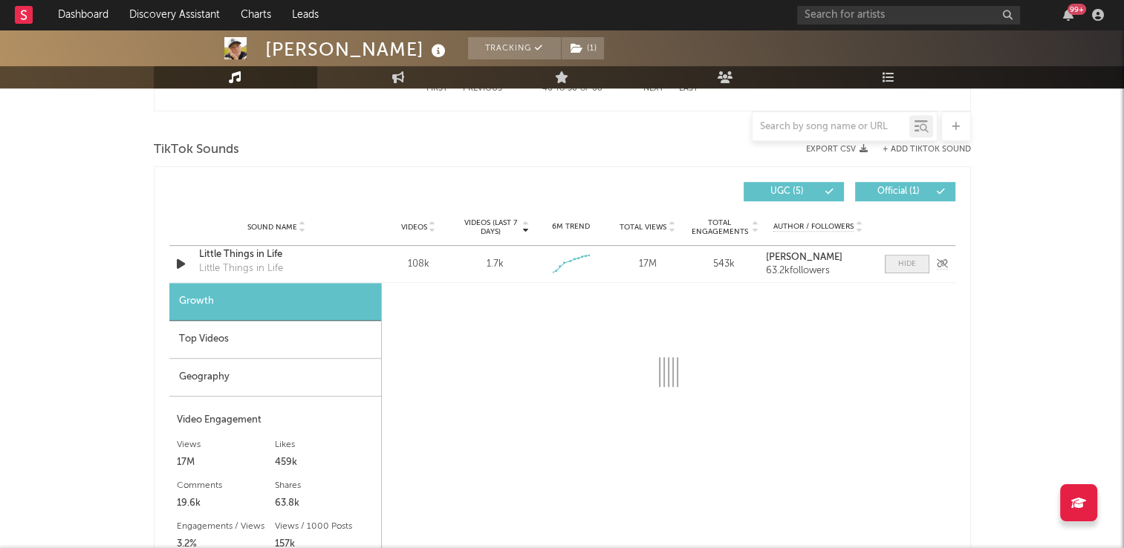
select select "6m"
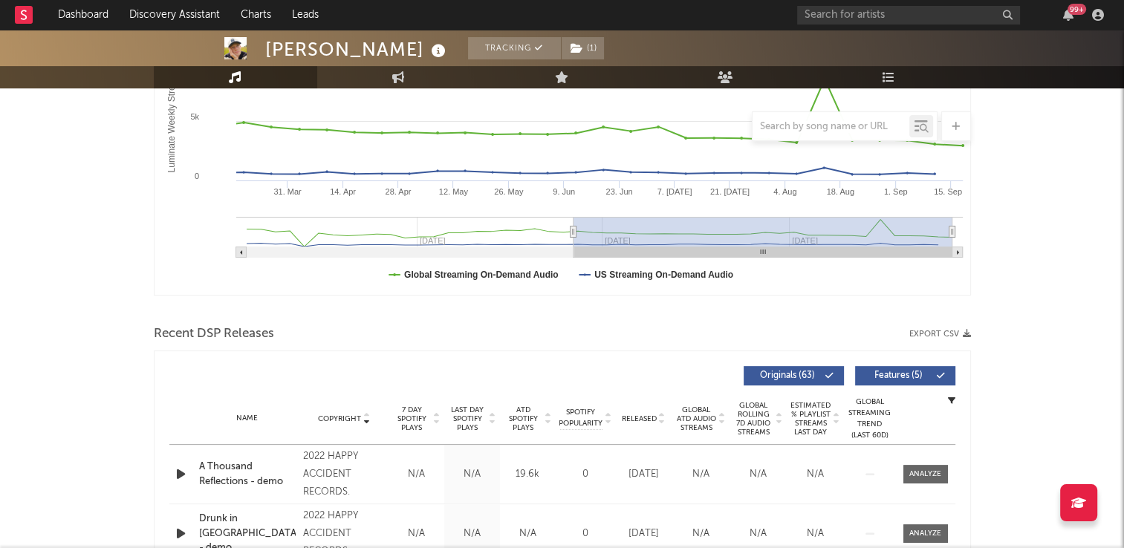
scroll to position [0, 0]
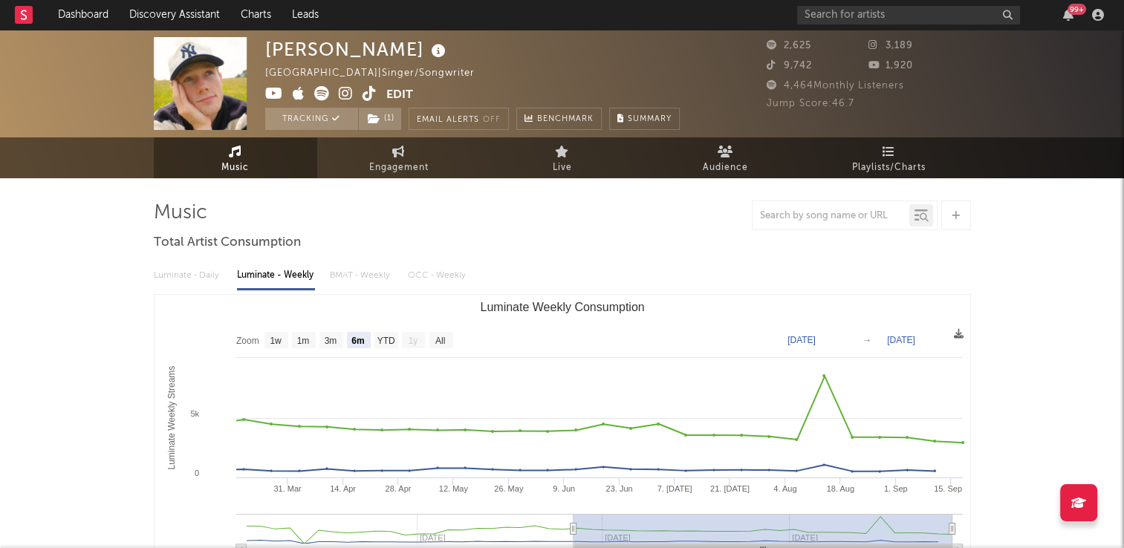
click at [365, 97] on icon at bounding box center [369, 93] width 14 height 15
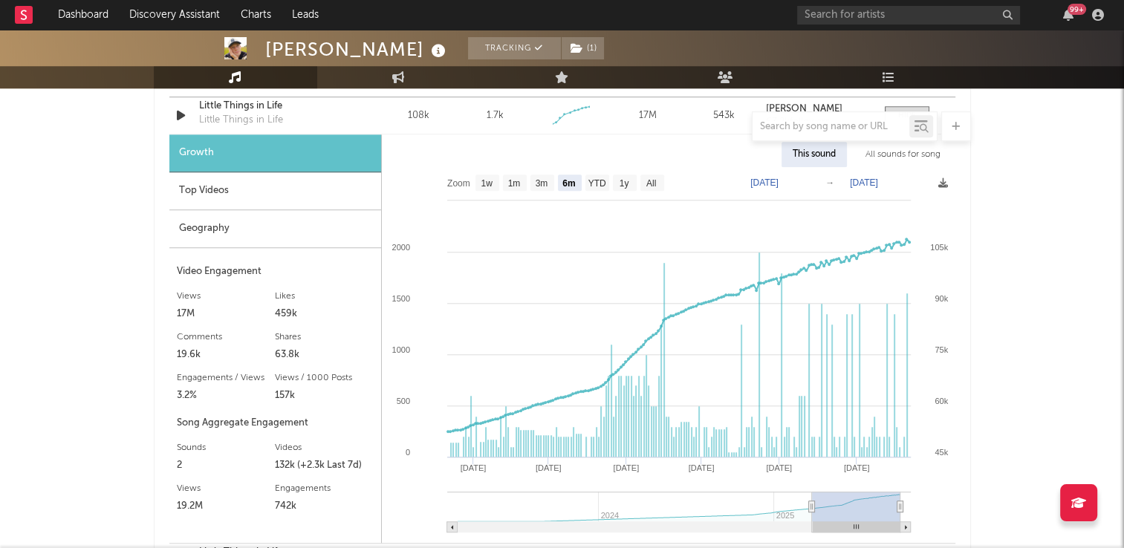
scroll to position [1040, 0]
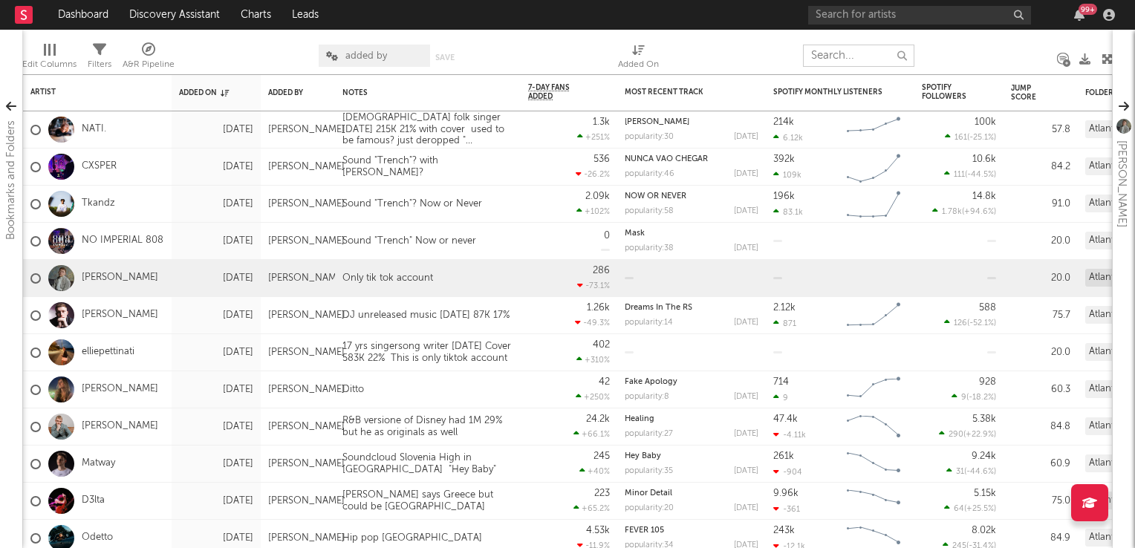
click at [819, 53] on input "text" at bounding box center [858, 56] width 111 height 22
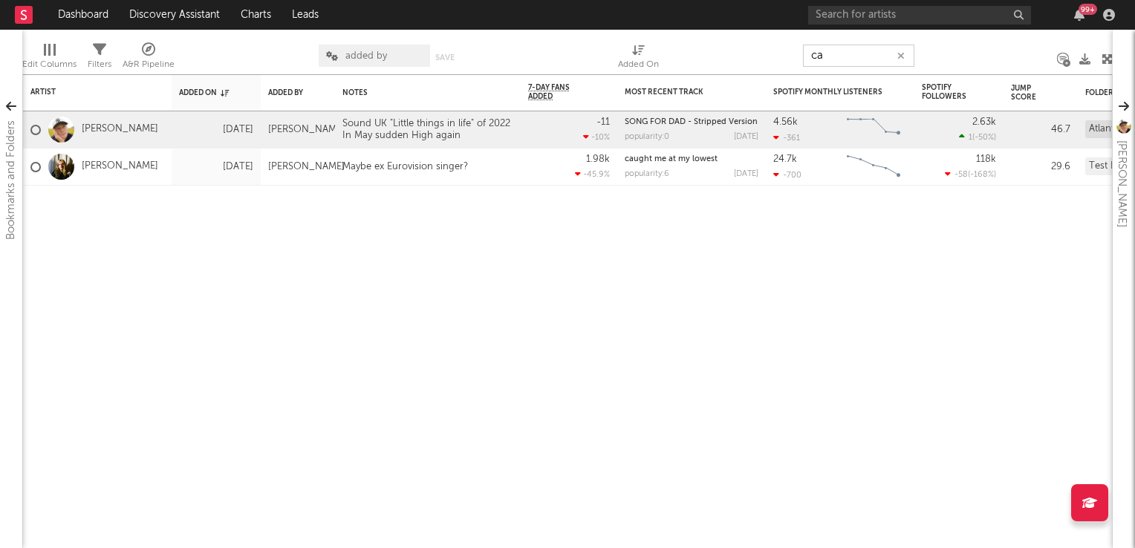
type input "c"
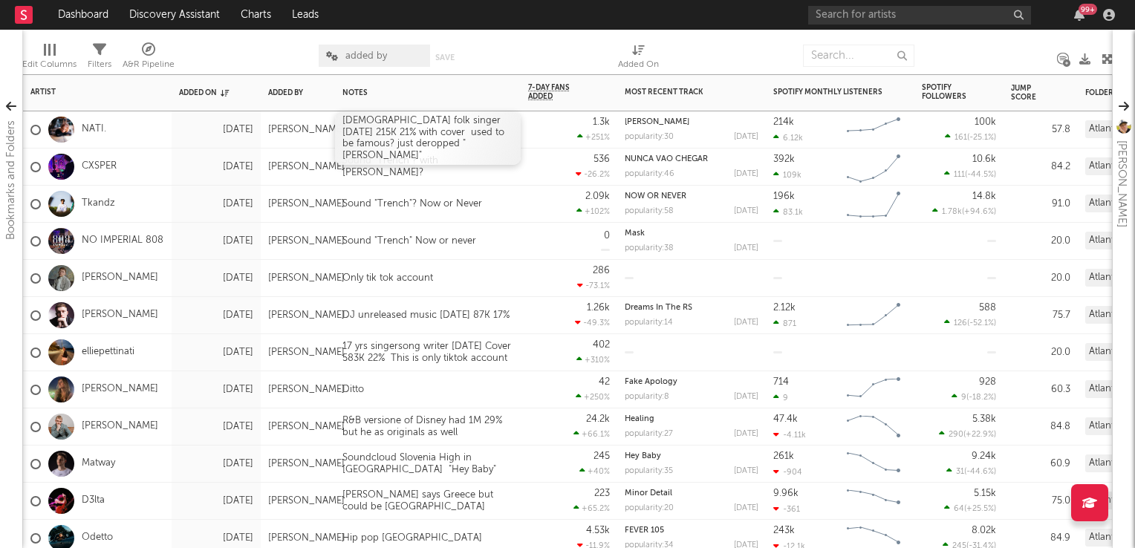
click at [353, 142] on div "Scottish folk singer 17sep 215K 21% with cover used to be famous? just deropped…" at bounding box center [428, 137] width 186 height 53
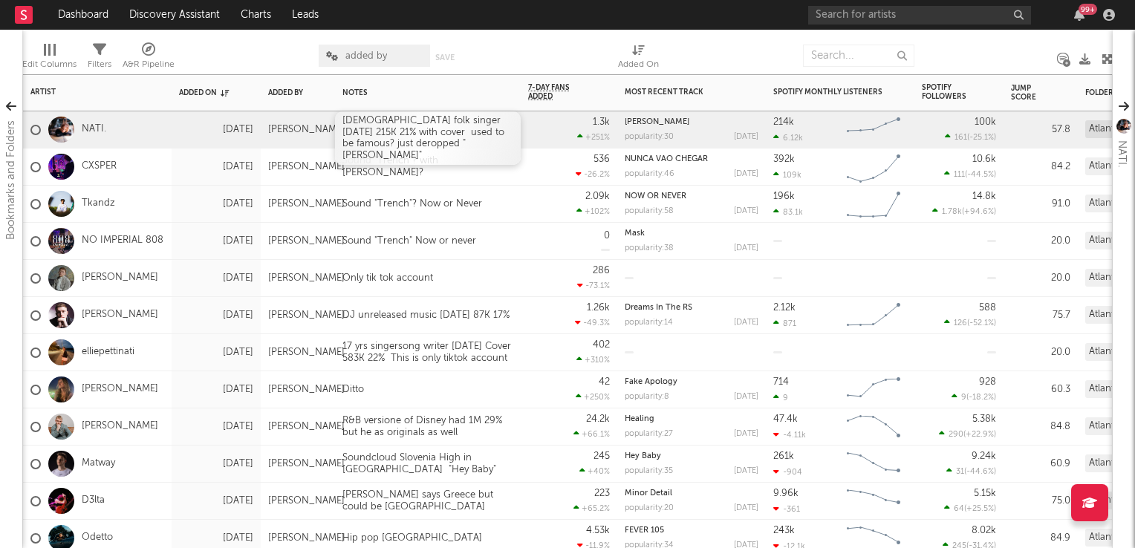
click at [353, 142] on div "Scottish folk singer 17sep 215K 21% with cover used to be famous? just deropped…" at bounding box center [428, 137] width 186 height 53
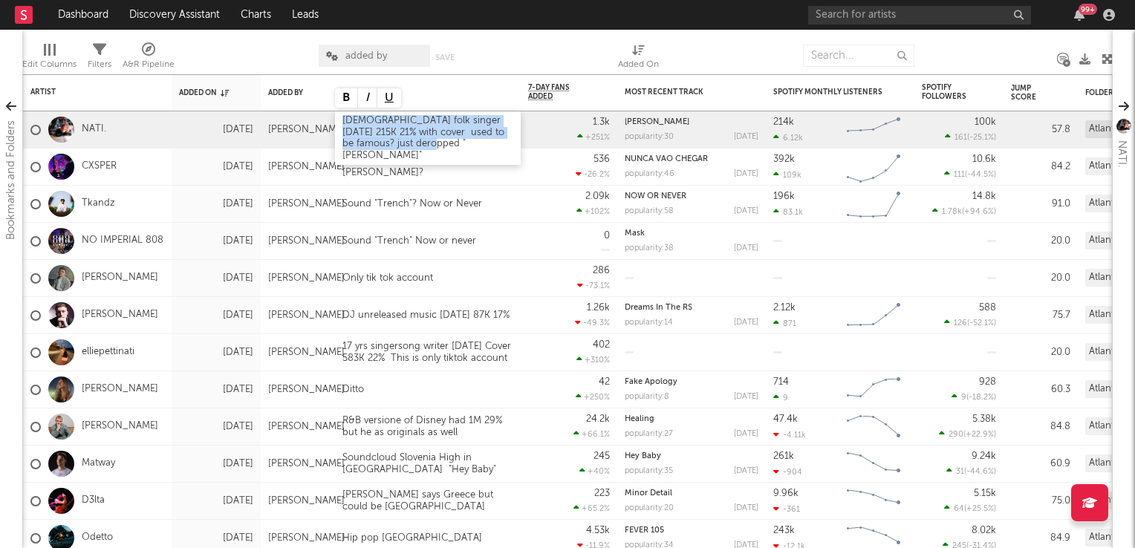
click at [351, 142] on div "Scottish folk singer 17sep 215K 21% with cover used to be famous? just deropped…" at bounding box center [428, 137] width 186 height 53
click at [351, 143] on div "Scottish folk singer 17sep 215K 21% with cover used to be famous? just deropped…" at bounding box center [428, 137] width 186 height 53
click at [550, 278] on div "286 -73.1 %" at bounding box center [569, 278] width 82 height 36
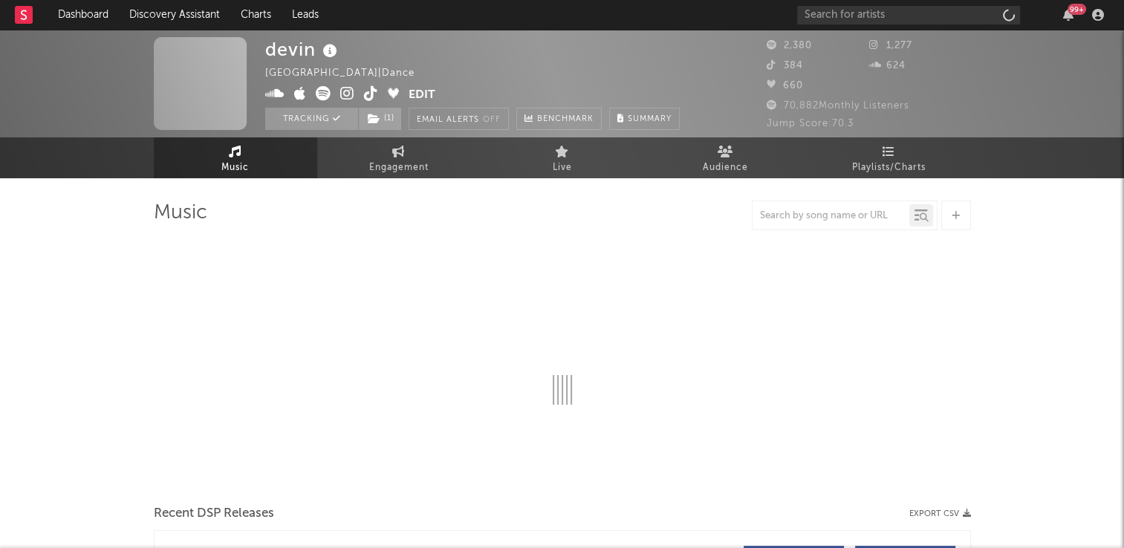
select select "6m"
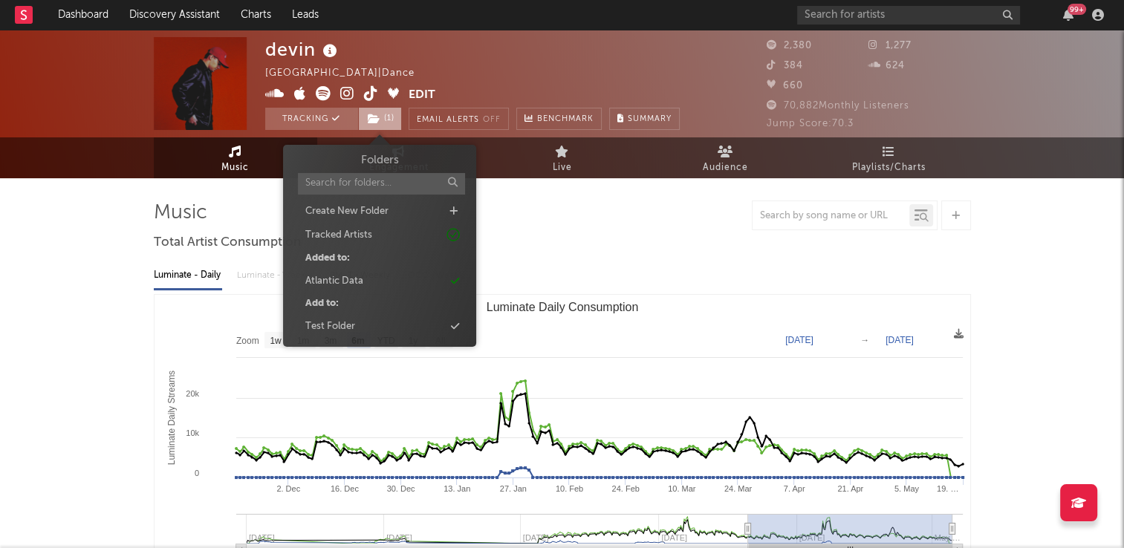
click at [380, 120] on span "( 1 )" at bounding box center [380, 119] width 44 height 22
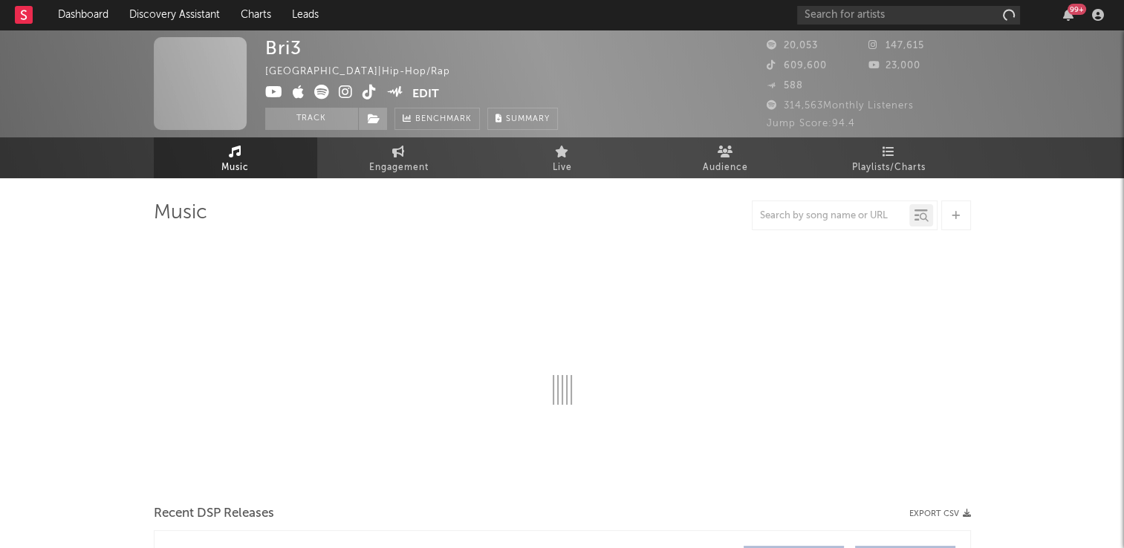
select select "6m"
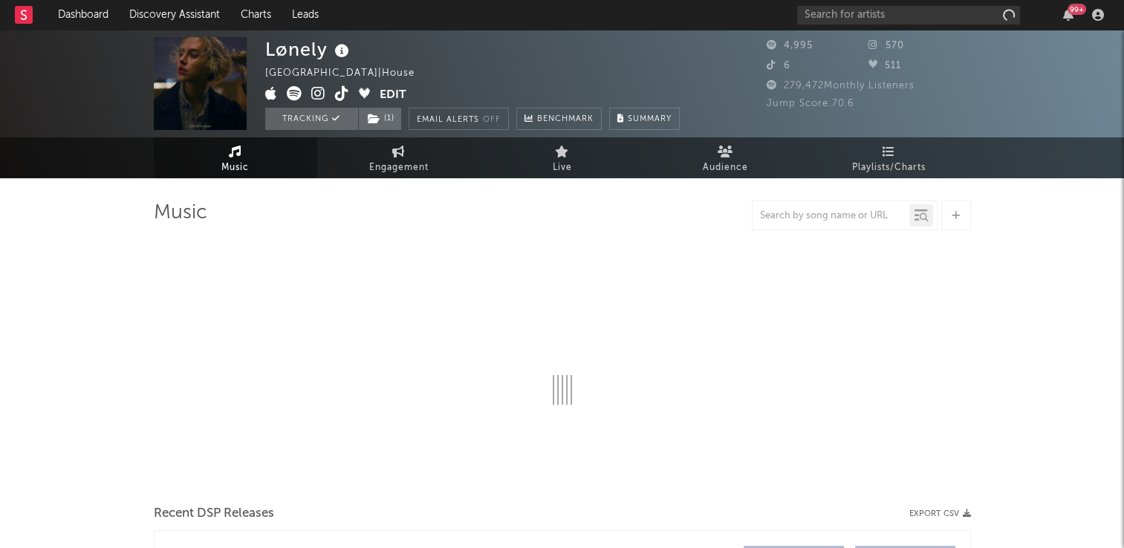
select select "6m"
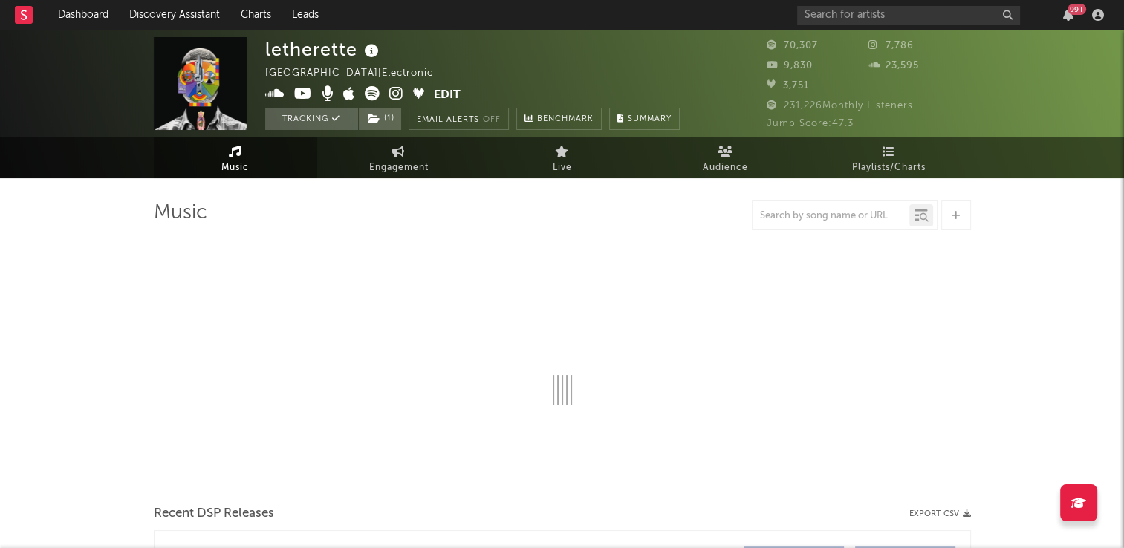
select select "6m"
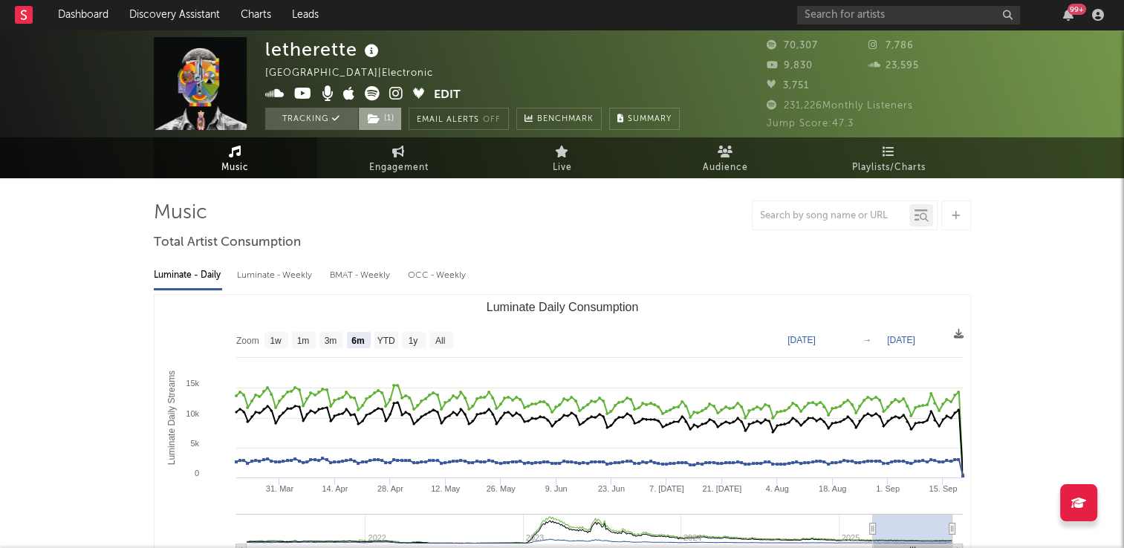
click at [371, 121] on icon at bounding box center [374, 119] width 13 height 10
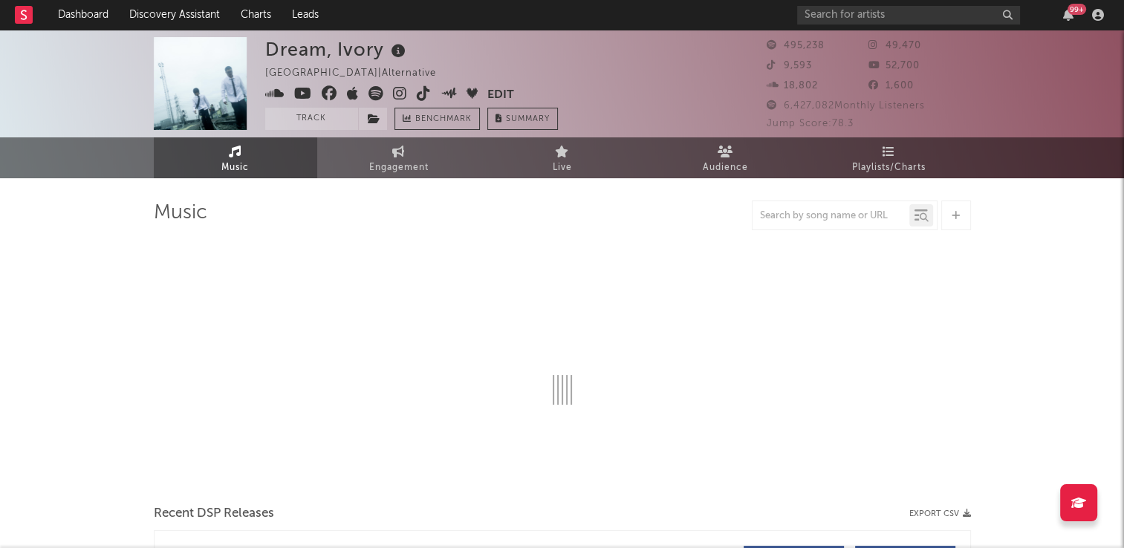
select select "6m"
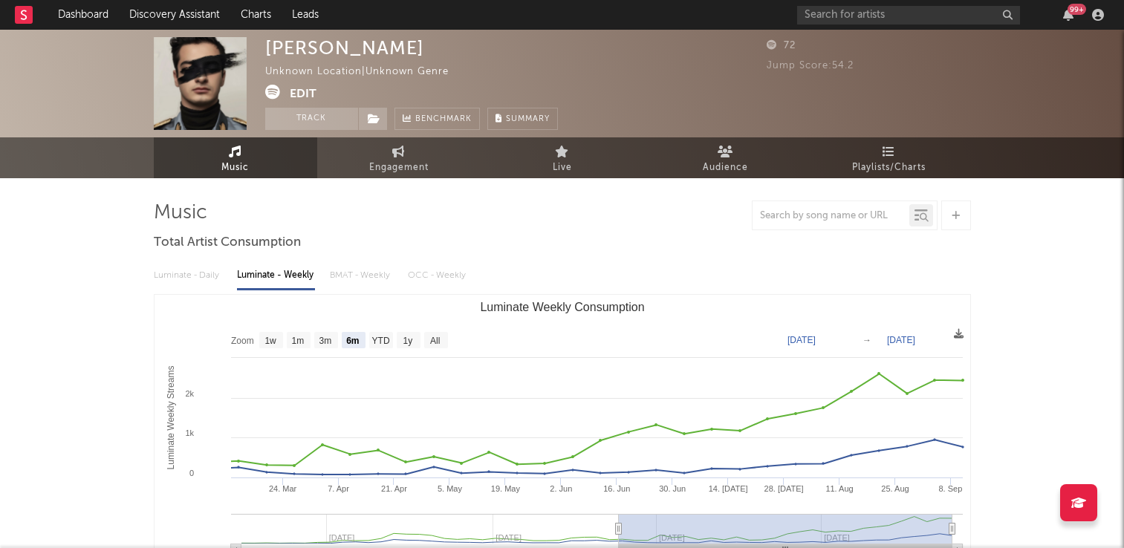
select select "6m"
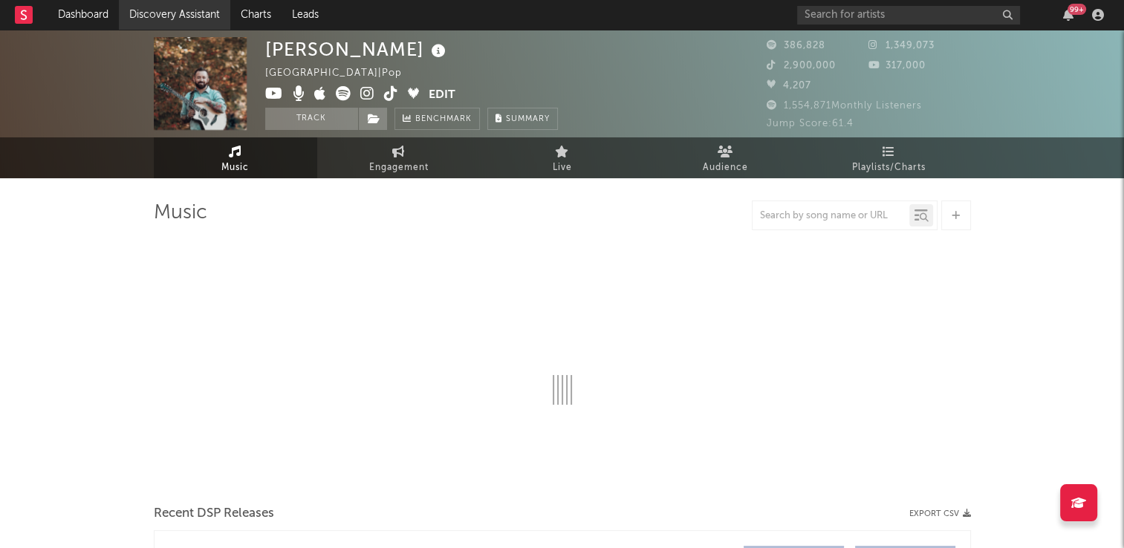
select select "6m"
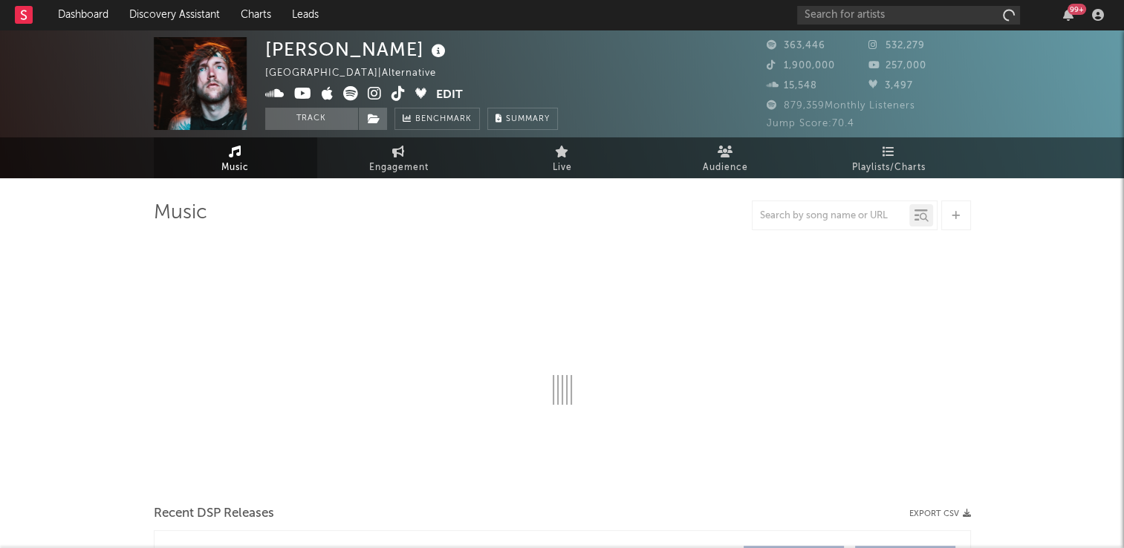
select select "6m"
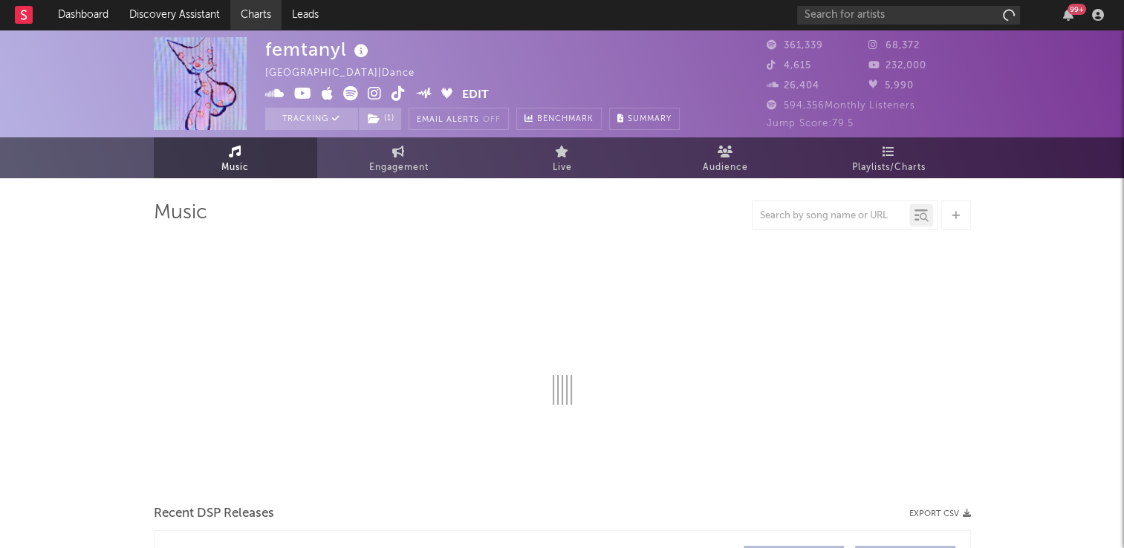
select select "6m"
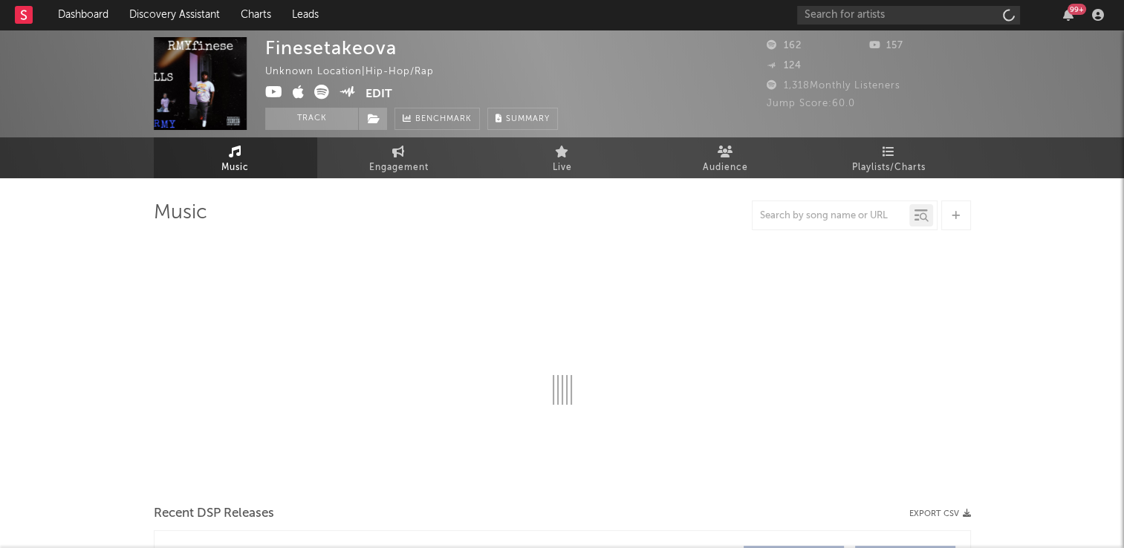
select select "6m"
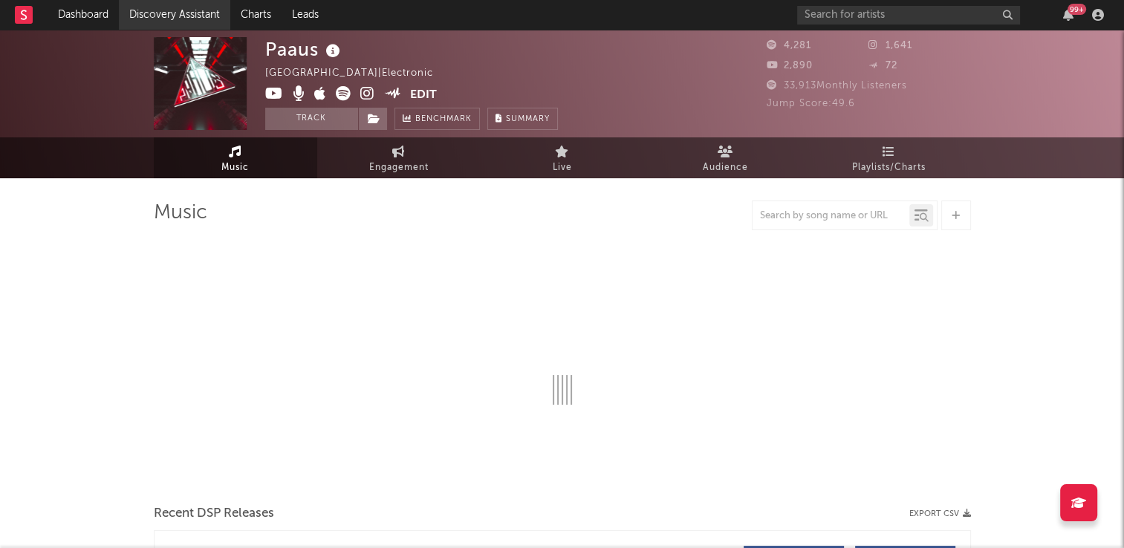
select select "6m"
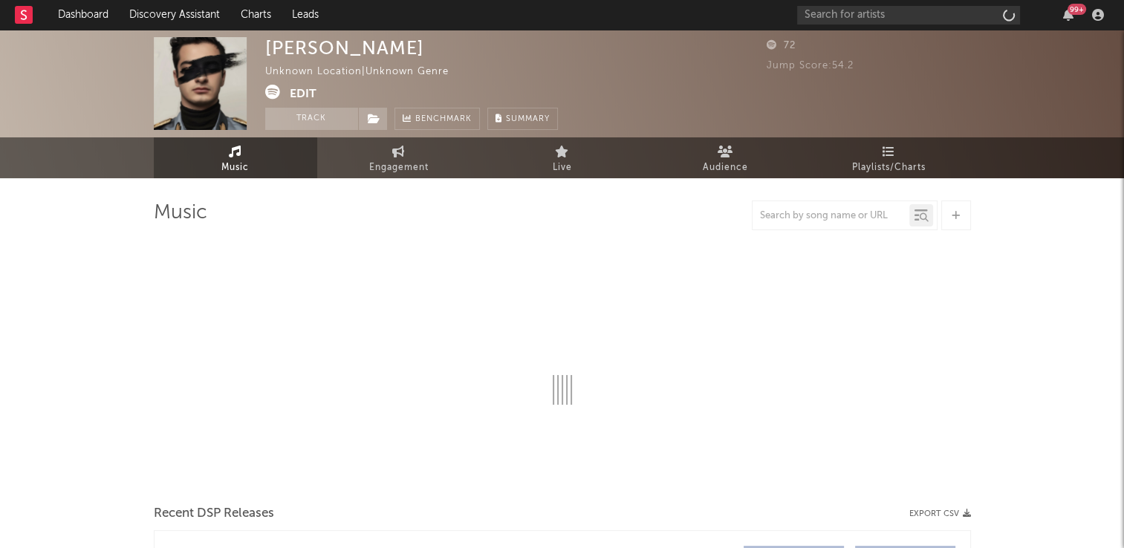
select select "6m"
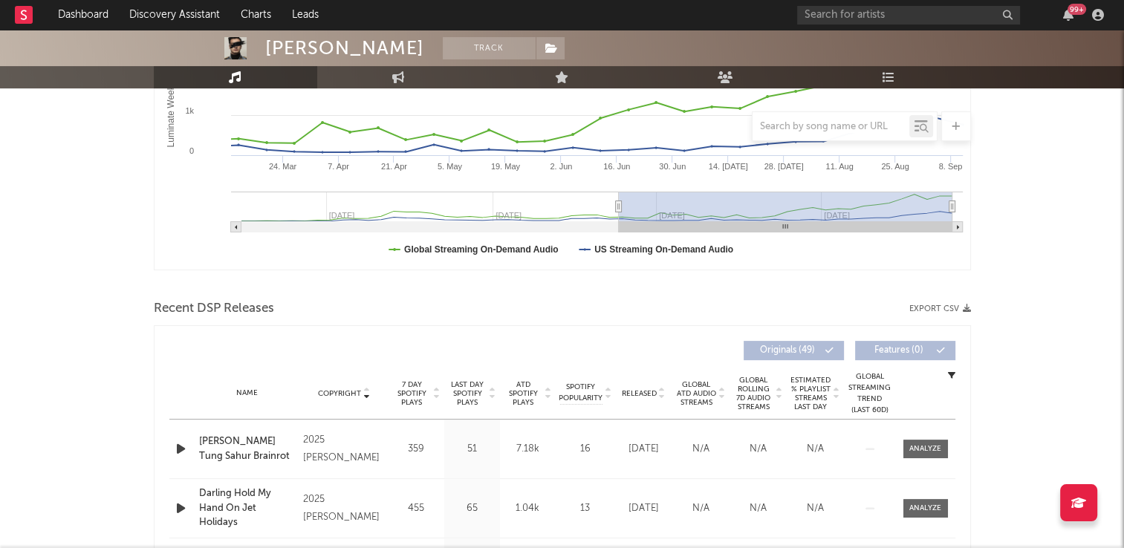
scroll to position [446, 0]
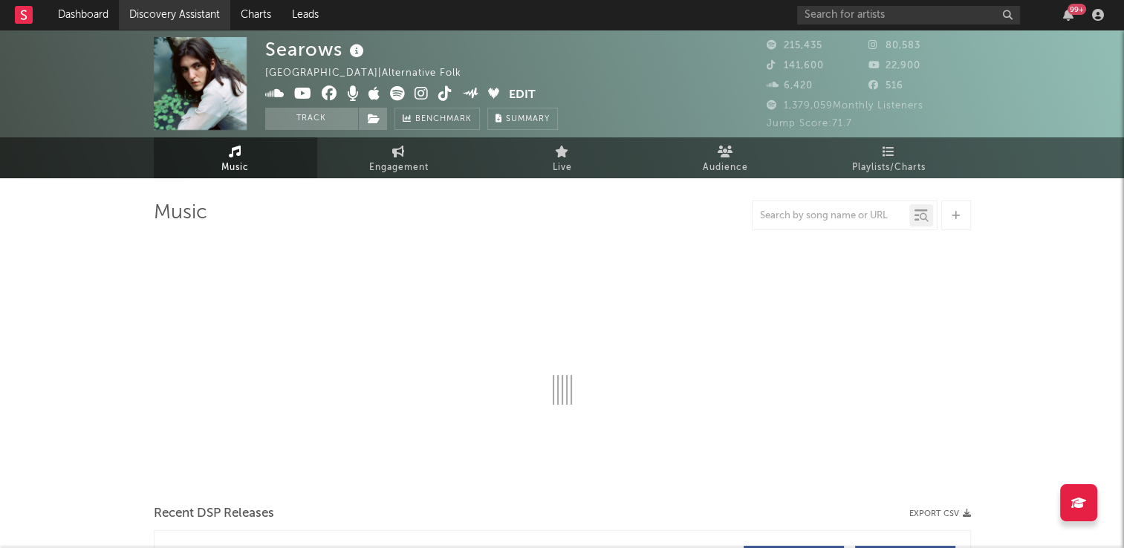
select select "6m"
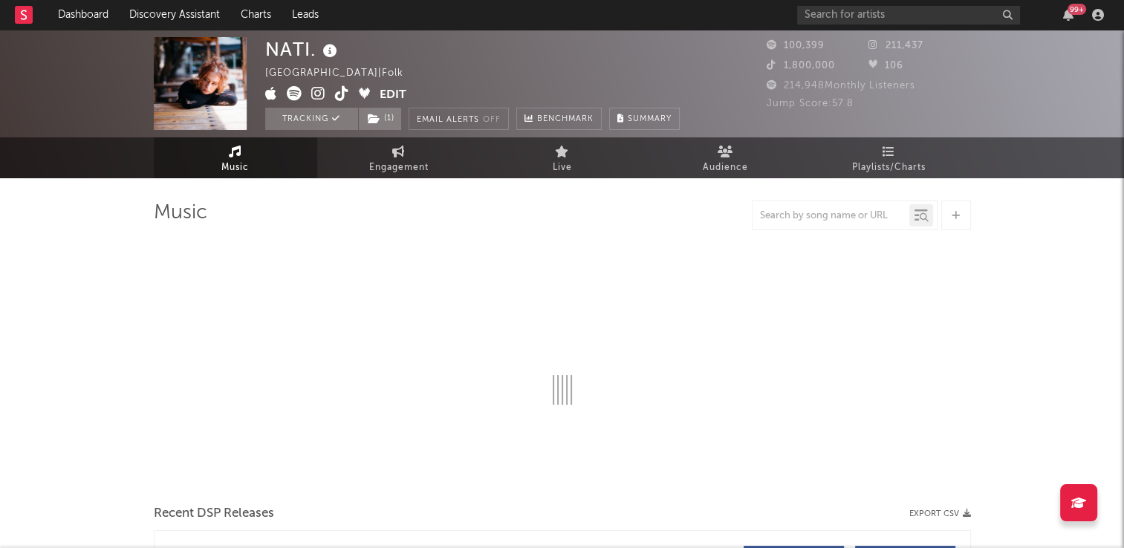
select select "6m"
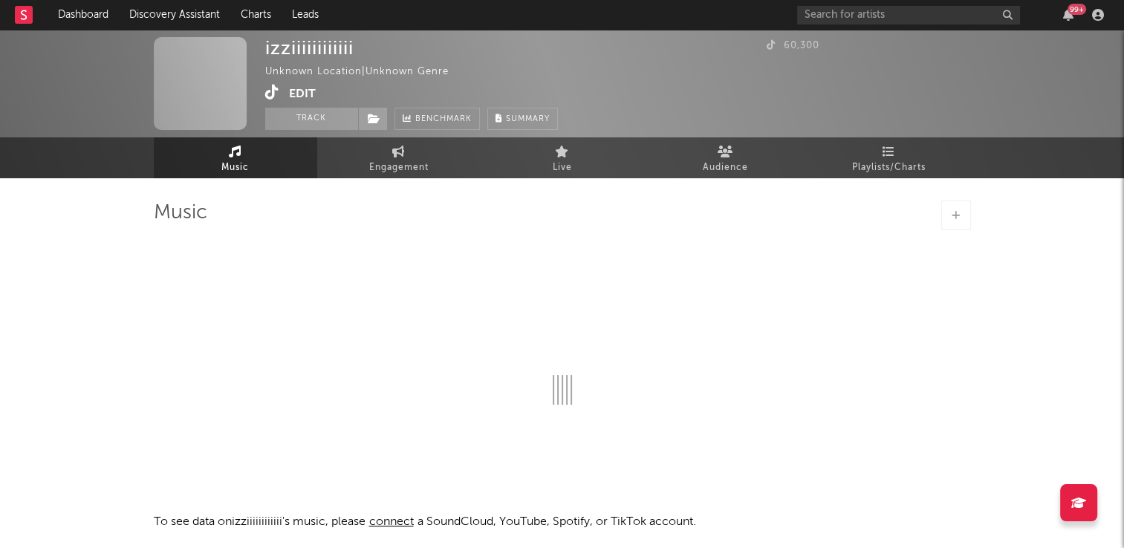
select select "1w"
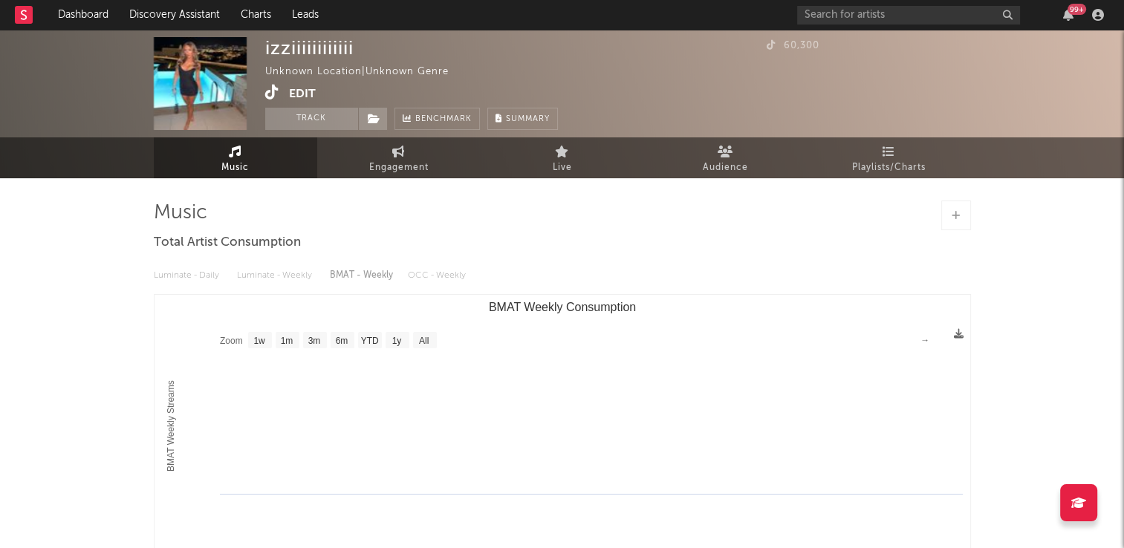
click at [270, 95] on icon at bounding box center [272, 92] width 14 height 15
click at [223, 159] on span "Music" at bounding box center [234, 168] width 27 height 18
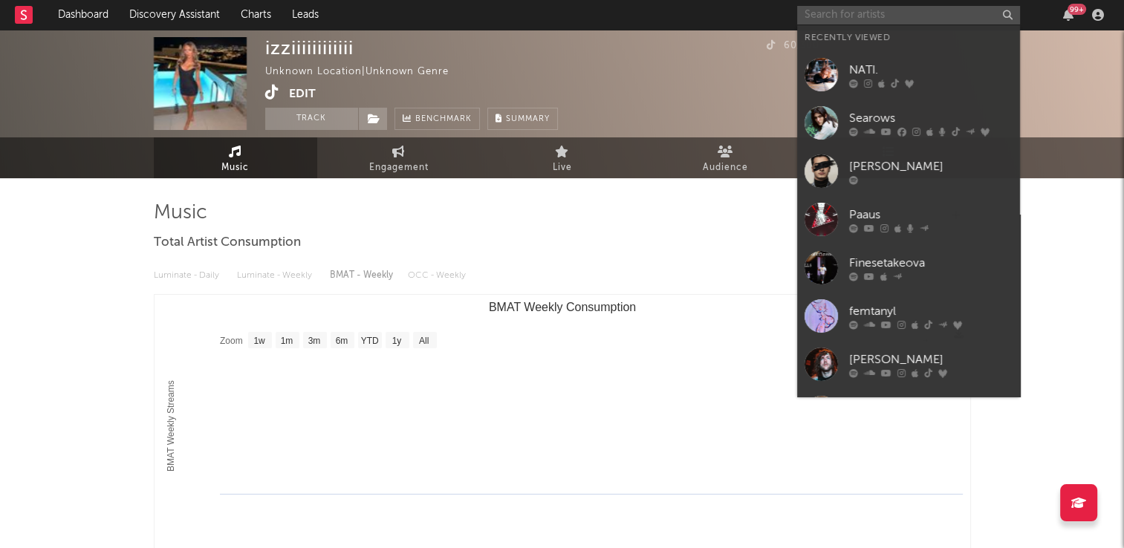
click at [847, 13] on input "text" at bounding box center [908, 15] width 223 height 19
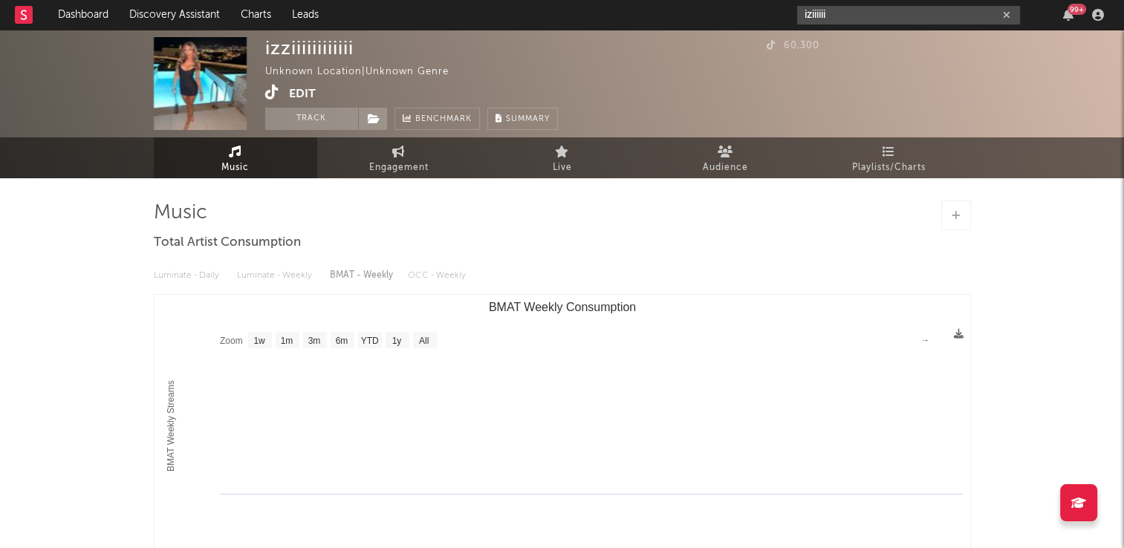
type input "iziiiiii"
click at [241, 165] on span "Music" at bounding box center [234, 168] width 27 height 18
click at [421, 156] on link "Engagement" at bounding box center [398, 157] width 163 height 41
select select "1w"
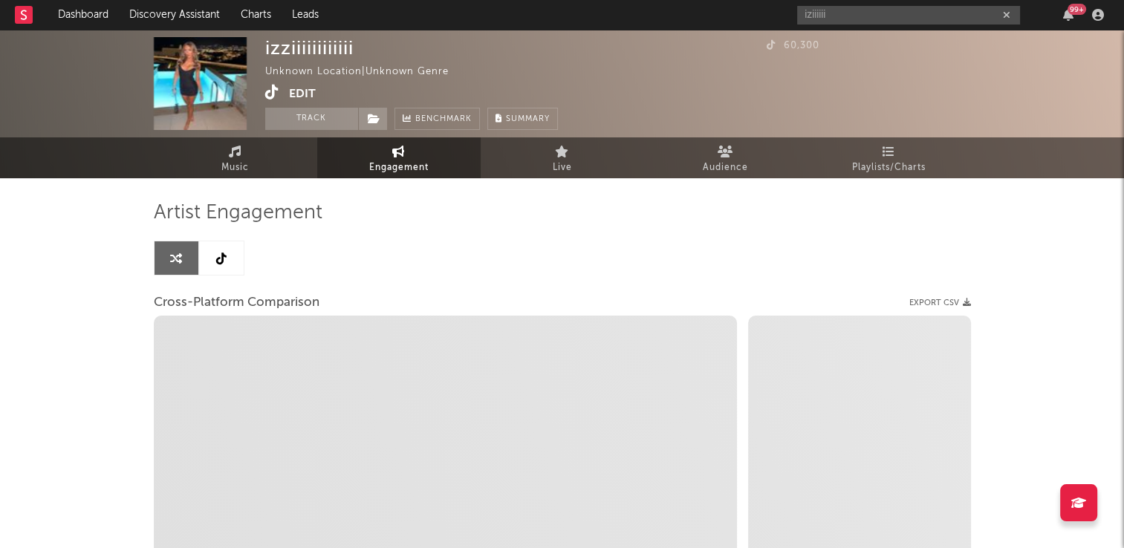
click at [228, 260] on link at bounding box center [221, 257] width 45 height 33
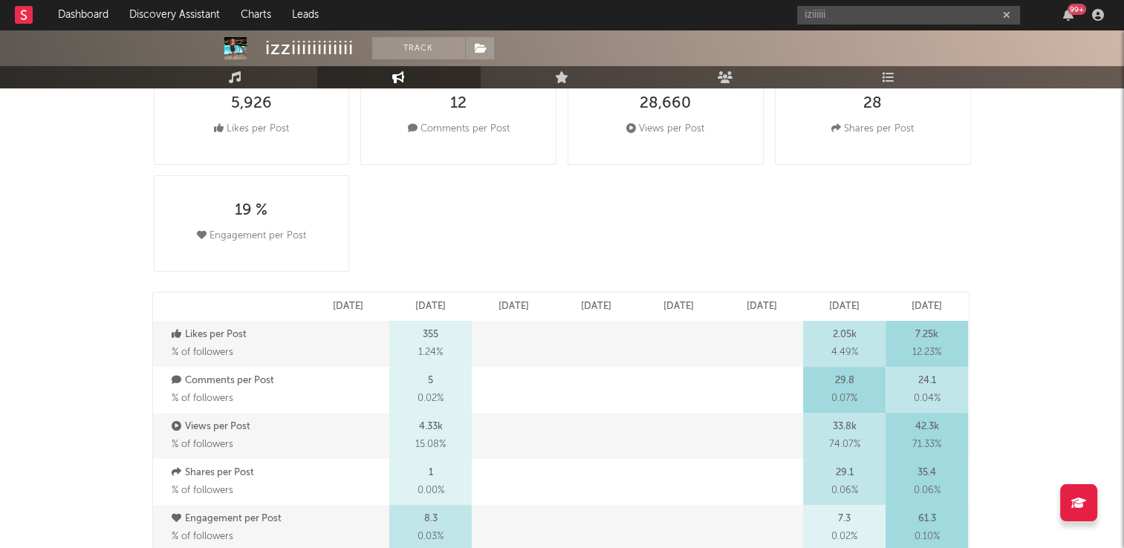
select select "6m"
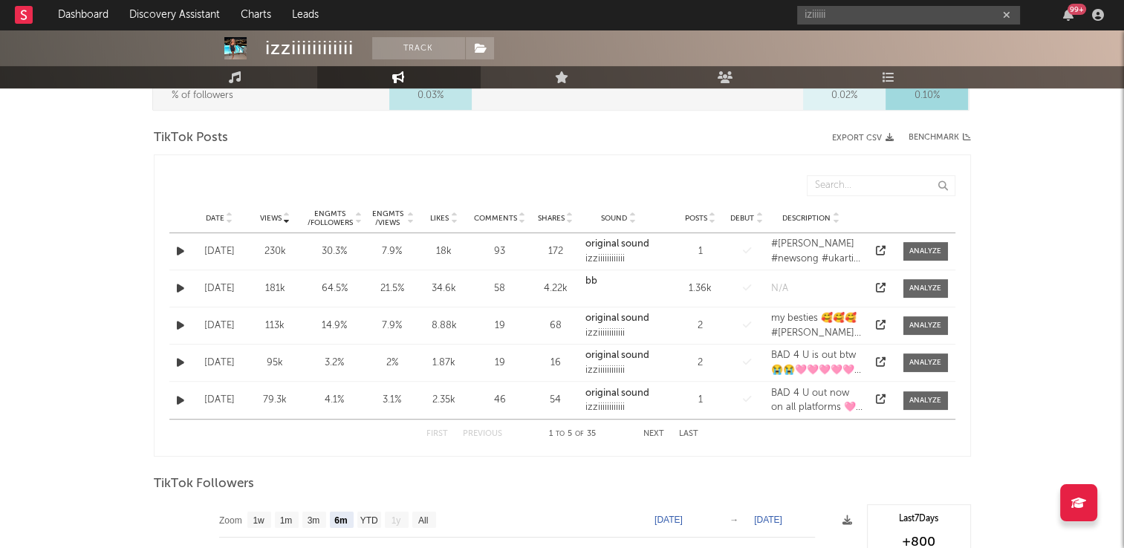
scroll to position [743, 0]
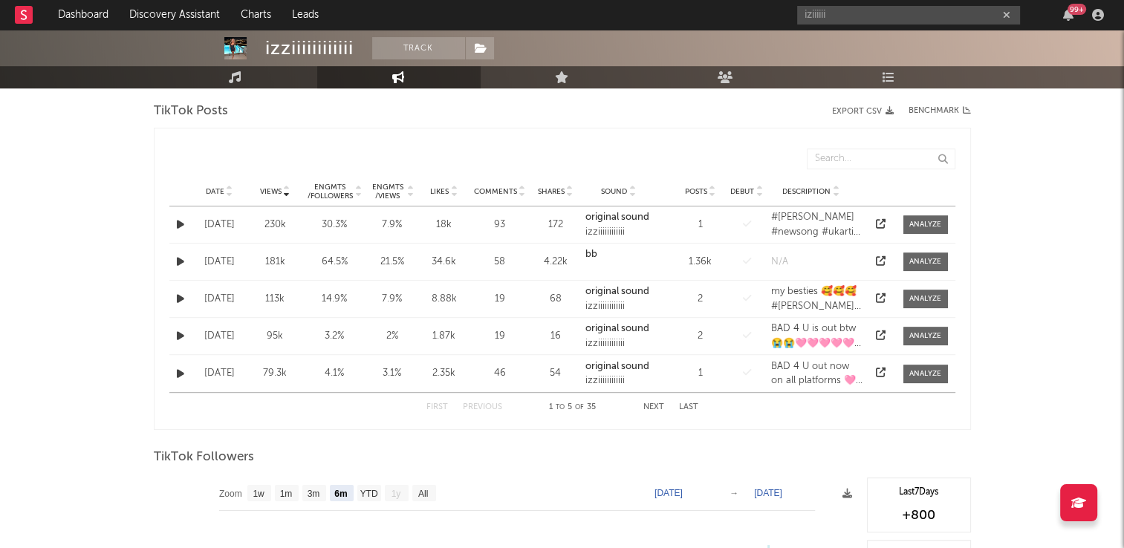
click at [229, 186] on icon at bounding box center [229, 189] width 7 height 6
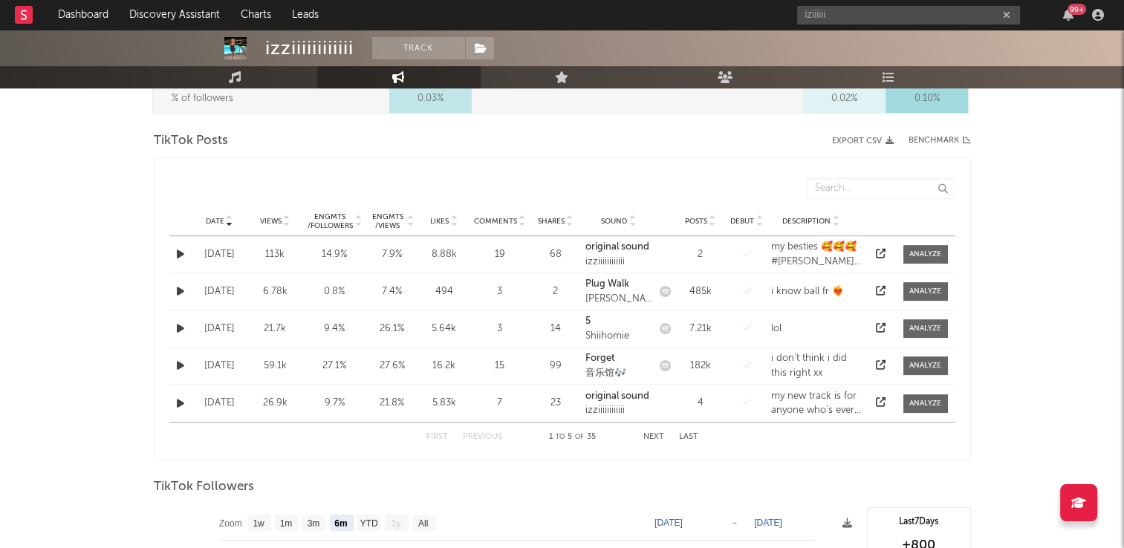
scroll to position [748, 0]
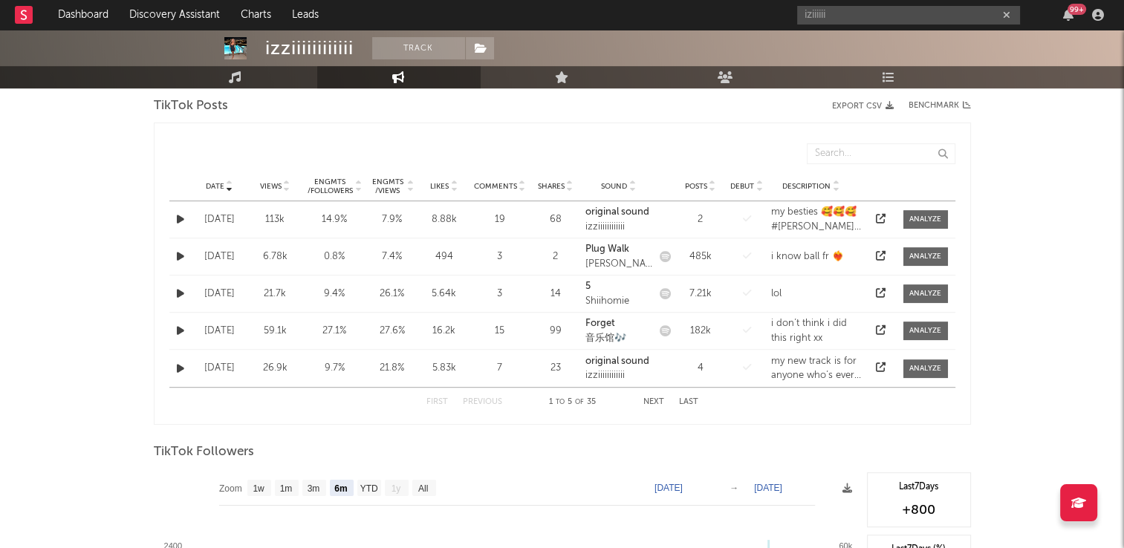
click at [649, 394] on div "First Previous 1 to 5 of 35 Next Last" at bounding box center [562, 402] width 272 height 29
click at [649, 399] on button "Next" at bounding box center [653, 402] width 21 height 8
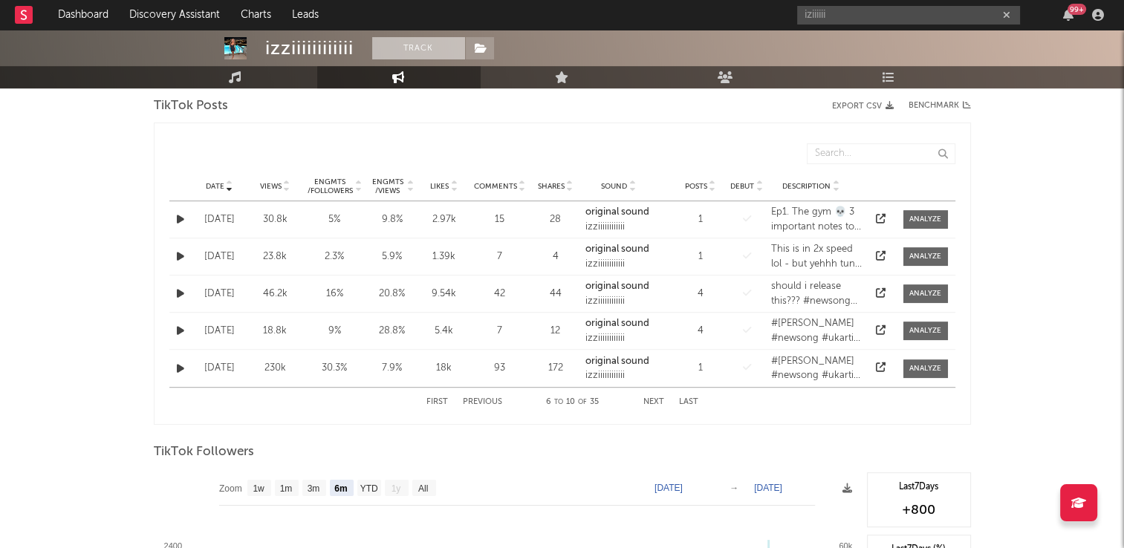
drag, startPoint x: 414, startPoint y: 51, endPoint x: 456, endPoint y: 51, distance: 42.3
click at [414, 51] on button "Track" at bounding box center [418, 48] width 93 height 22
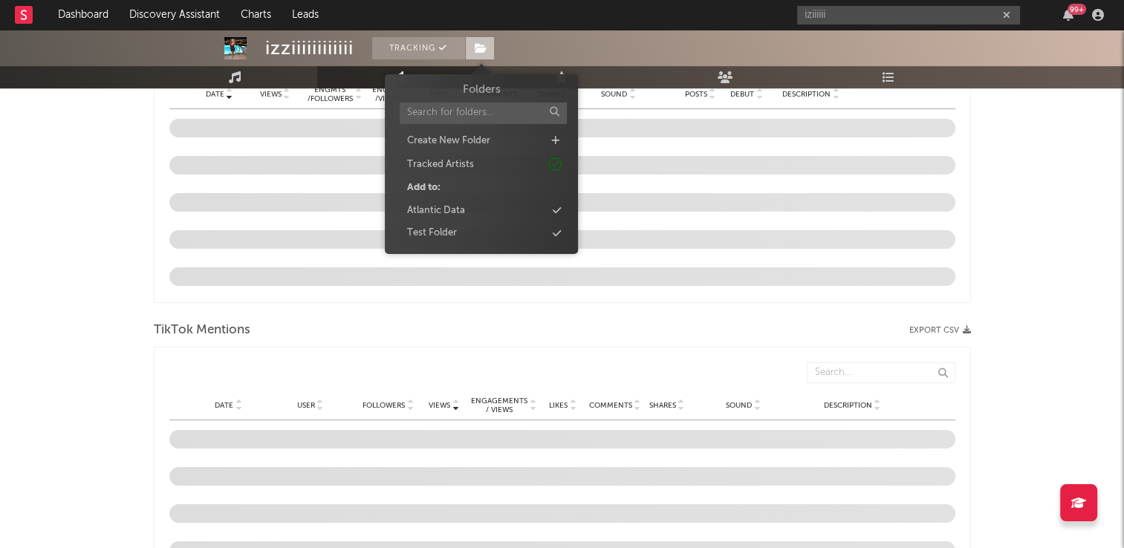
click at [486, 51] on icon at bounding box center [481, 48] width 13 height 10
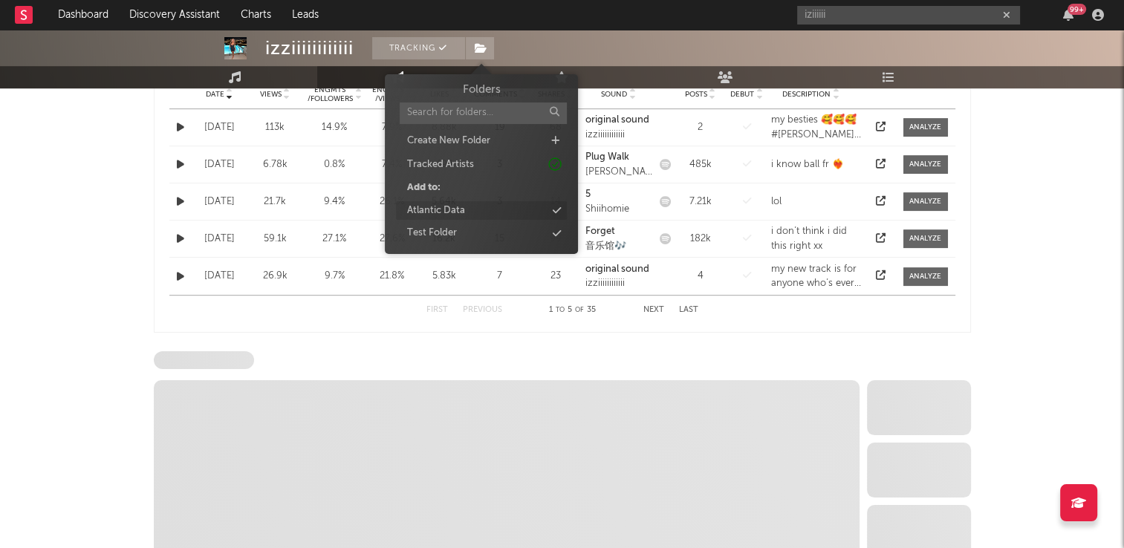
click at [484, 211] on div "Atlantic Data" at bounding box center [481, 210] width 171 height 19
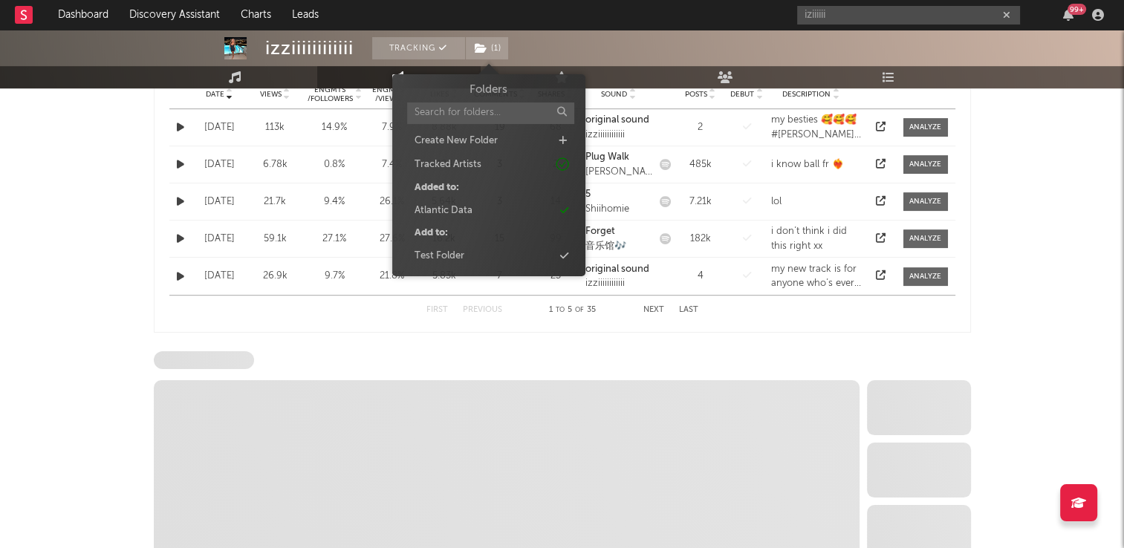
click at [46, 290] on div "izziiiiiiiiiiii Tracking ( 1 ) Unknown Location | Unknown Genre Edit Tracking (…" at bounding box center [562, 218] width 1124 height 1815
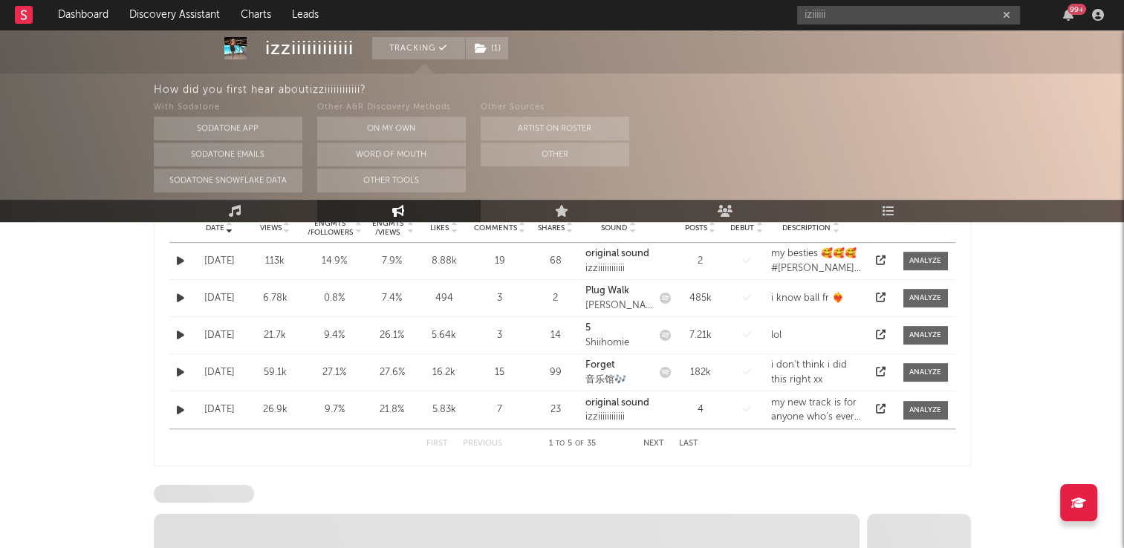
scroll to position [853, 0]
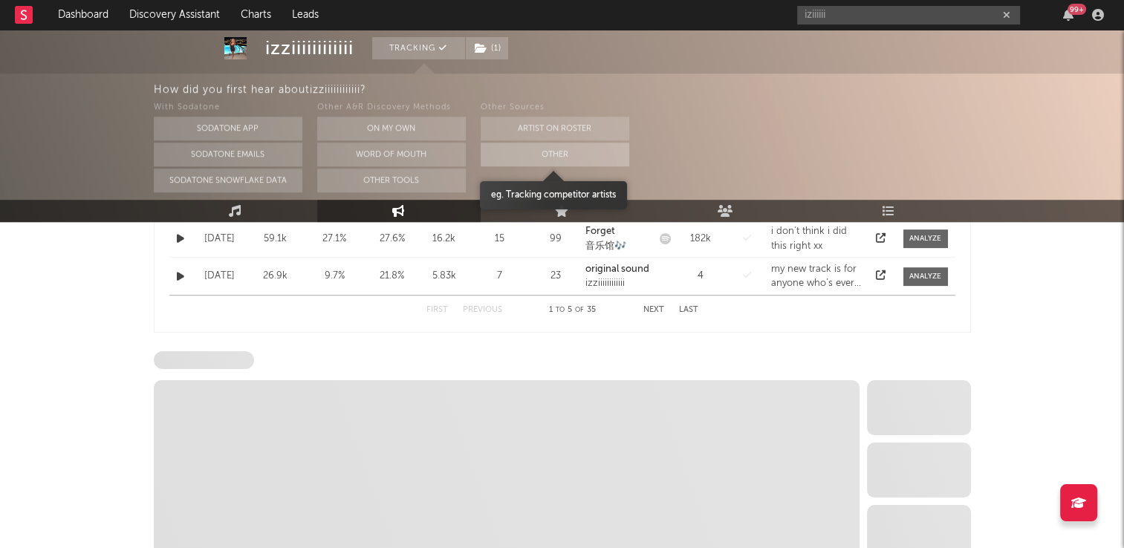
click at [495, 156] on button "Other" at bounding box center [555, 155] width 149 height 24
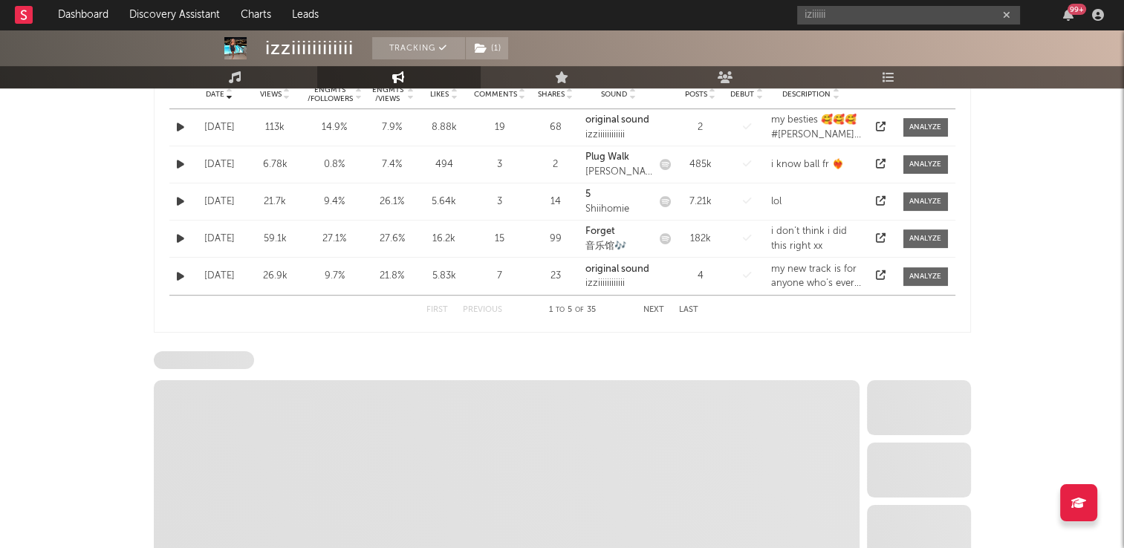
scroll to position [645, 0]
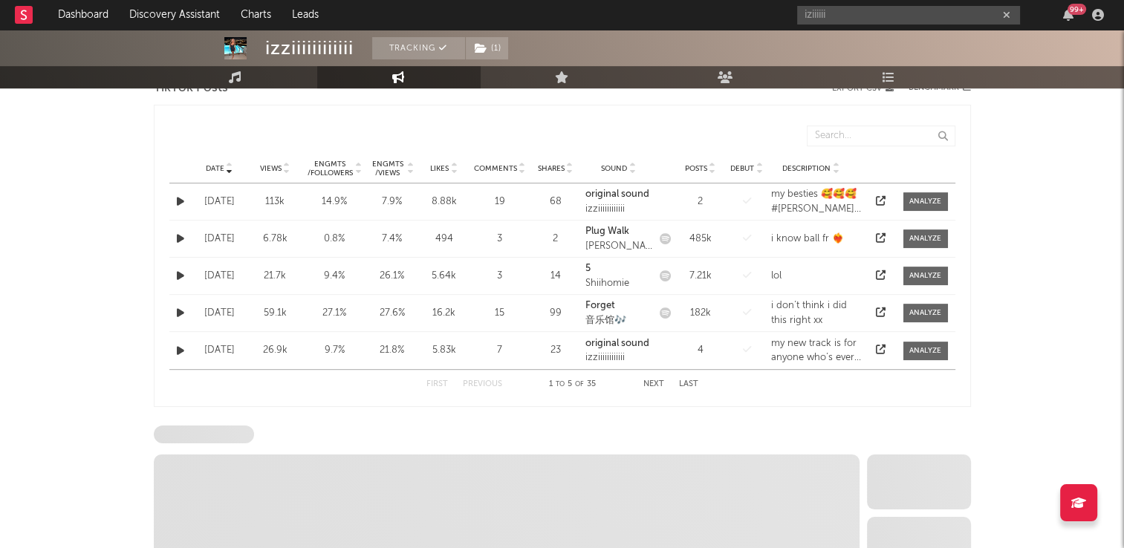
click at [658, 382] on button "Next" at bounding box center [653, 384] width 21 height 8
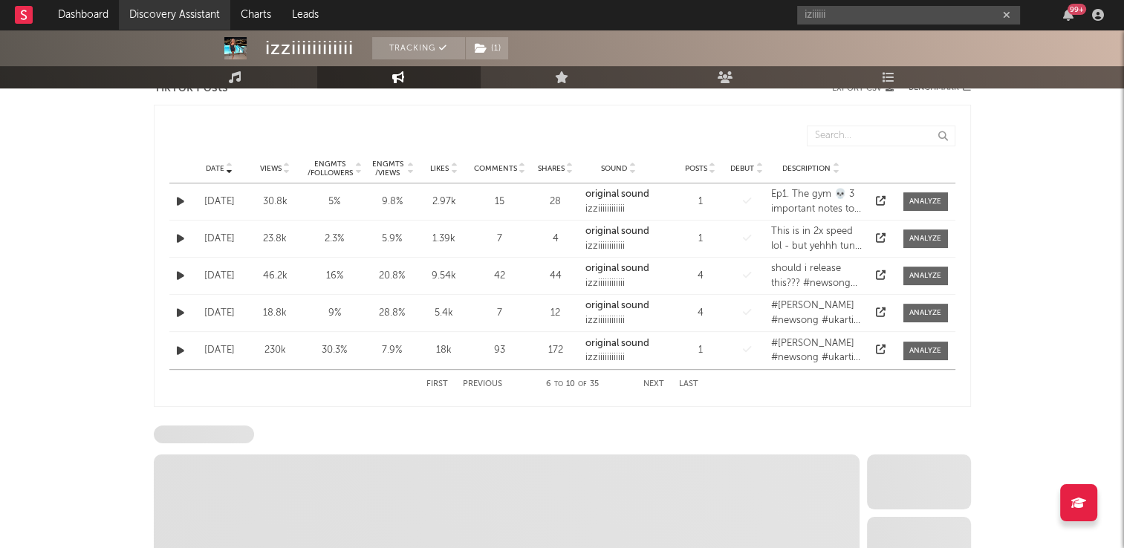
click at [183, 10] on link "Discovery Assistant" at bounding box center [174, 15] width 111 height 30
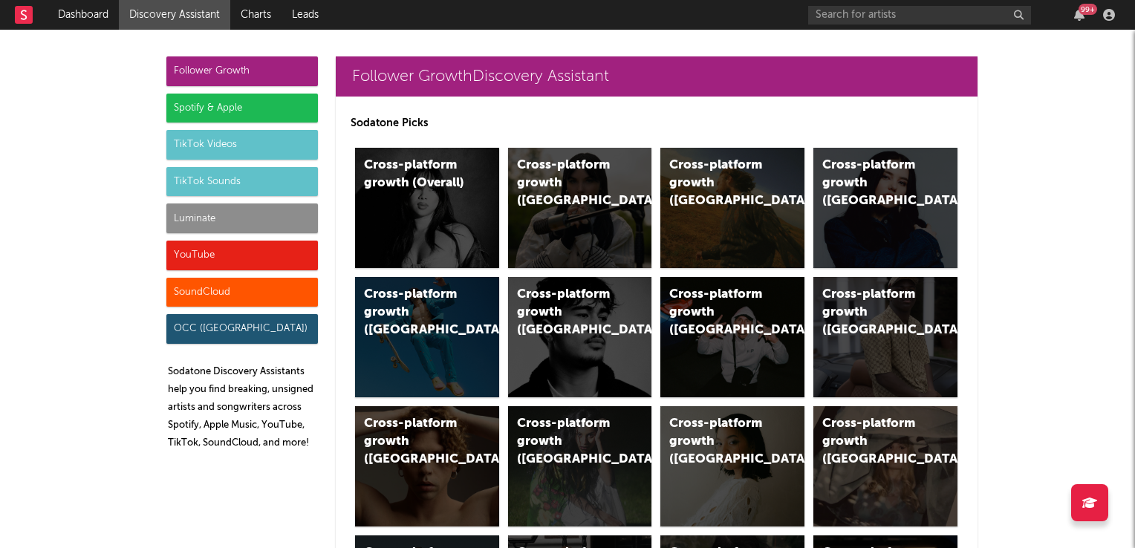
click at [253, 144] on div "TikTok Videos" at bounding box center [242, 145] width 152 height 30
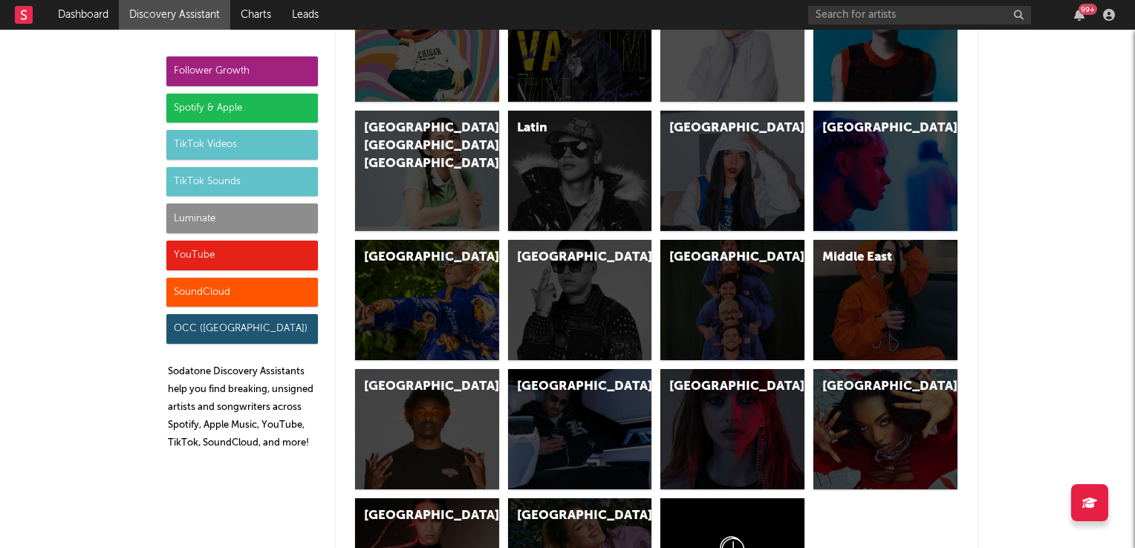
scroll to position [4908, 0]
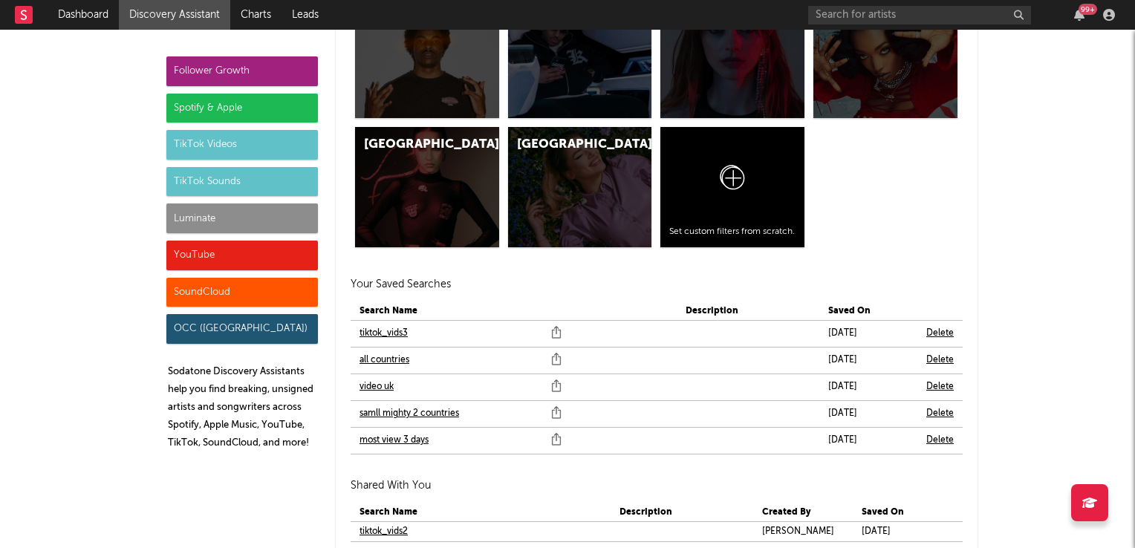
click at [383, 413] on link "samll mighty 2 countries" at bounding box center [409, 414] width 100 height 18
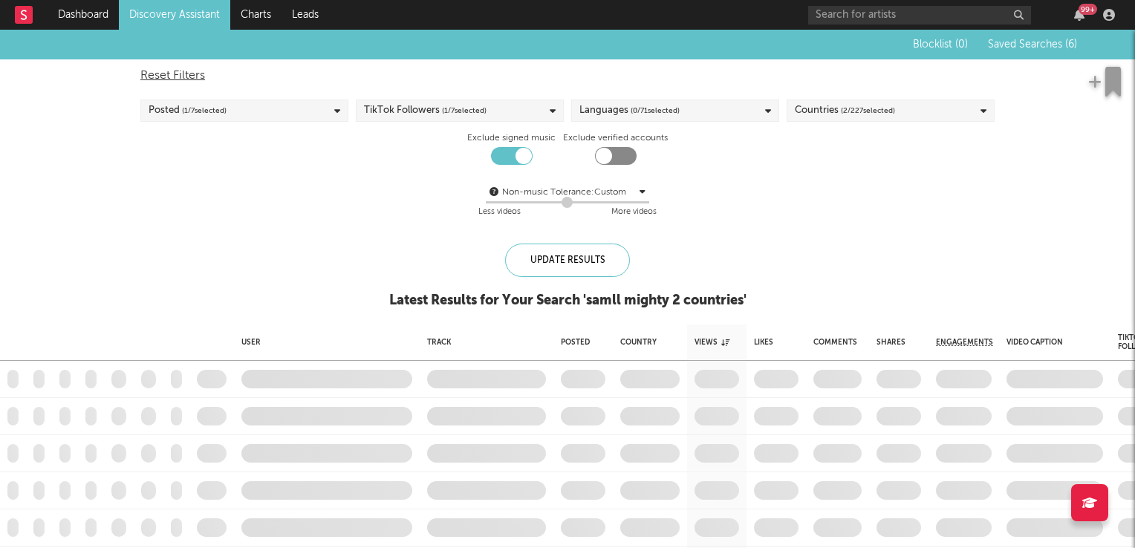
checkbox input "true"
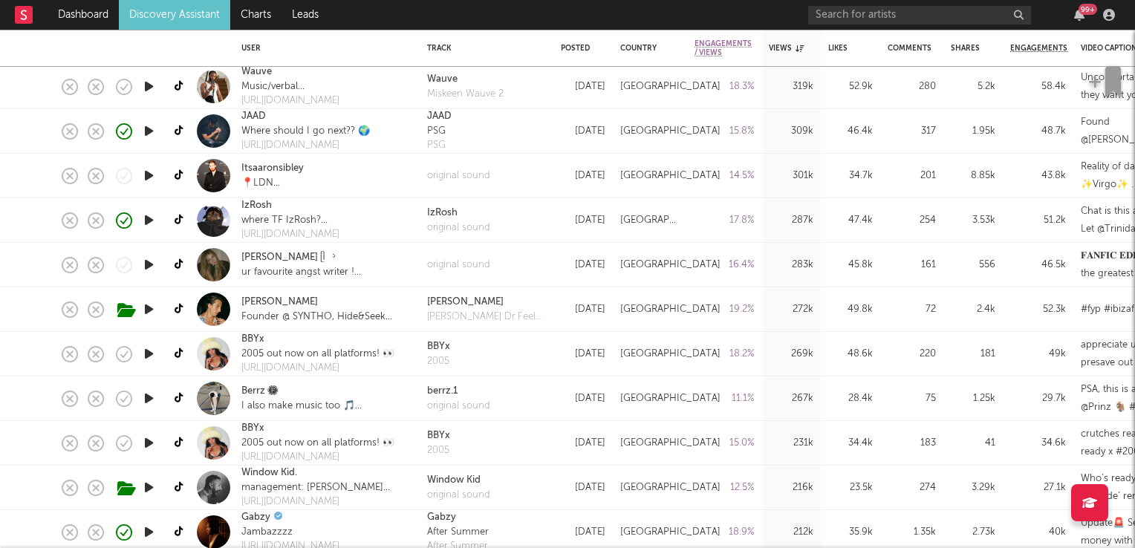
click at [153, 355] on icon "button" at bounding box center [149, 354] width 16 height 19
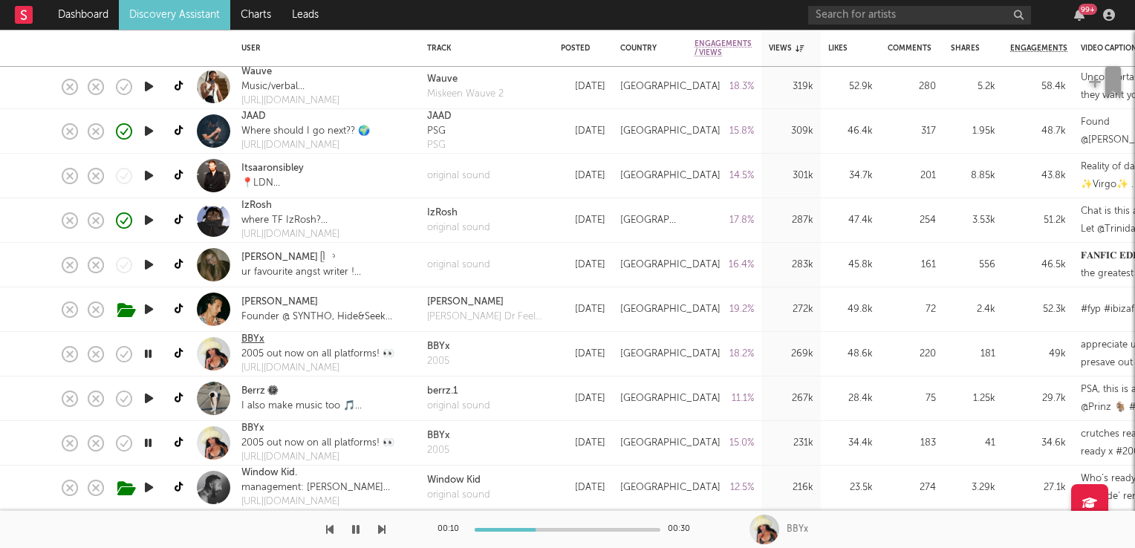
click at [247, 339] on link "BBYx" at bounding box center [252, 339] width 23 height 15
click at [149, 355] on icon "button" at bounding box center [148, 354] width 14 height 19
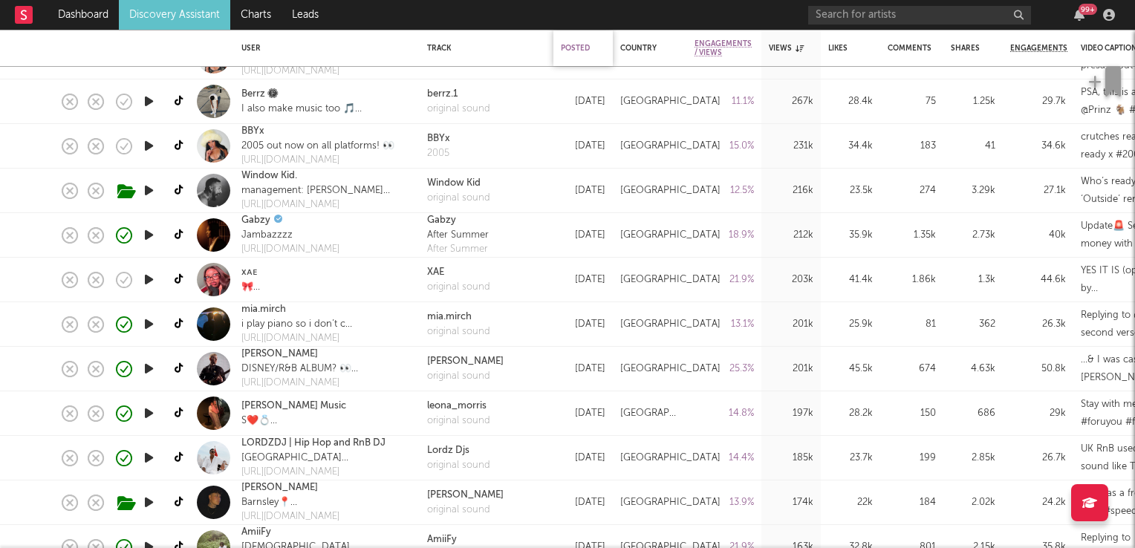
click at [568, 46] on div "Posted" at bounding box center [579, 48] width 37 height 9
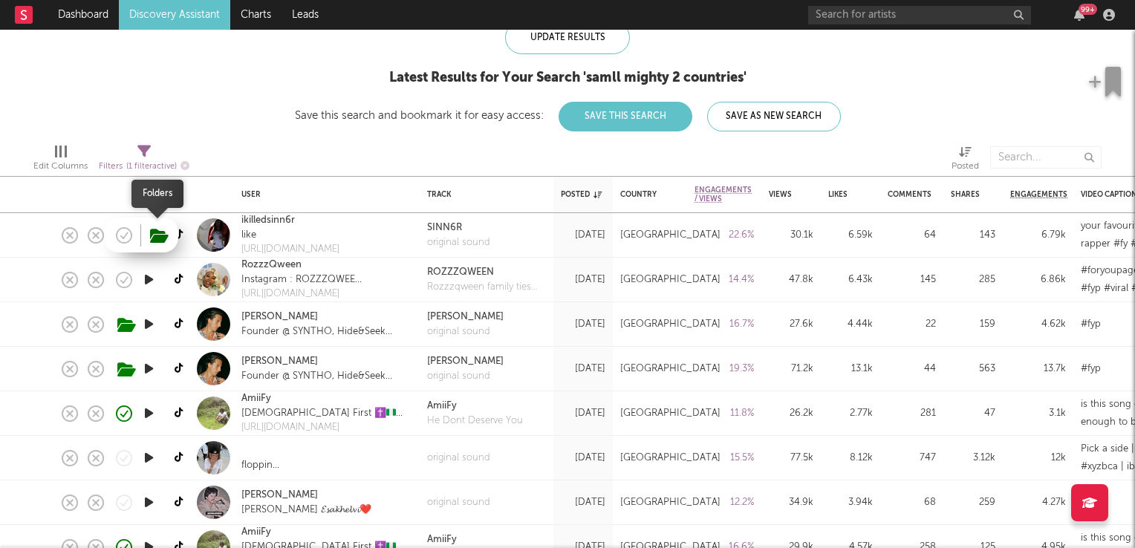
click at [159, 238] on icon "button" at bounding box center [159, 236] width 19 height 16
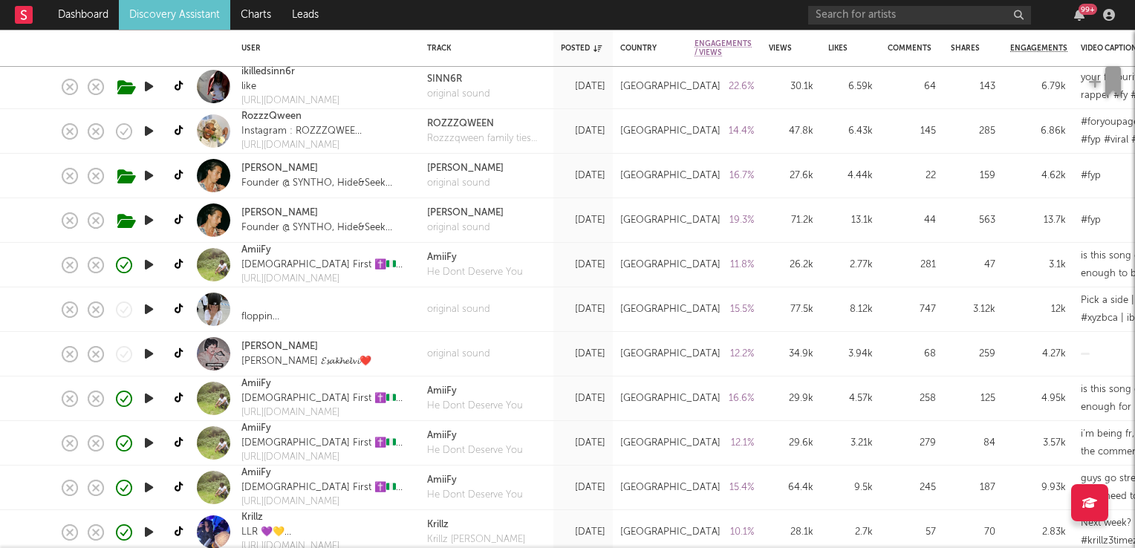
click at [151, 264] on icon "button" at bounding box center [149, 264] width 16 height 19
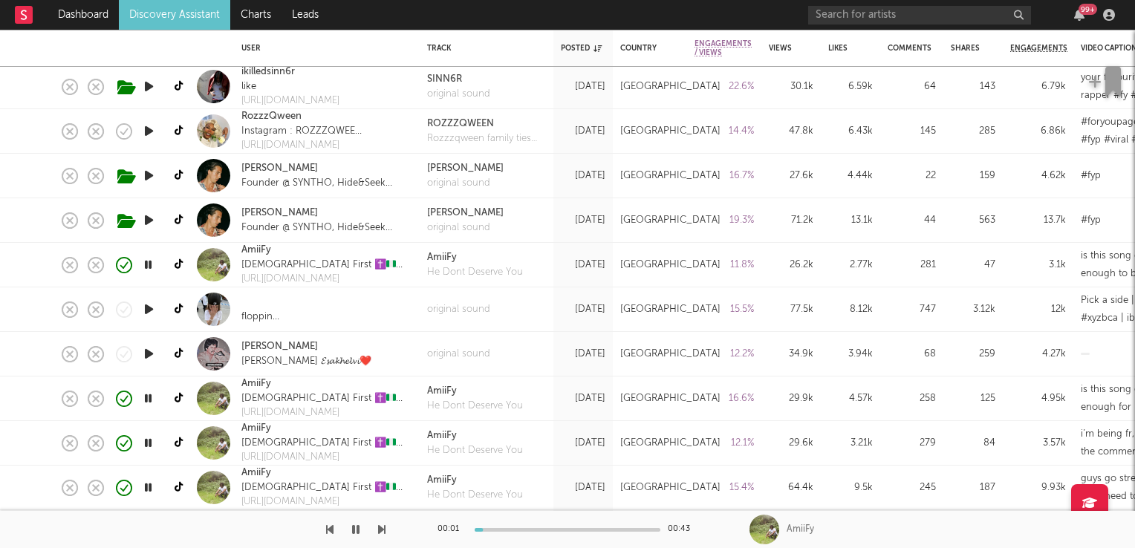
click at [151, 264] on icon "button" at bounding box center [148, 264] width 14 height 19
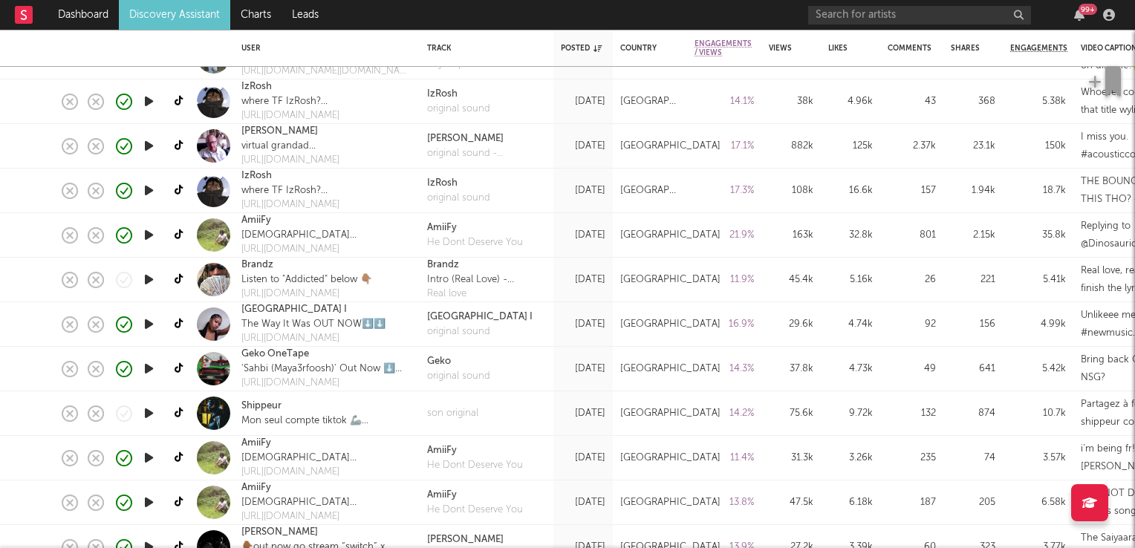
click at [146, 283] on icon "button" at bounding box center [149, 279] width 16 height 19
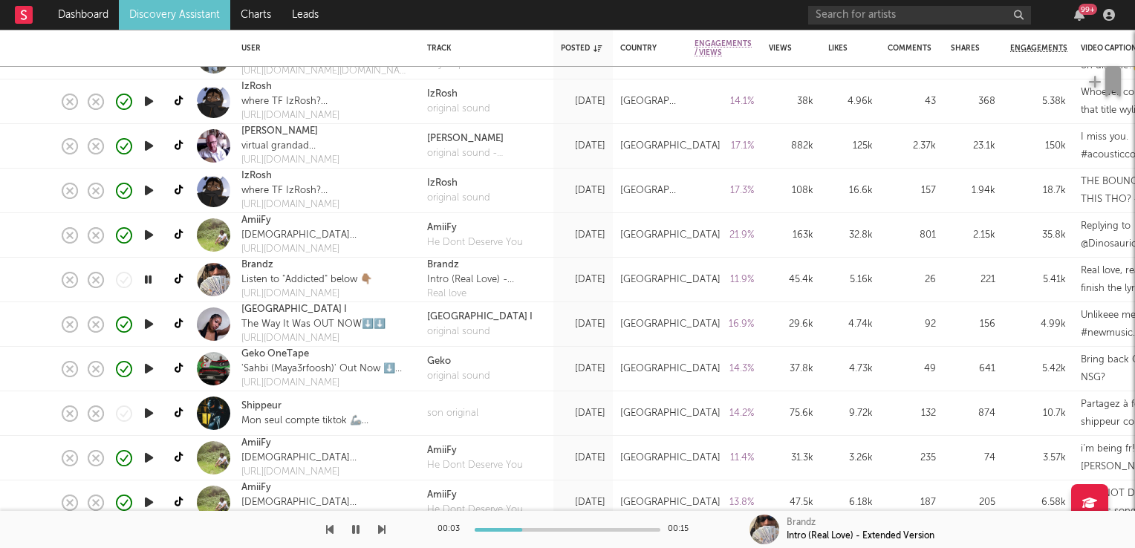
click at [146, 283] on icon "button" at bounding box center [148, 279] width 14 height 19
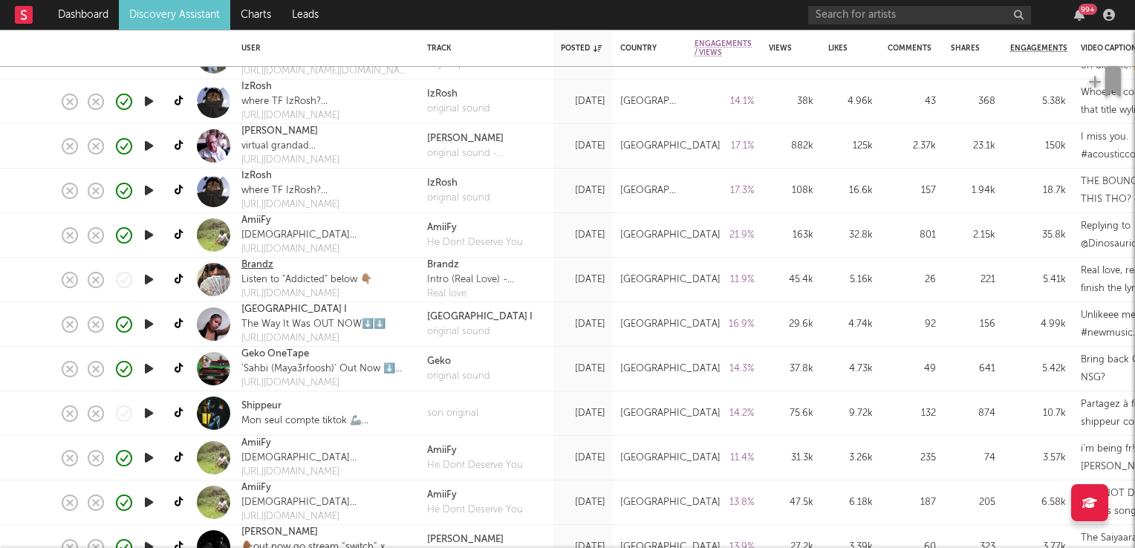
click at [255, 266] on link "Brandz" at bounding box center [257, 265] width 32 height 15
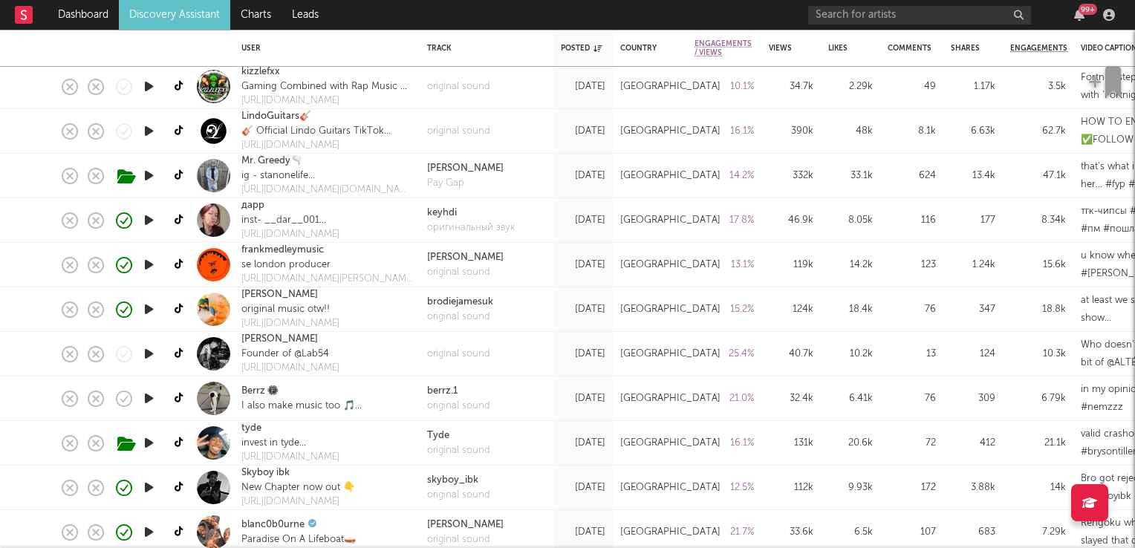
click at [149, 355] on icon "button" at bounding box center [149, 354] width 16 height 19
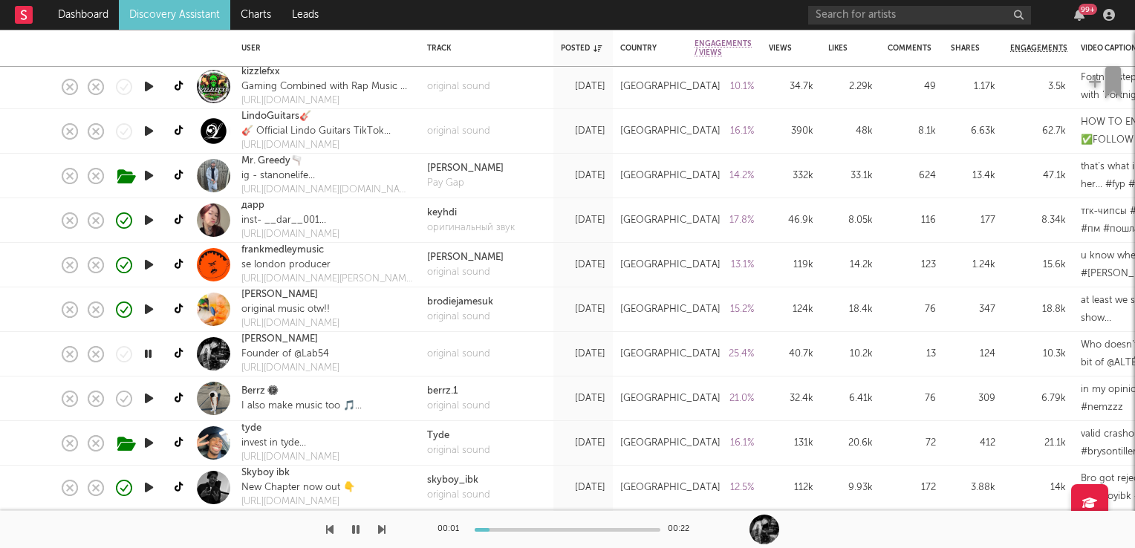
click at [149, 355] on icon "button" at bounding box center [148, 354] width 14 height 19
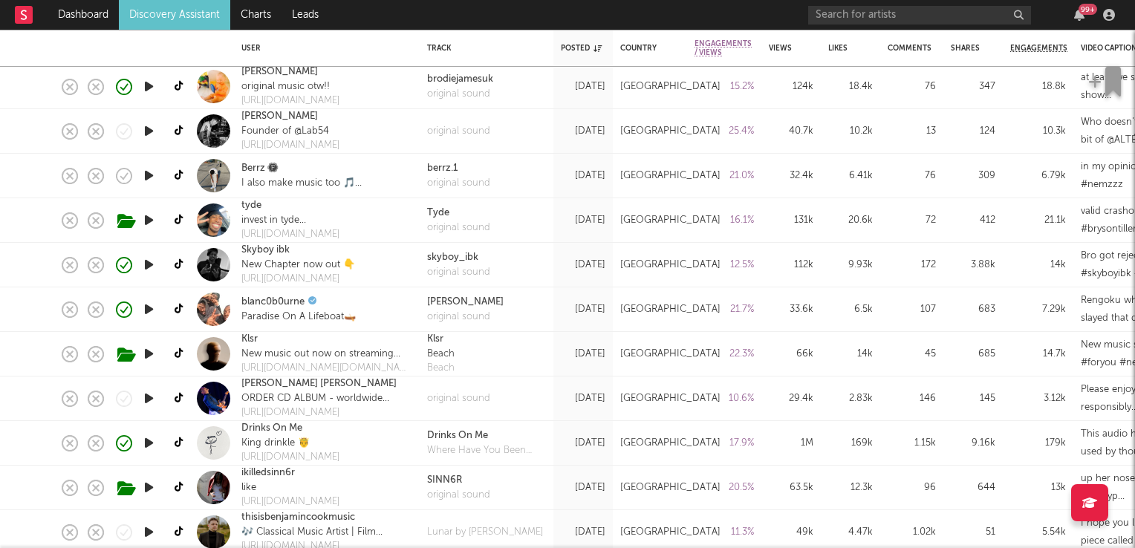
click at [147, 355] on icon "button" at bounding box center [149, 354] width 16 height 19
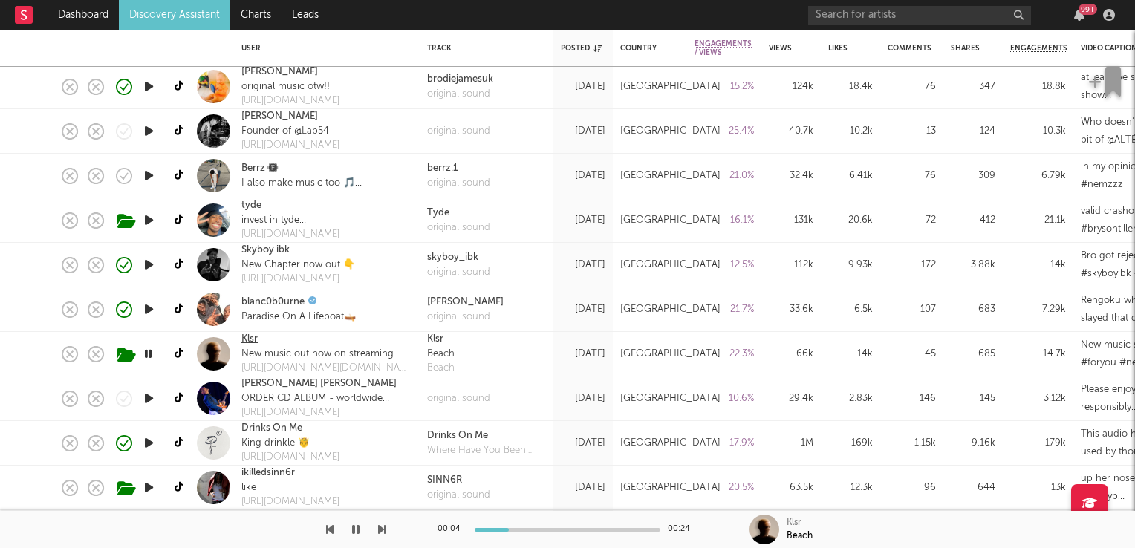
click at [250, 340] on link "Klsr" at bounding box center [249, 339] width 16 height 15
click at [149, 354] on icon "button" at bounding box center [148, 354] width 14 height 19
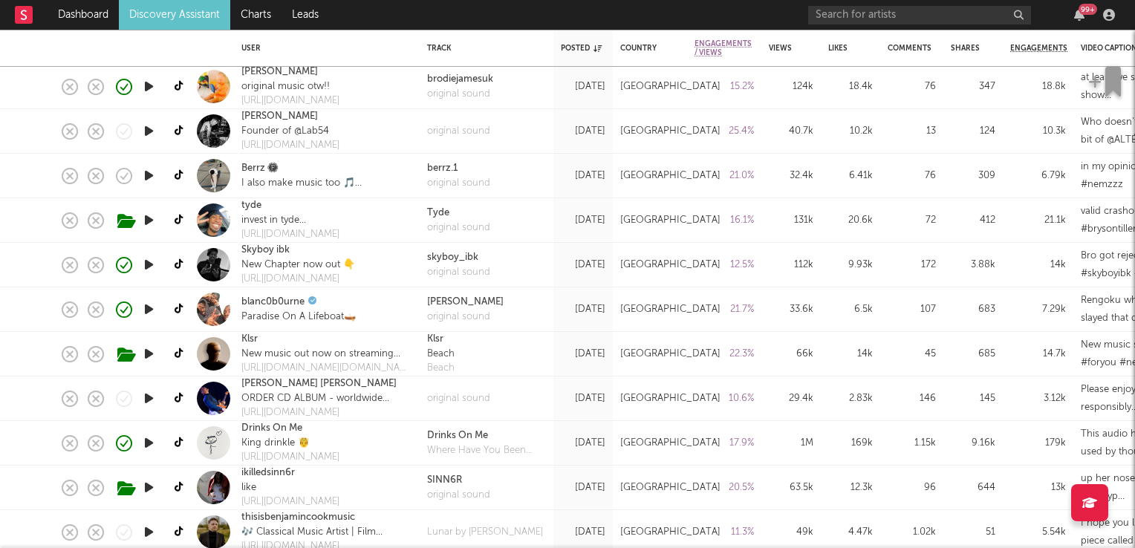
click at [149, 354] on icon "button" at bounding box center [149, 354] width 16 height 19
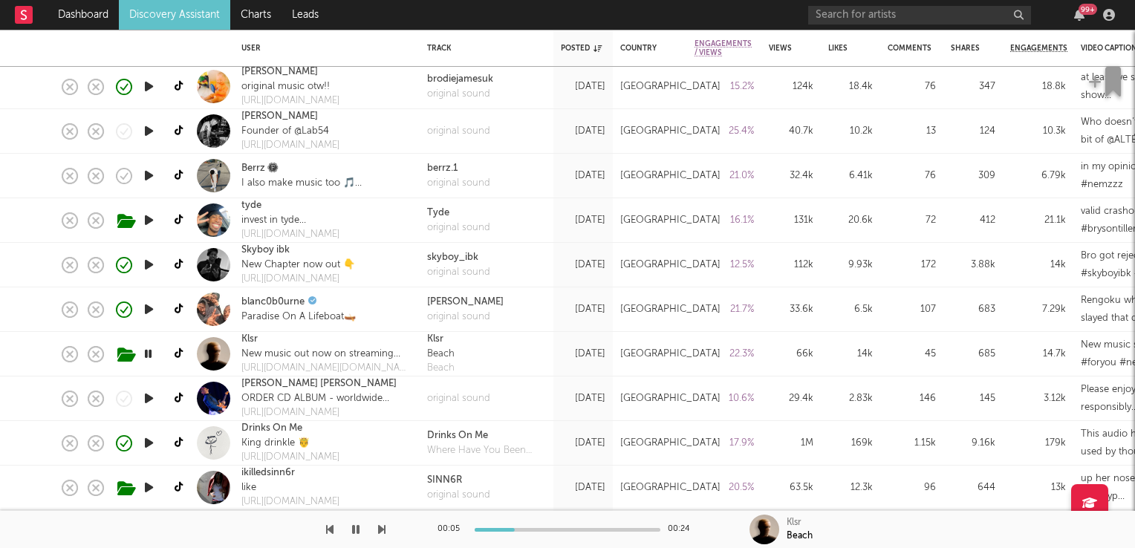
click at [149, 354] on icon "button" at bounding box center [148, 354] width 14 height 19
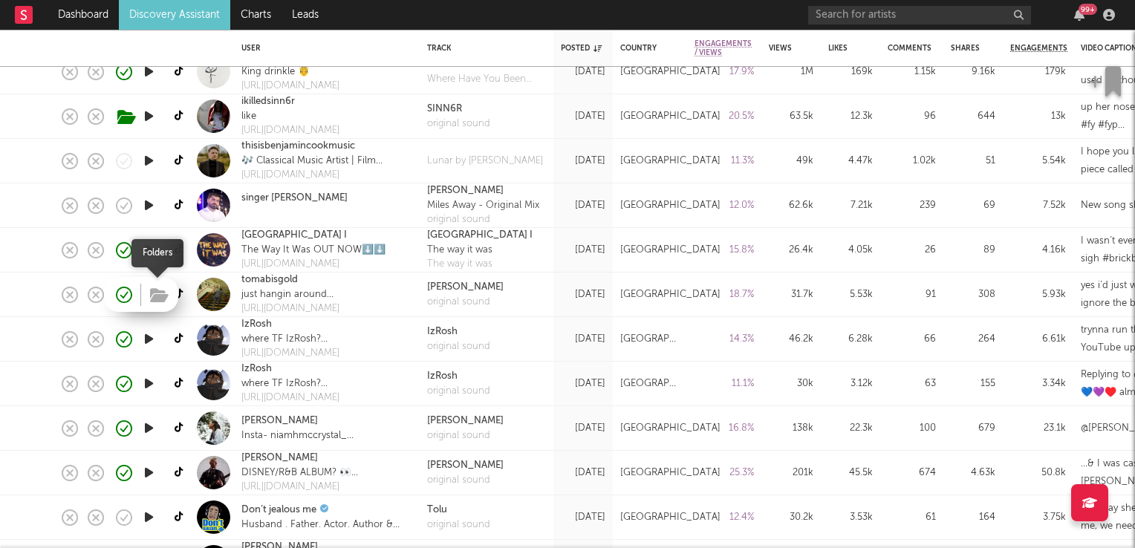
click at [157, 299] on icon "button" at bounding box center [159, 295] width 19 height 16
click at [152, 293] on icon "button" at bounding box center [149, 294] width 16 height 19
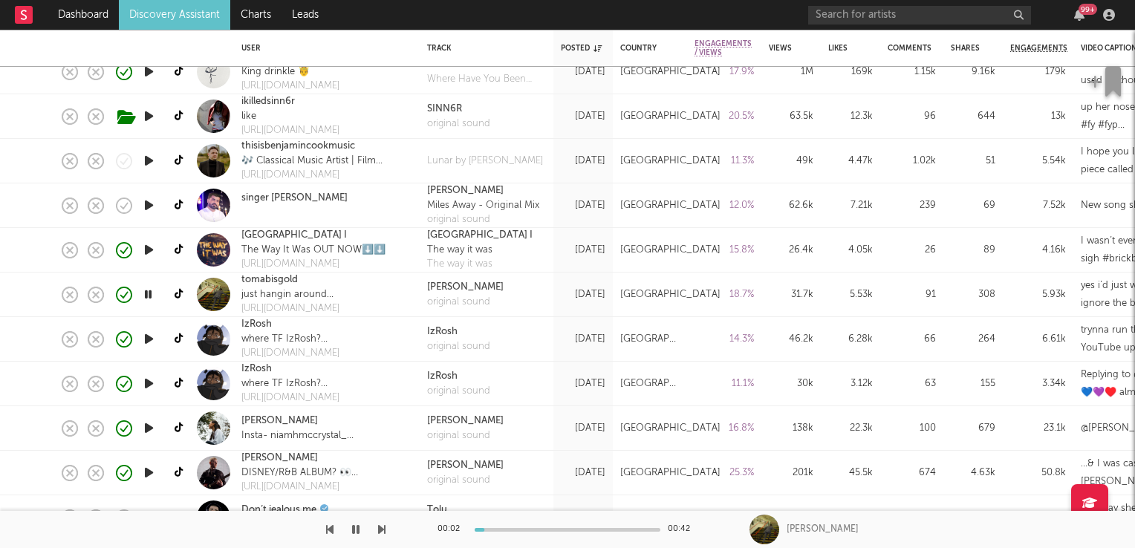
click at [152, 293] on icon "button" at bounding box center [148, 294] width 14 height 19
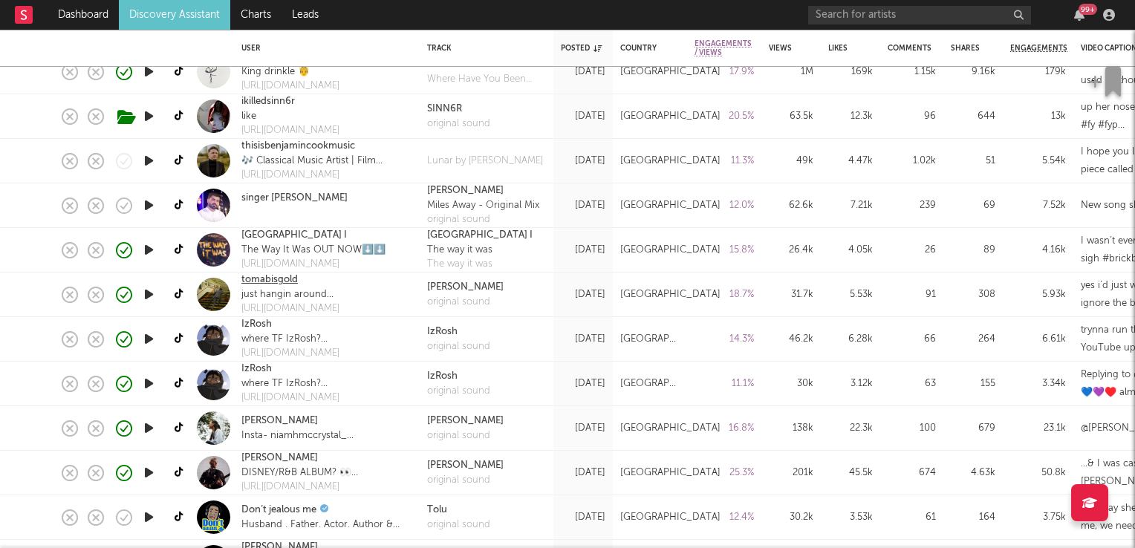
click at [263, 278] on link "tomabisgold" at bounding box center [269, 280] width 56 height 15
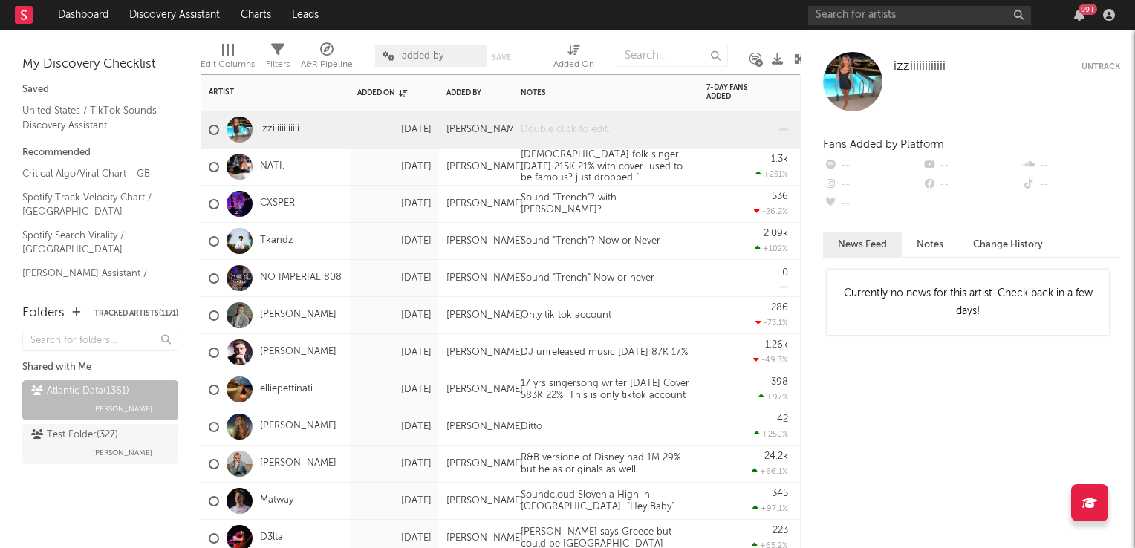
click at [564, 130] on div at bounding box center [606, 129] width 186 height 36
click at [795, 62] on icon at bounding box center [799, 58] width 11 height 11
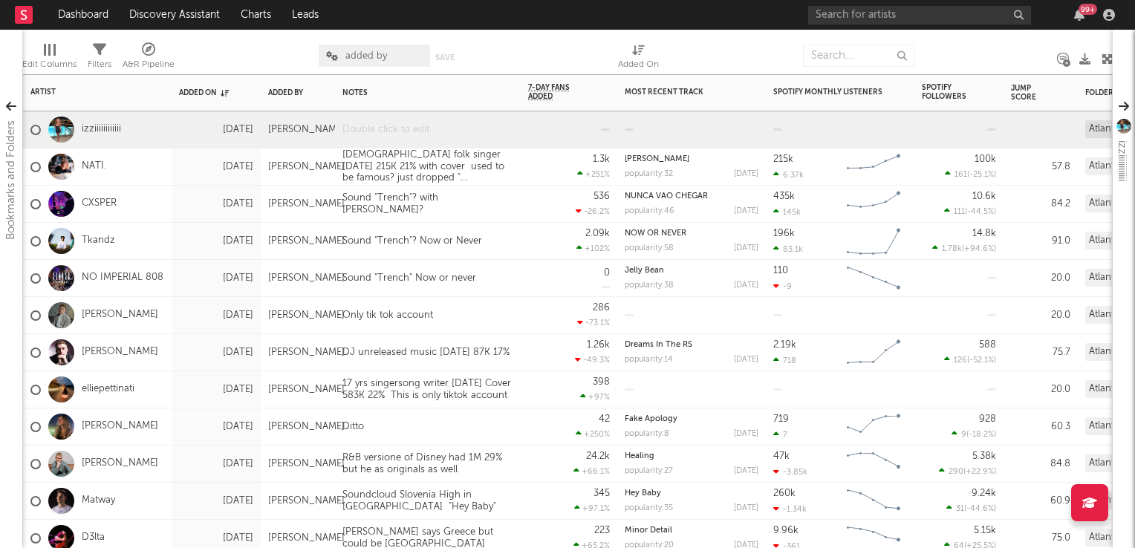
click at [440, 133] on div at bounding box center [428, 129] width 186 height 36
click at [446, 123] on div at bounding box center [428, 129] width 186 height 36
click at [530, 142] on div at bounding box center [569, 129] width 82 height 36
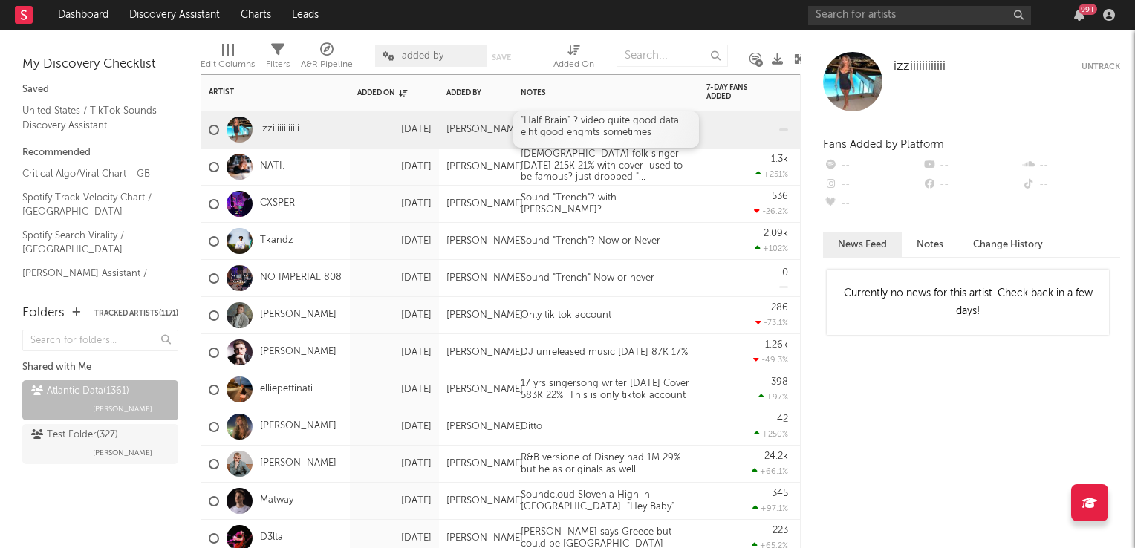
click at [672, 134] on div ""Half Brain" ? video quite good data eiht good engmts sometimes" at bounding box center [606, 129] width 186 height 36
click at [677, 136] on div ""Half Brain" ? video quite good data eiht good engmts sometimes" at bounding box center [606, 129] width 186 height 36
click at [587, 136] on div ""Half Brain" ? video quite good data eiht good engmts sometimes 11sep 46.2K 20%" at bounding box center [606, 132] width 186 height 42
click at [618, 144] on div ""Half Brain" ? video quite good data eiht good engmts sometimes 11sep 46.2K 20%" at bounding box center [606, 132] width 186 height 42
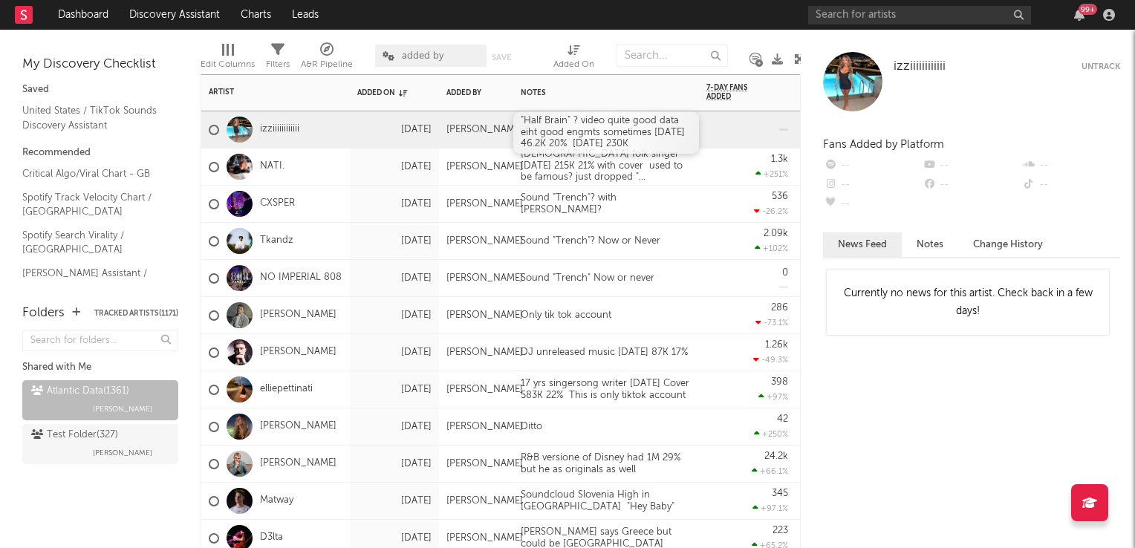
click at [633, 143] on div ""Half Brain" ? video quite good data eiht good engmts sometimes 11sep 46.2K 20%…" at bounding box center [606, 132] width 186 height 42
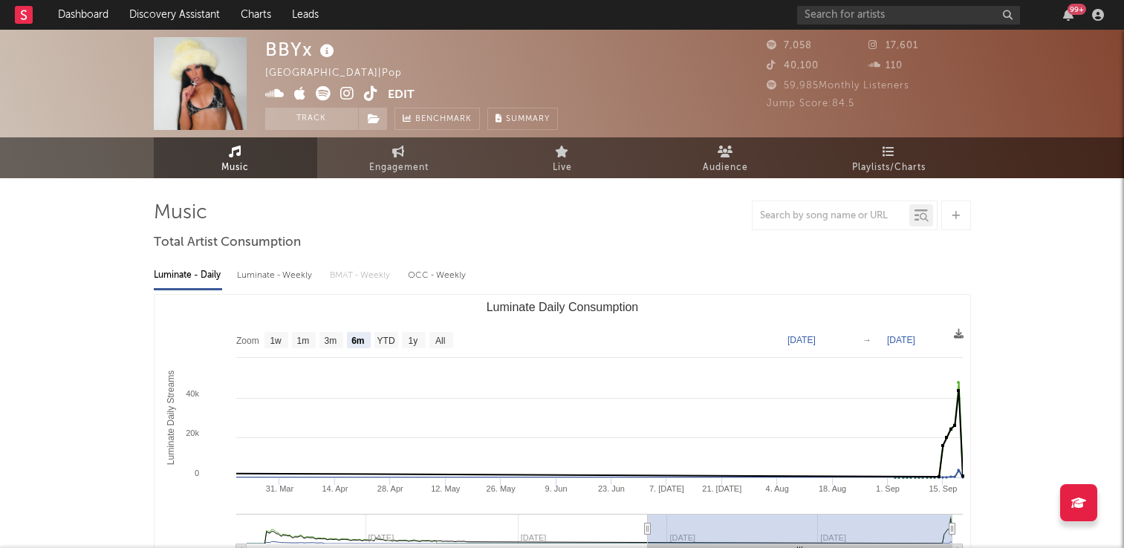
select select "6m"
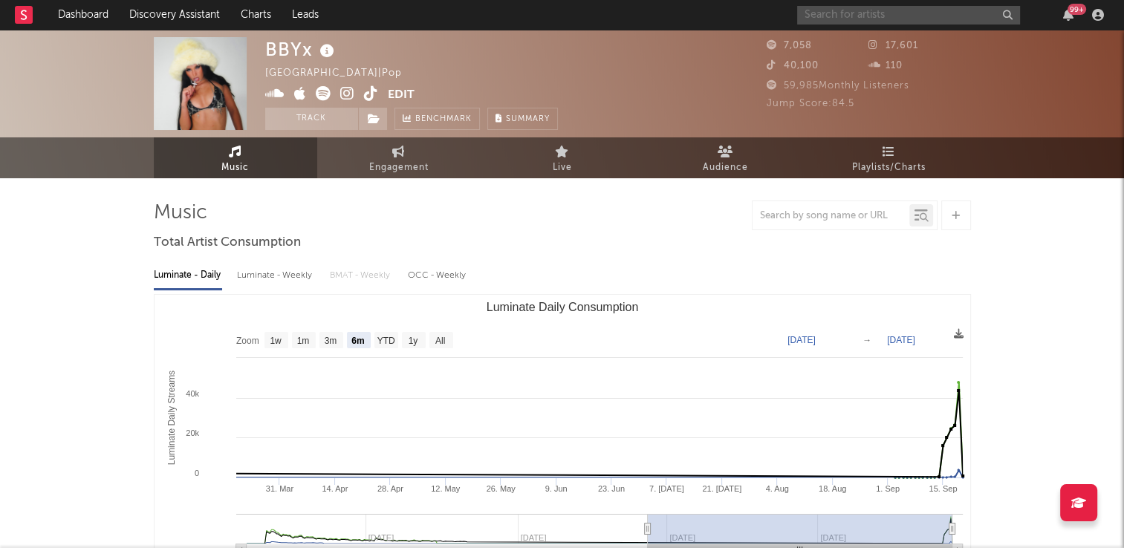
click at [960, 17] on input "text" at bounding box center [908, 15] width 223 height 19
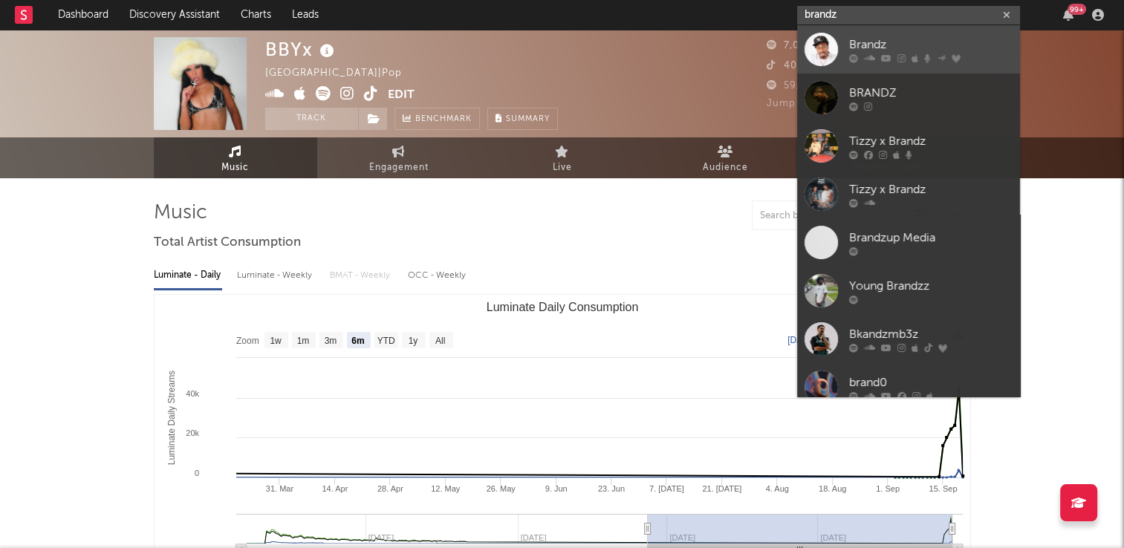
type input "brandz"
click at [869, 45] on div "Brandz" at bounding box center [930, 45] width 163 height 18
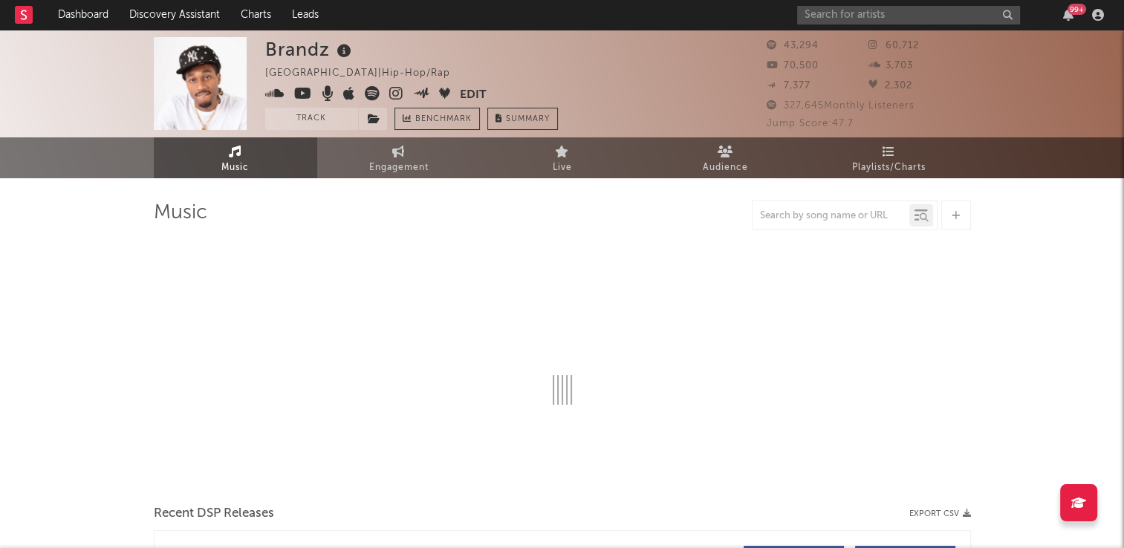
click at [345, 52] on icon at bounding box center [344, 51] width 22 height 21
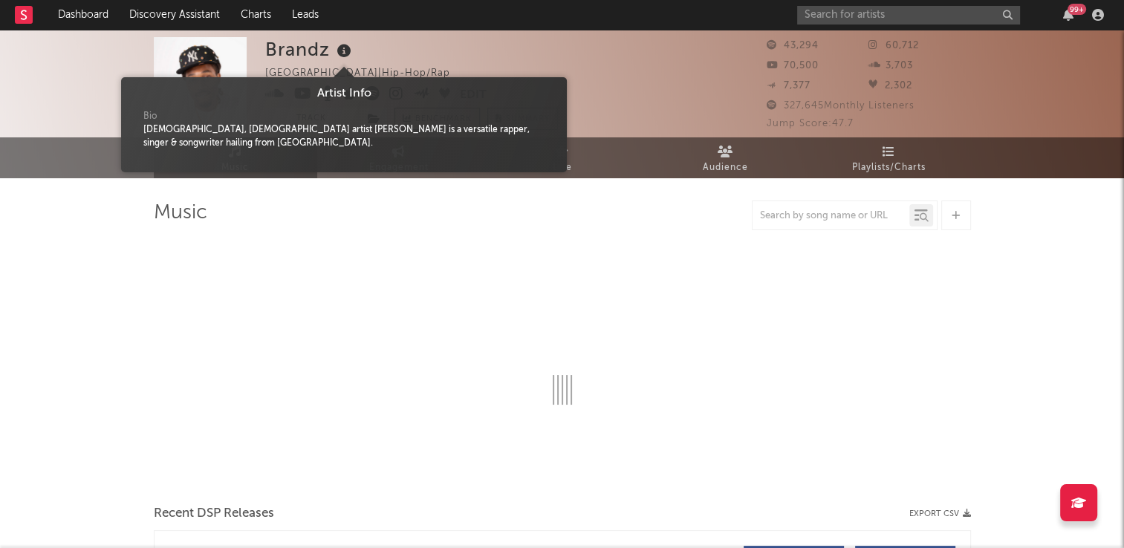
select select "6m"
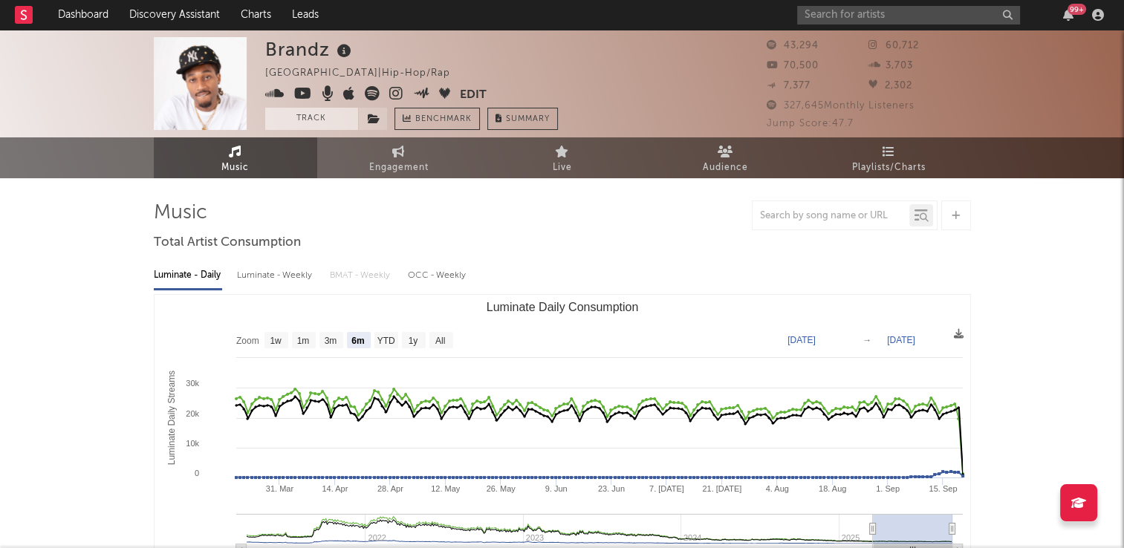
click at [306, 120] on button "Track" at bounding box center [311, 119] width 93 height 22
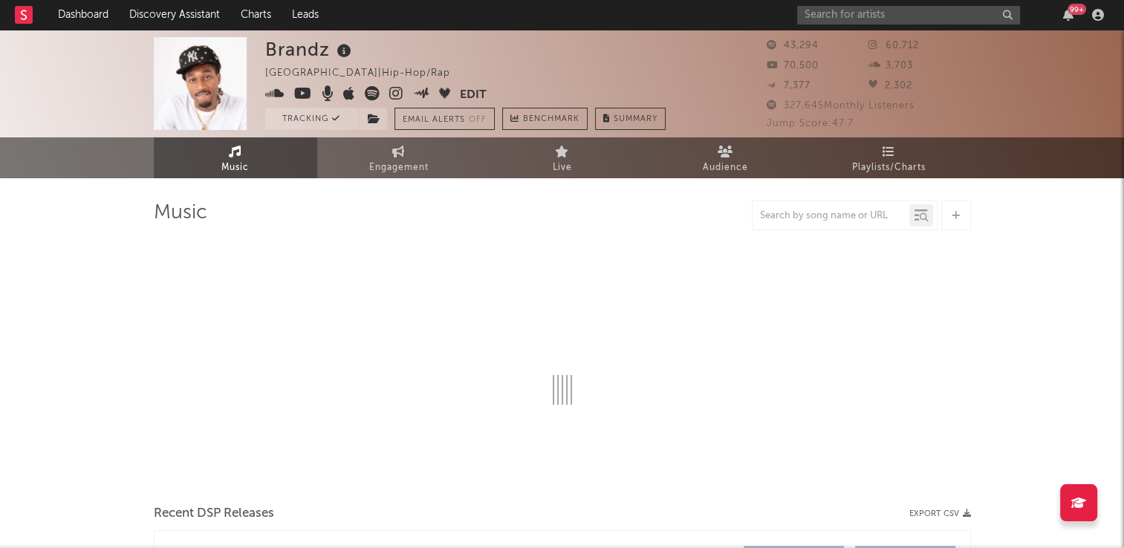
click at [238, 160] on span "Music" at bounding box center [234, 168] width 27 height 18
select select "6m"
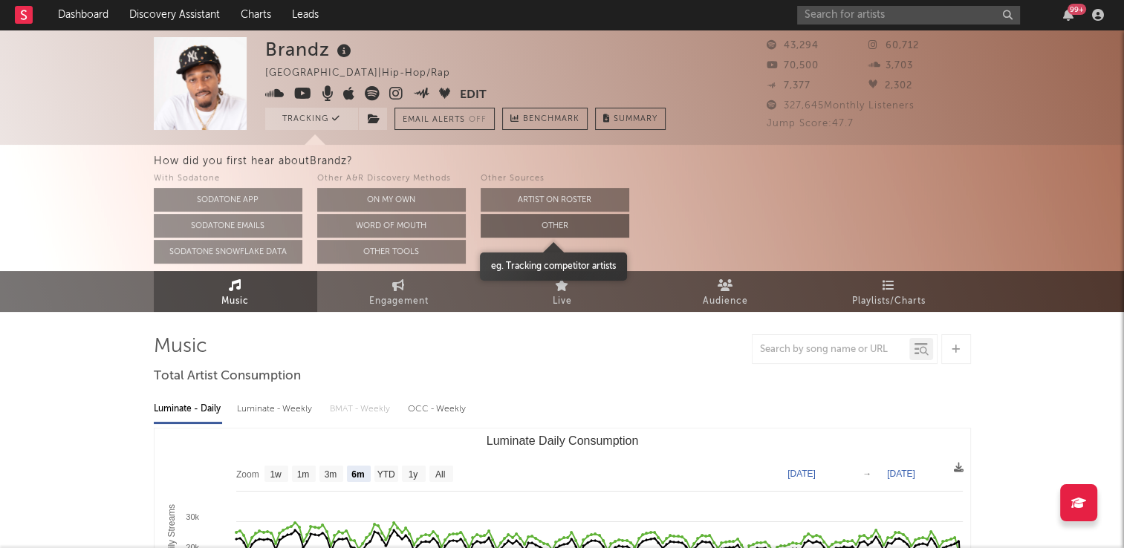
click at [587, 220] on button "Other" at bounding box center [555, 226] width 149 height 24
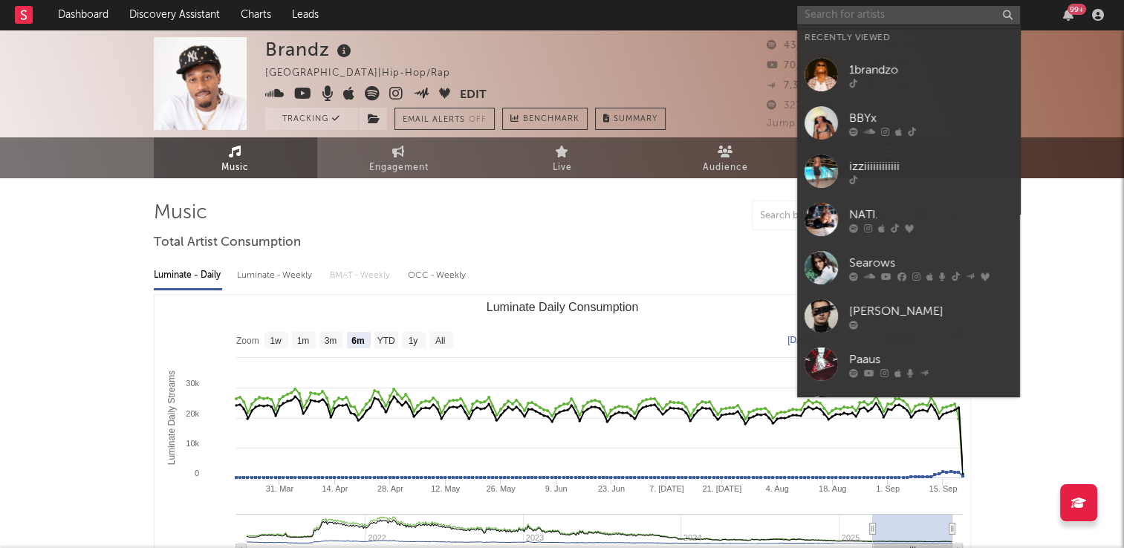
click at [847, 16] on input "text" at bounding box center [908, 15] width 223 height 19
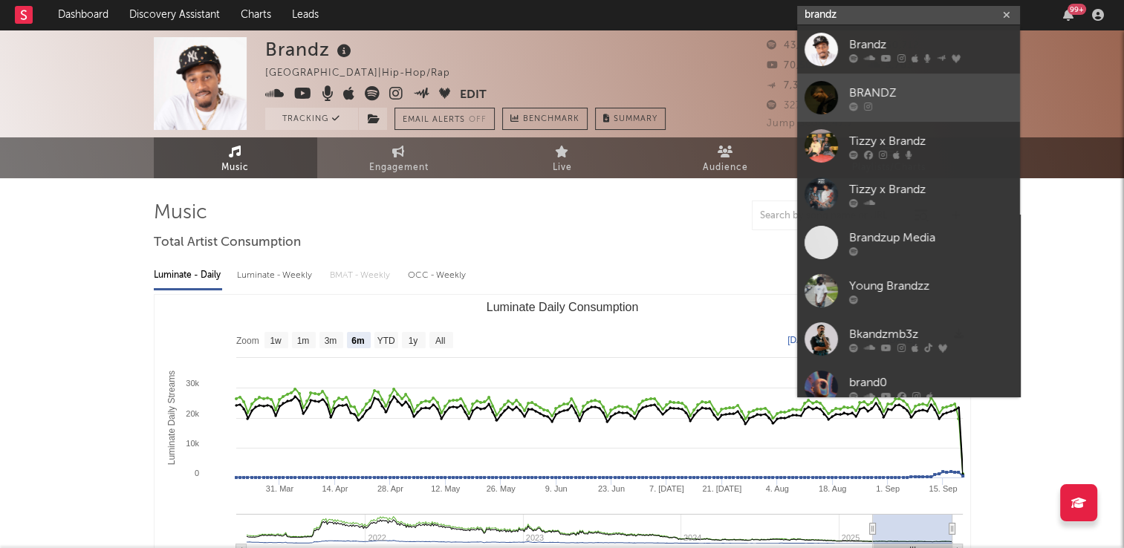
type input "brandz"
click at [887, 97] on div "BRANDZ" at bounding box center [930, 93] width 163 height 18
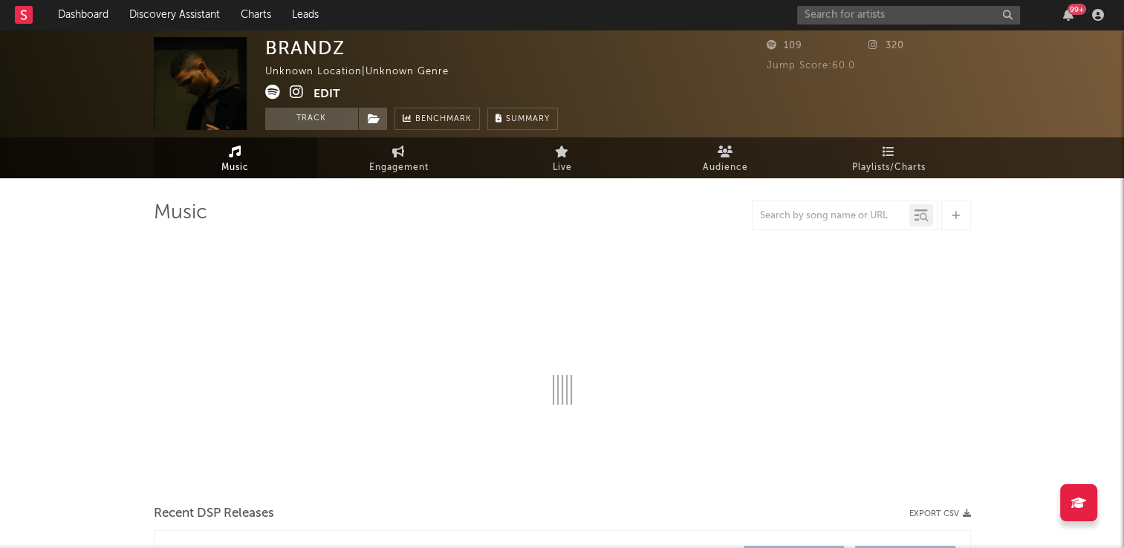
select select "1w"
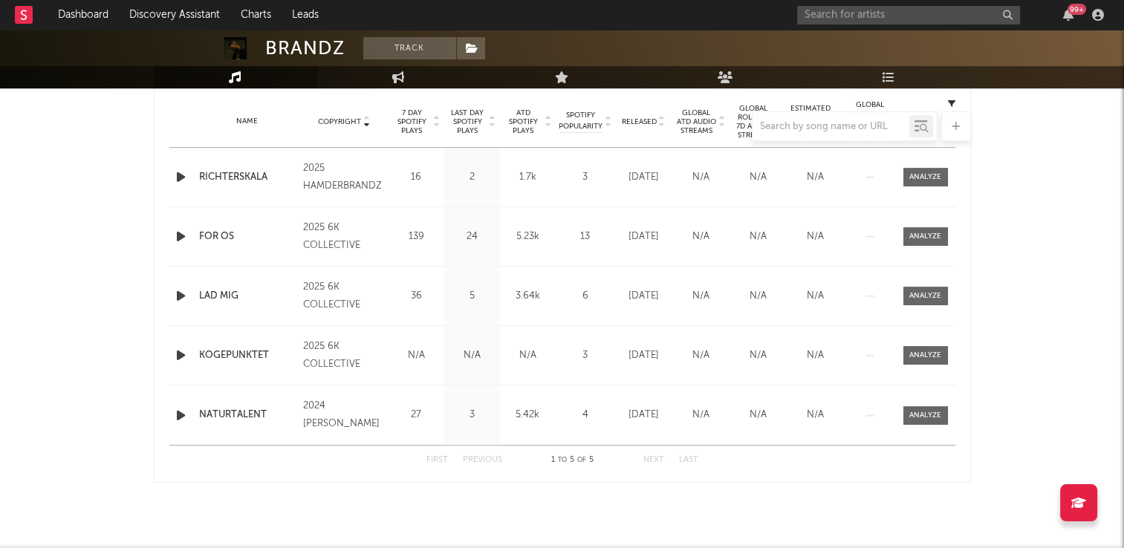
scroll to position [149, 0]
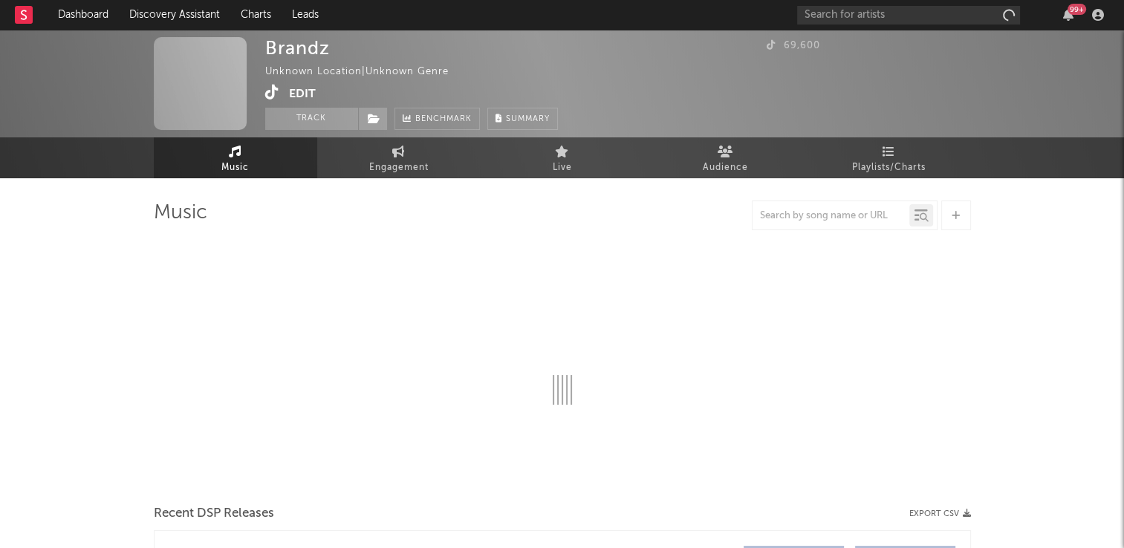
select select "1w"
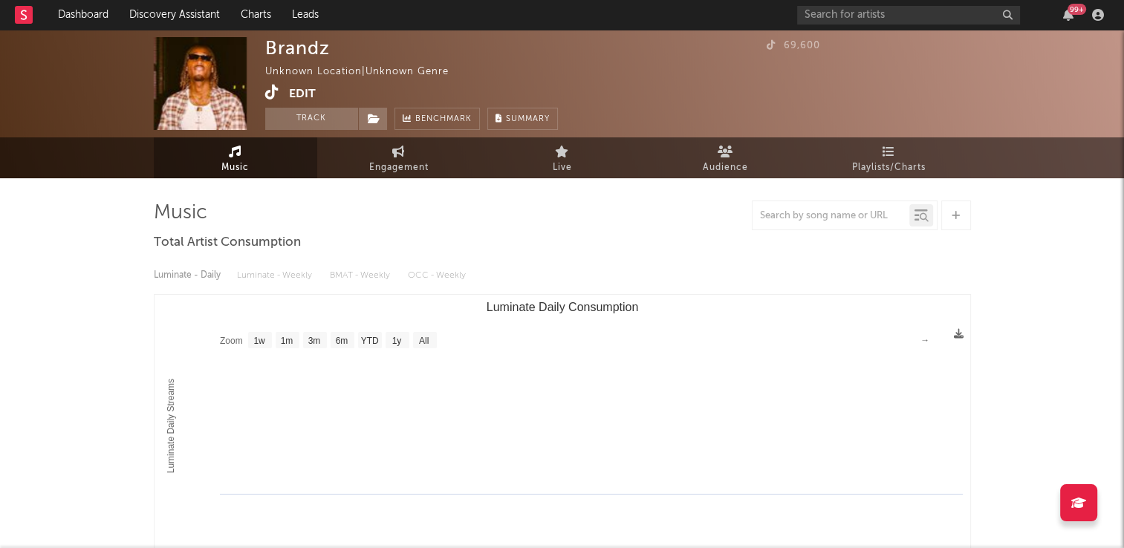
click at [271, 88] on icon at bounding box center [272, 92] width 14 height 15
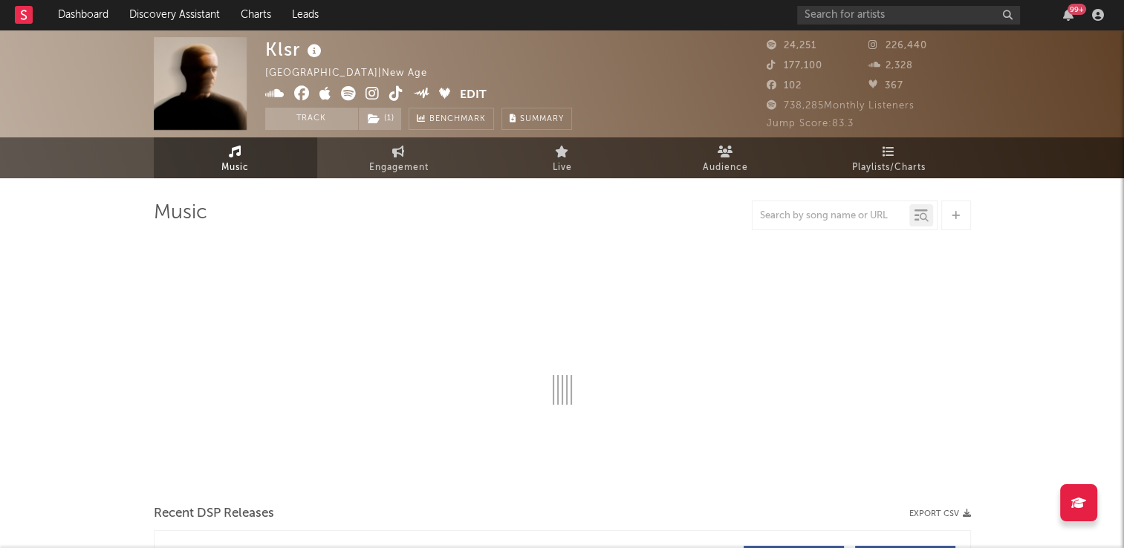
select select "6m"
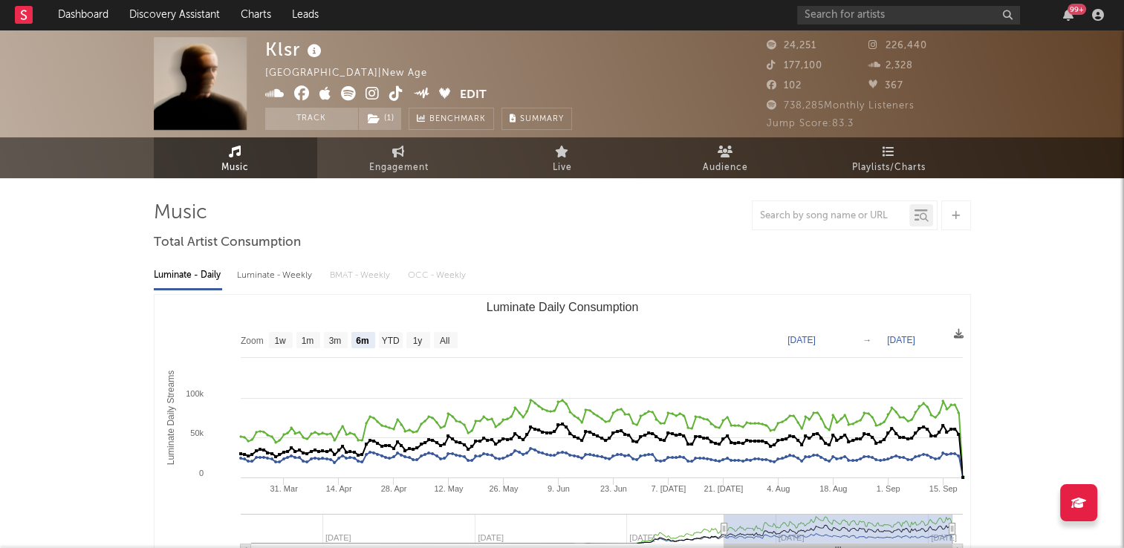
click at [395, 94] on icon at bounding box center [396, 93] width 14 height 15
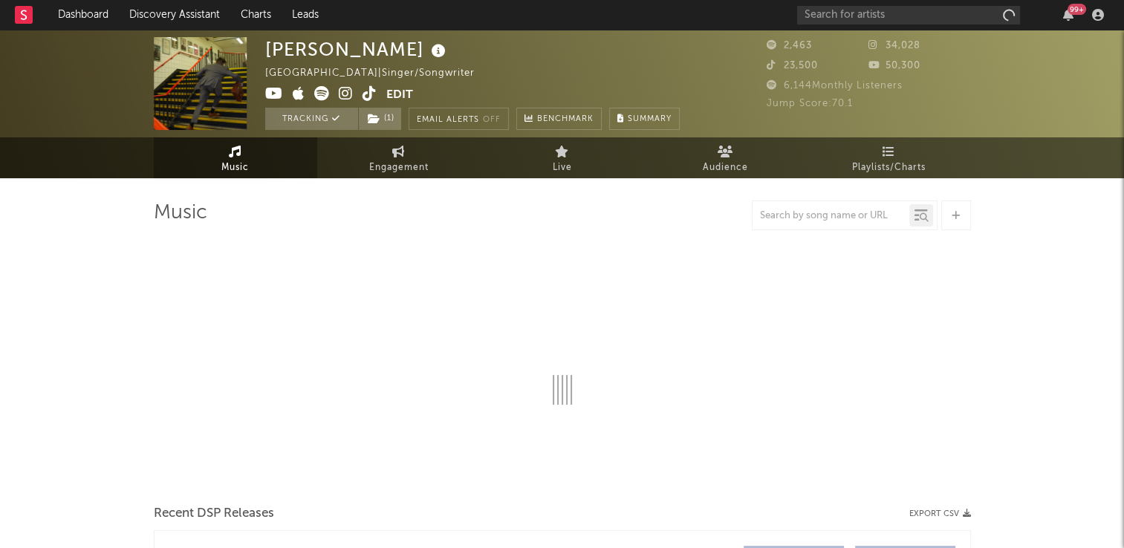
select select "6m"
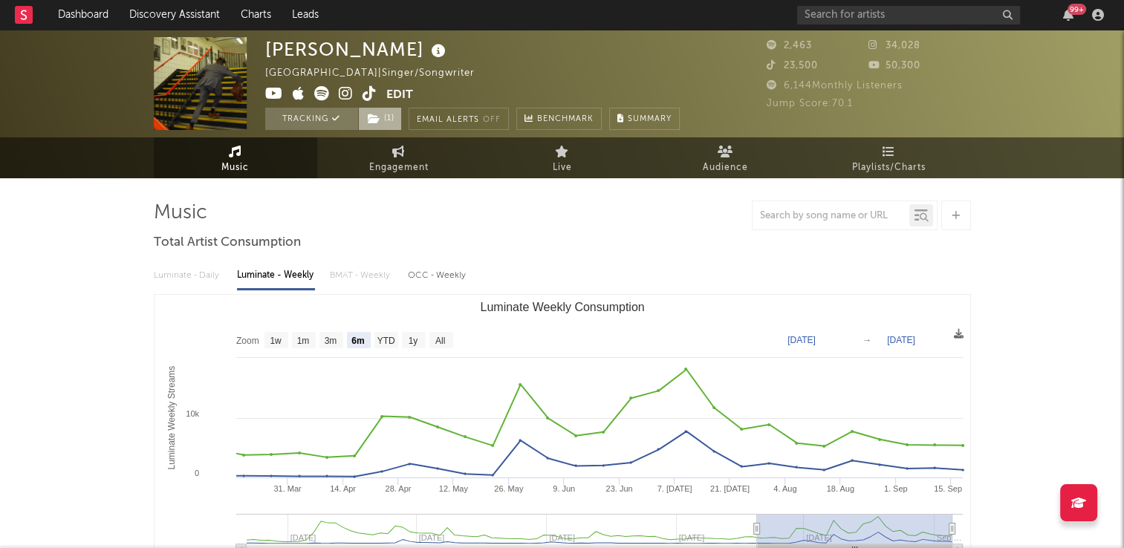
click at [386, 115] on span "( 1 )" at bounding box center [380, 119] width 44 height 22
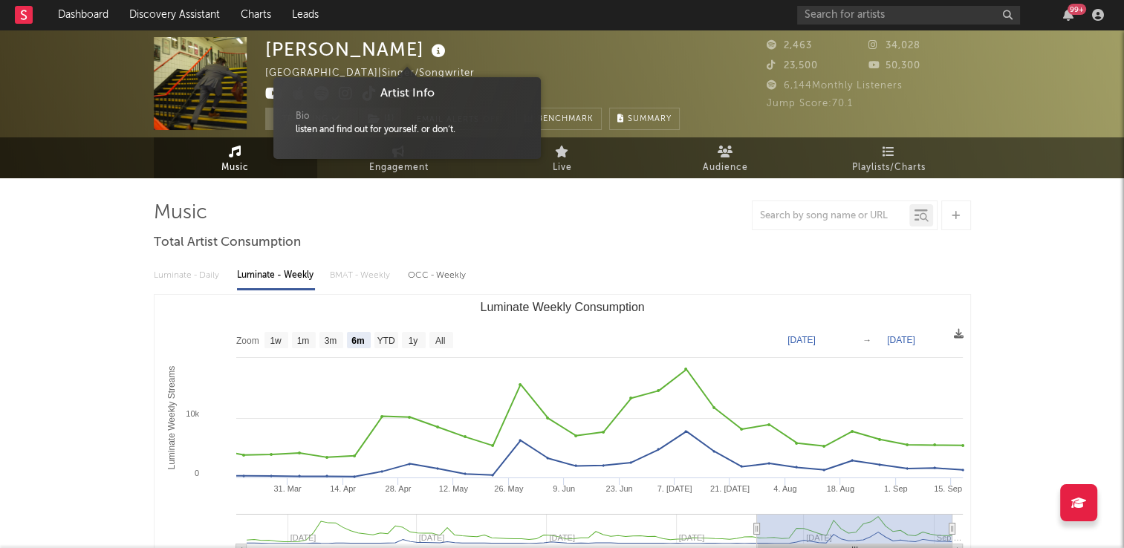
click at [428, 52] on icon at bounding box center [439, 51] width 22 height 21
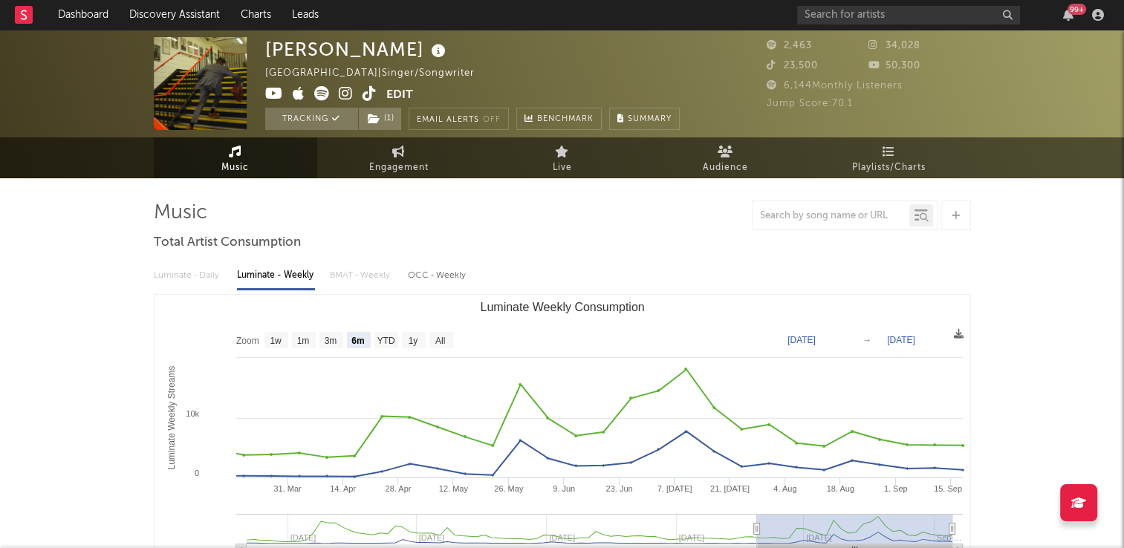
click at [523, 64] on div "[PERSON_NAME] [GEOGRAPHIC_DATA] | Singer/Songwriter Edit Tracking ( 1 ) Email A…" at bounding box center [472, 83] width 414 height 93
click at [363, 94] on icon at bounding box center [369, 93] width 14 height 15
click at [431, 161] on link "Engagement" at bounding box center [398, 157] width 163 height 41
select select "1w"
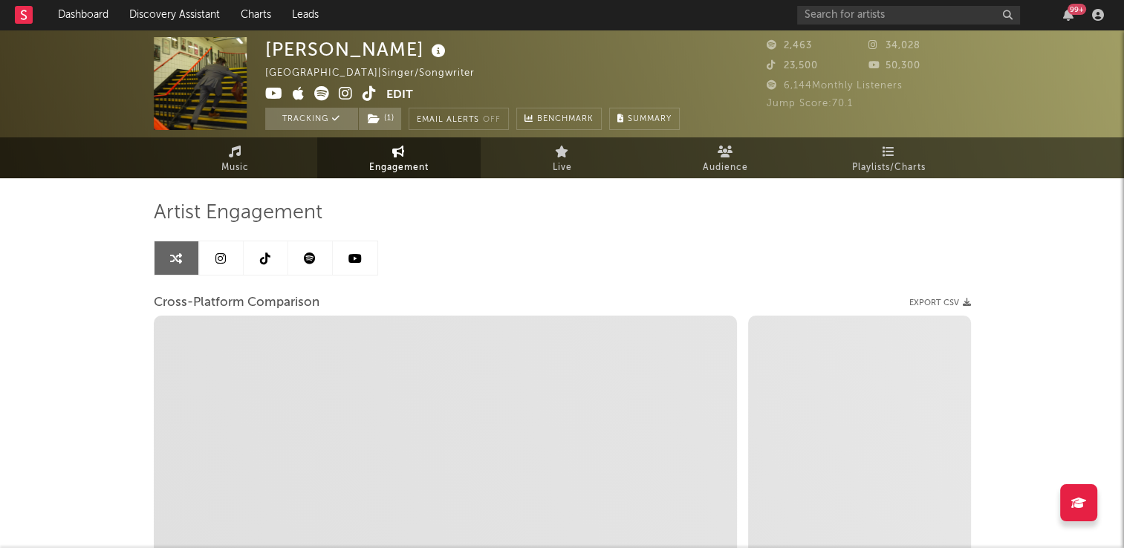
click at [260, 258] on icon at bounding box center [265, 259] width 10 height 12
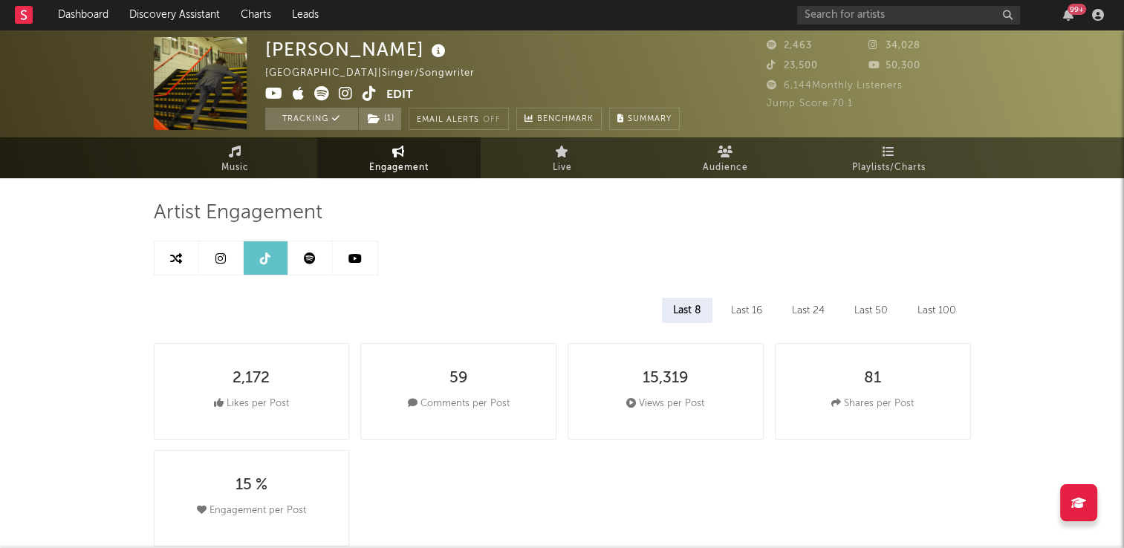
select select "6m"
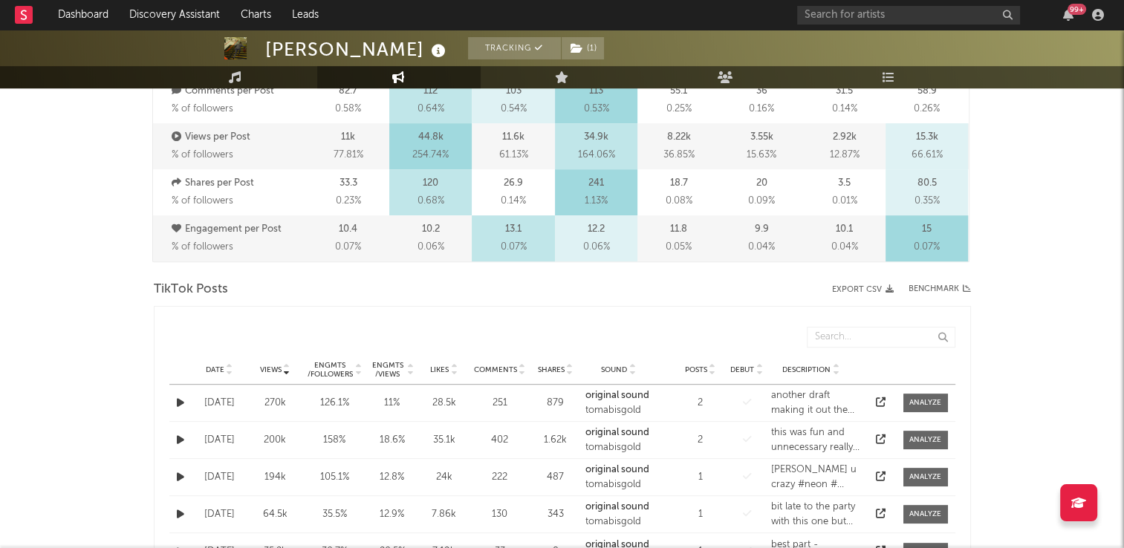
scroll to position [668, 0]
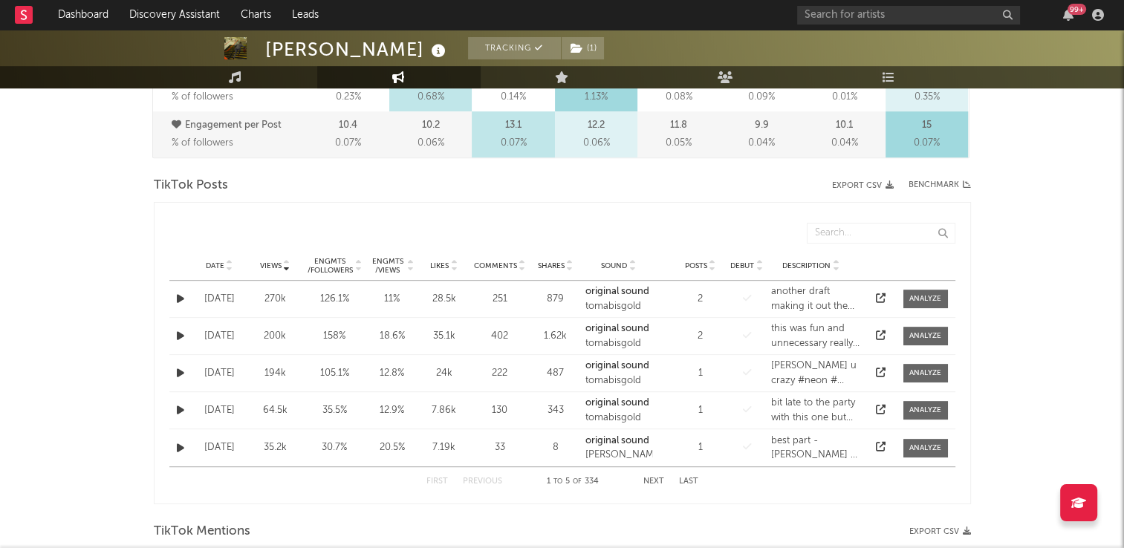
click at [227, 260] on icon at bounding box center [229, 263] width 7 height 6
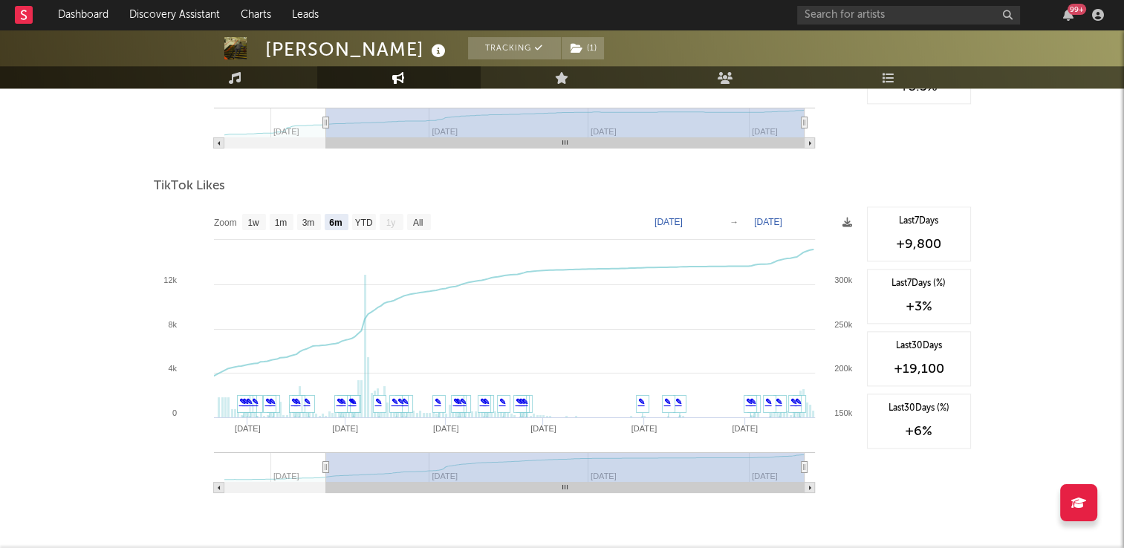
scroll to position [1757, 0]
